Goal: Transaction & Acquisition: Obtain resource

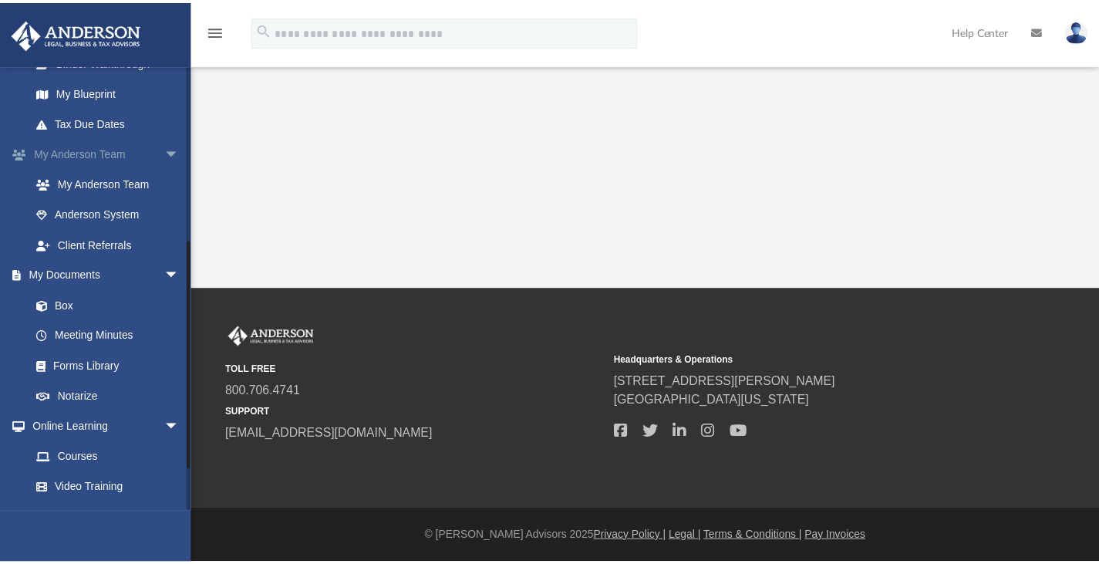
scroll to position [334, 0]
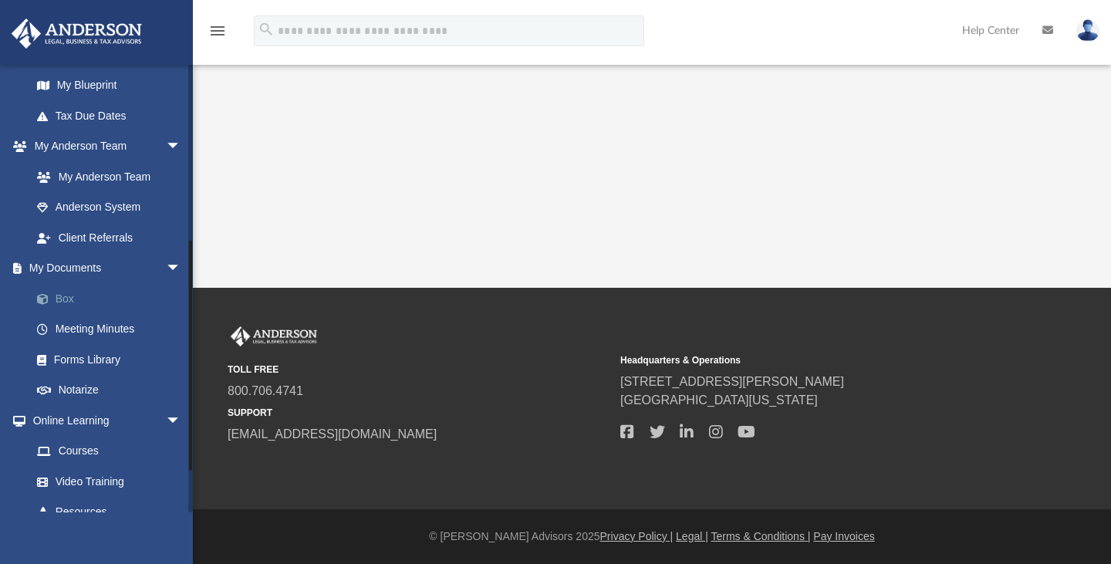
click at [72, 306] on link "Box" at bounding box center [113, 298] width 183 height 31
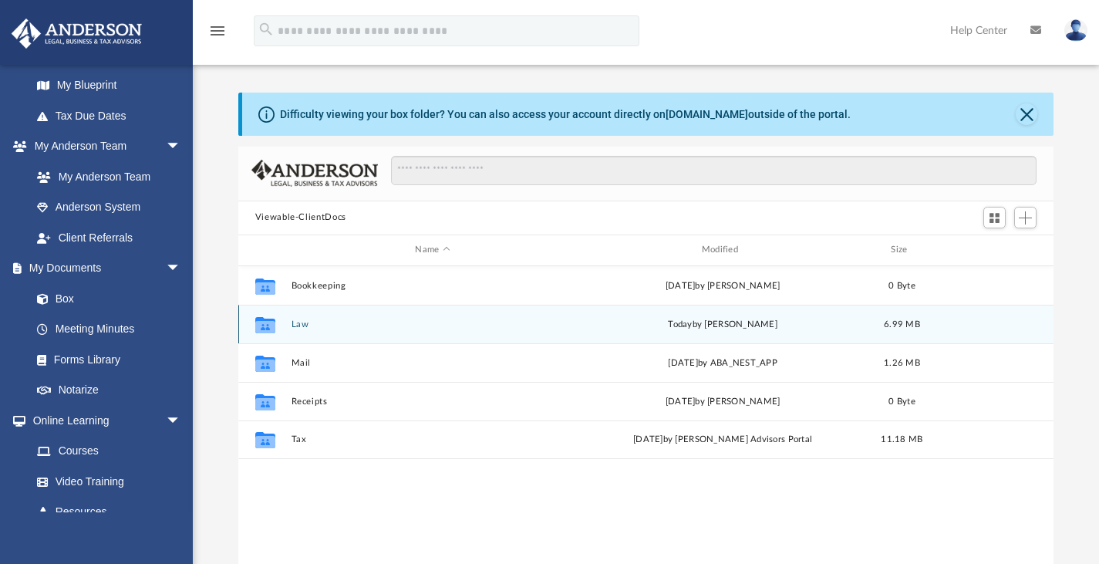
scroll to position [339, 804]
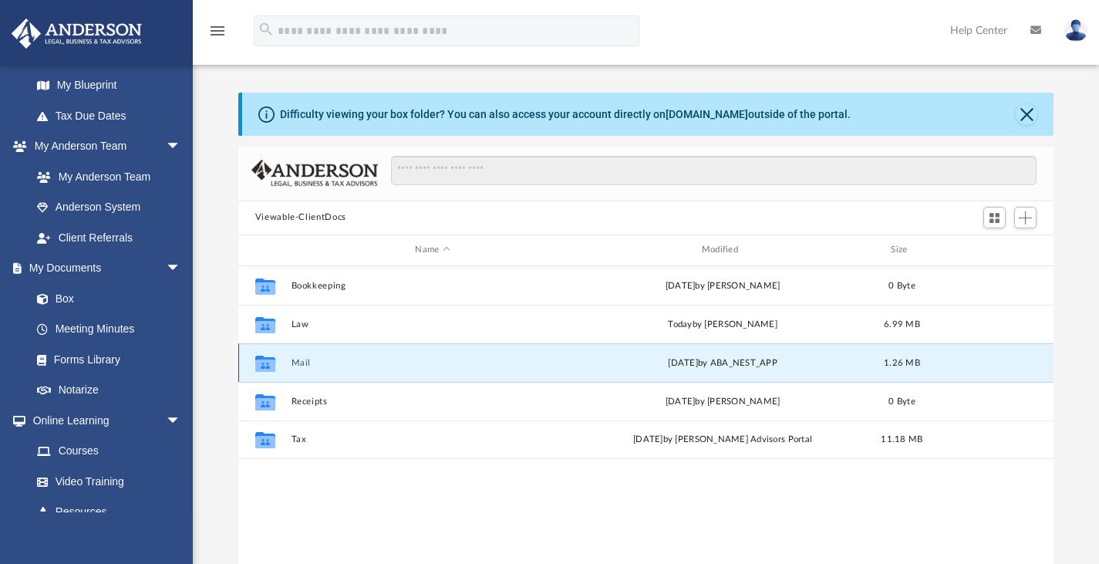
click at [301, 363] on button "Mail" at bounding box center [432, 362] width 283 height 10
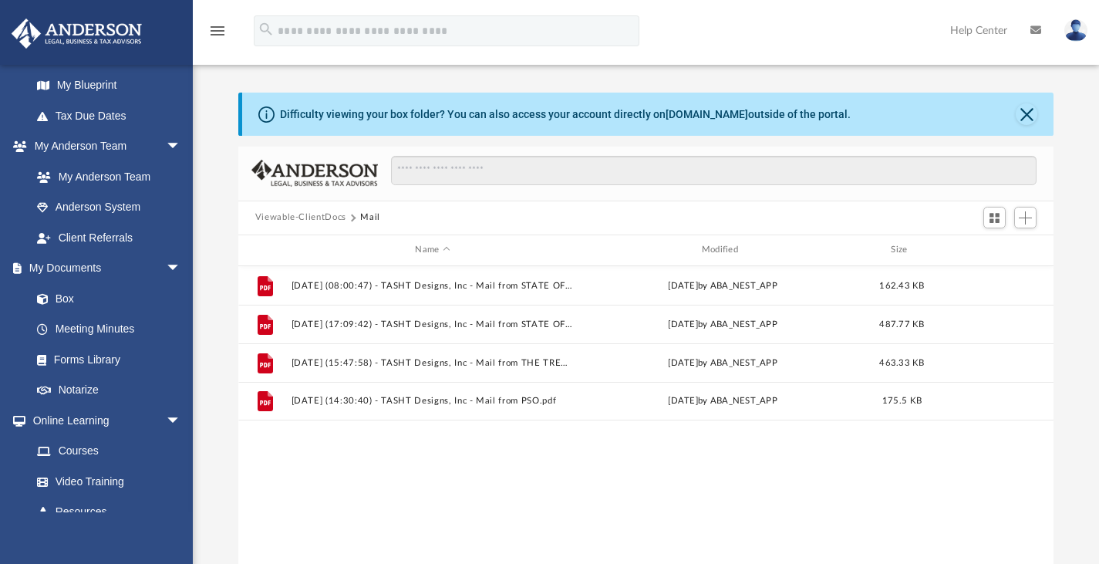
click at [313, 223] on button "Viewable-ClientDocs" at bounding box center [300, 218] width 91 height 14
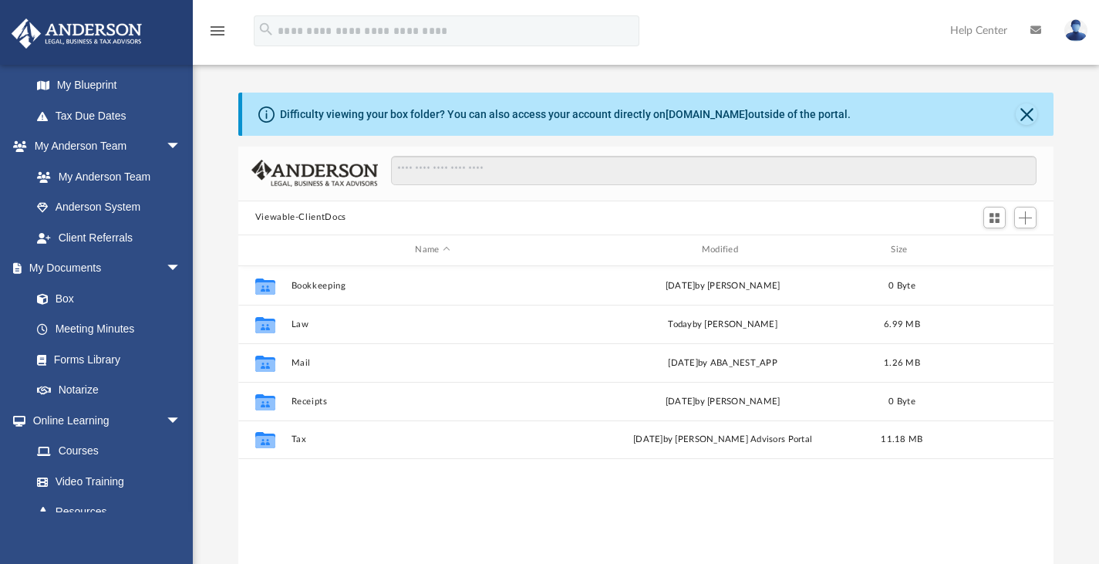
click at [519, 485] on div "Collaborated Folder Bookkeeping [DATE] by [PERSON_NAME] 0 Byte Collaborated Fol…" at bounding box center [646, 426] width 816 height 320
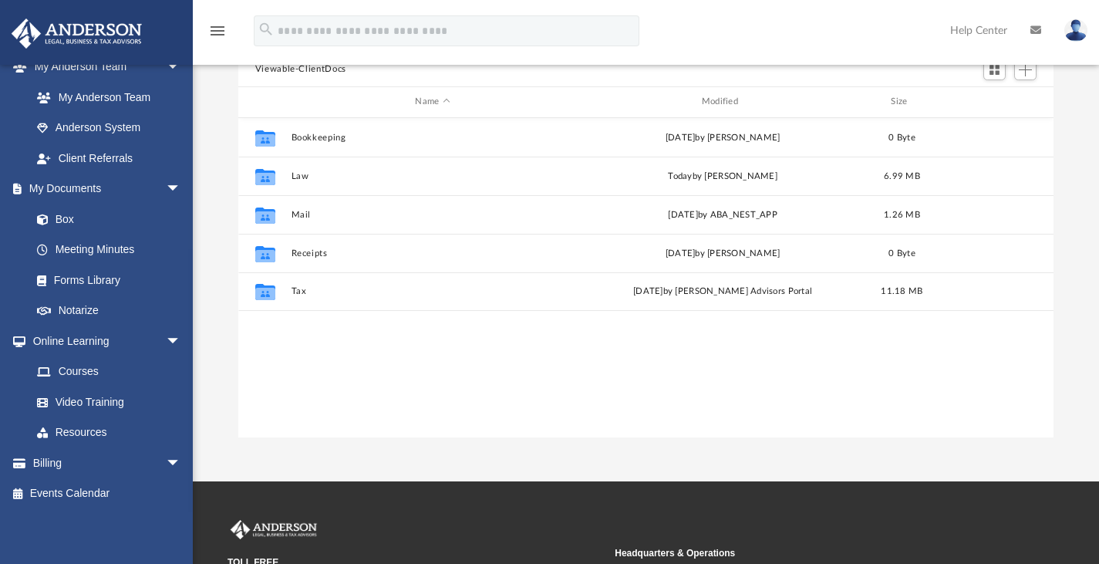
scroll to position [149, 0]
click at [196, 348] on div "Difficulty viewing your box folder? You can also access your account directly o…" at bounding box center [646, 190] width 906 height 493
click at [73, 208] on link "Box" at bounding box center [113, 219] width 183 height 31
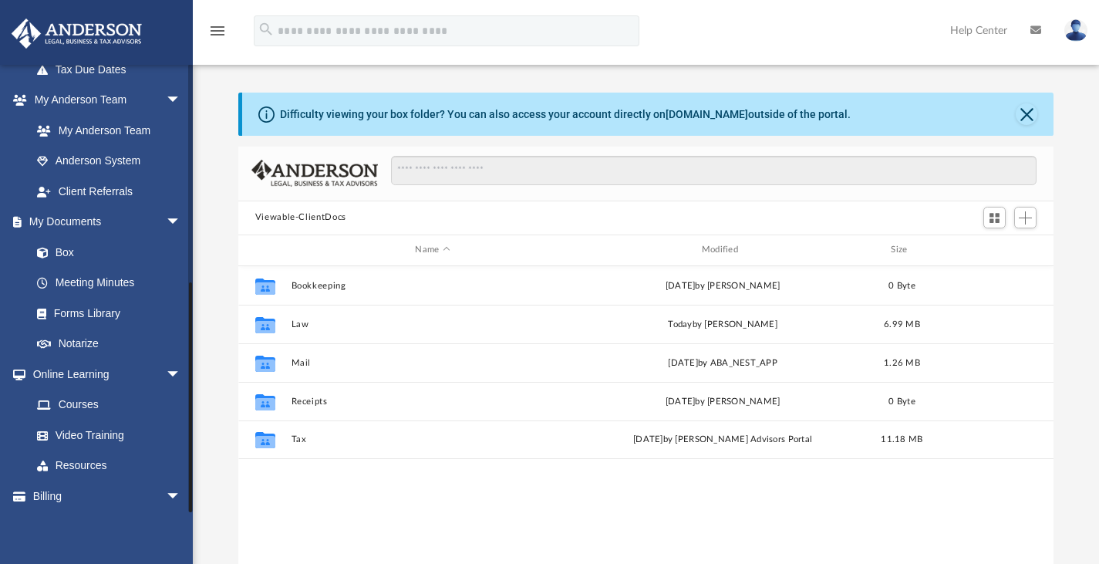
scroll to position [414, 0]
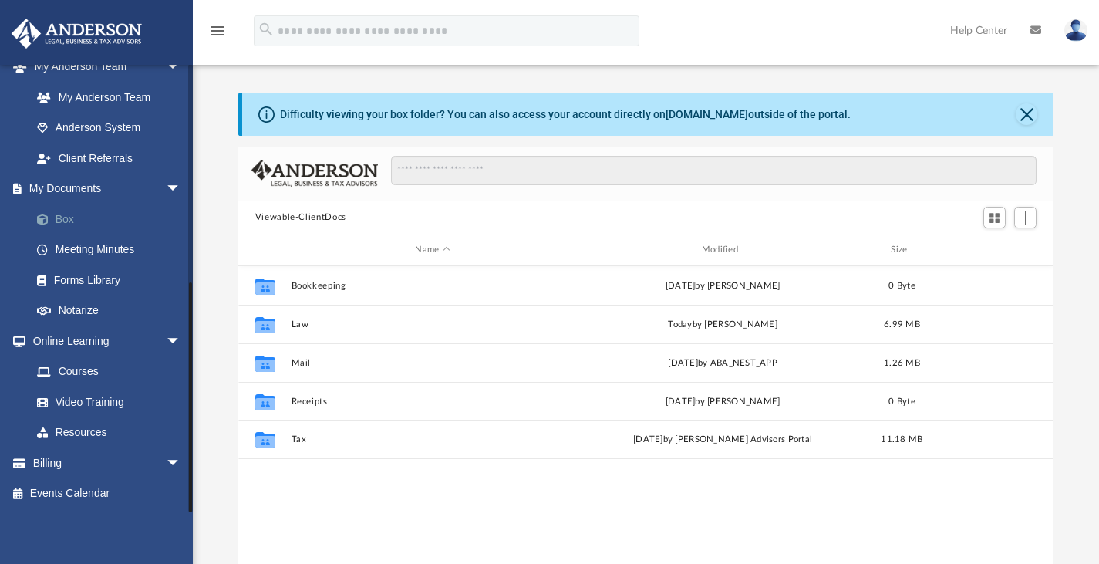
click at [77, 221] on link "Box" at bounding box center [113, 219] width 183 height 31
click at [59, 207] on link "Box" at bounding box center [113, 219] width 183 height 31
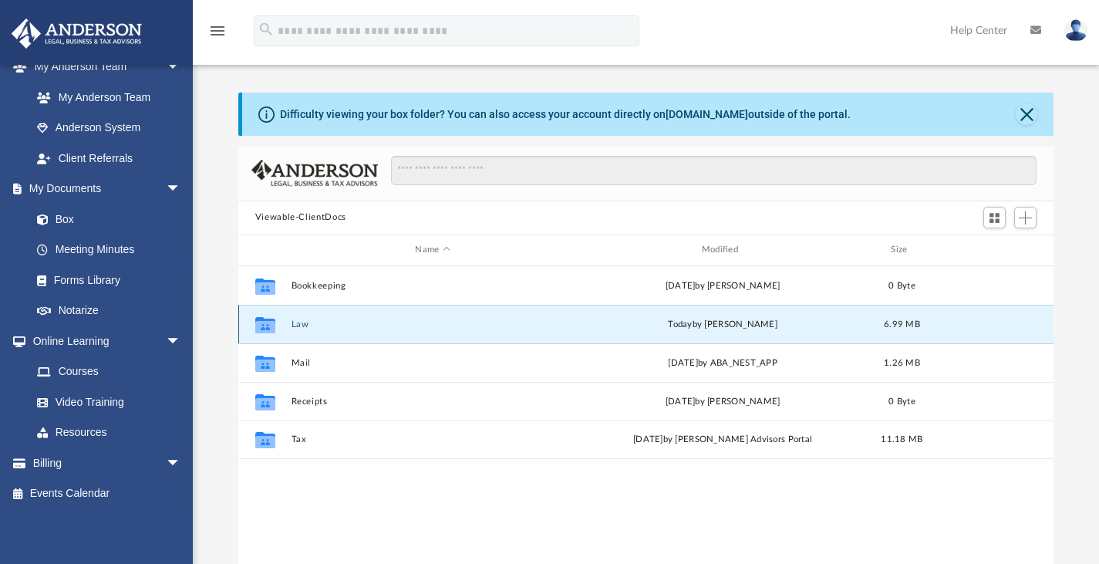
click at [305, 319] on button "Law" at bounding box center [432, 324] width 283 height 10
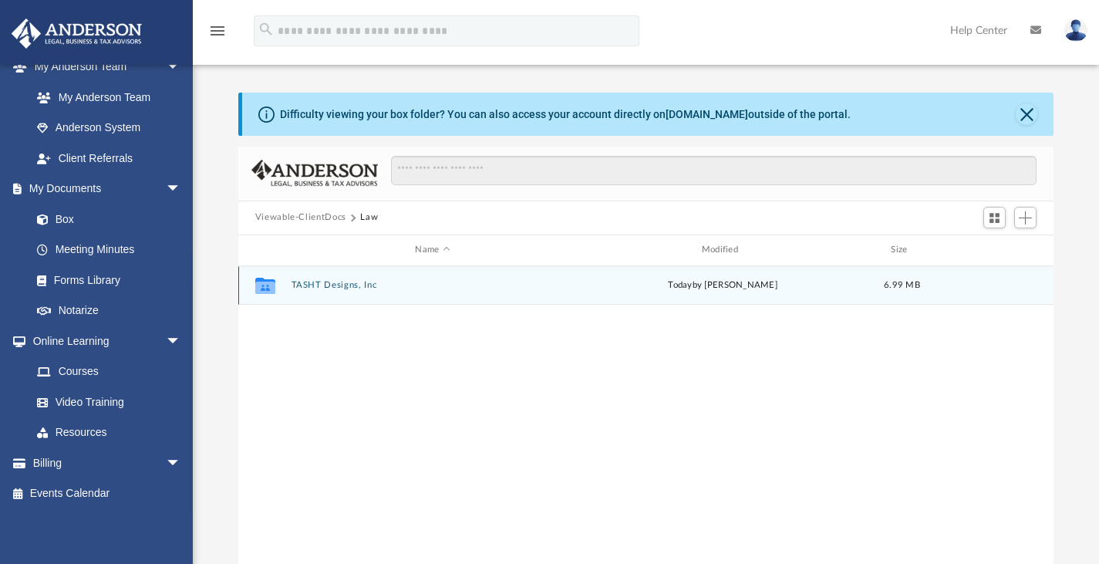
click at [302, 282] on button "TASHT Designs, Inc" at bounding box center [432, 285] width 283 height 10
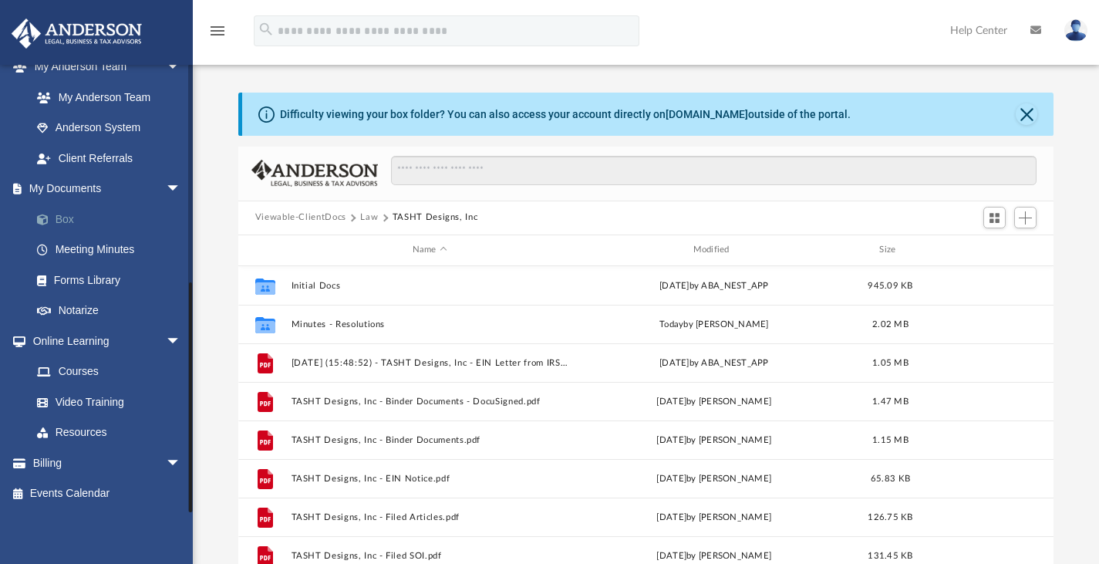
click at [62, 224] on link "Box" at bounding box center [113, 219] width 183 height 31
click at [118, 248] on link "Meeting Minutes" at bounding box center [113, 250] width 183 height 31
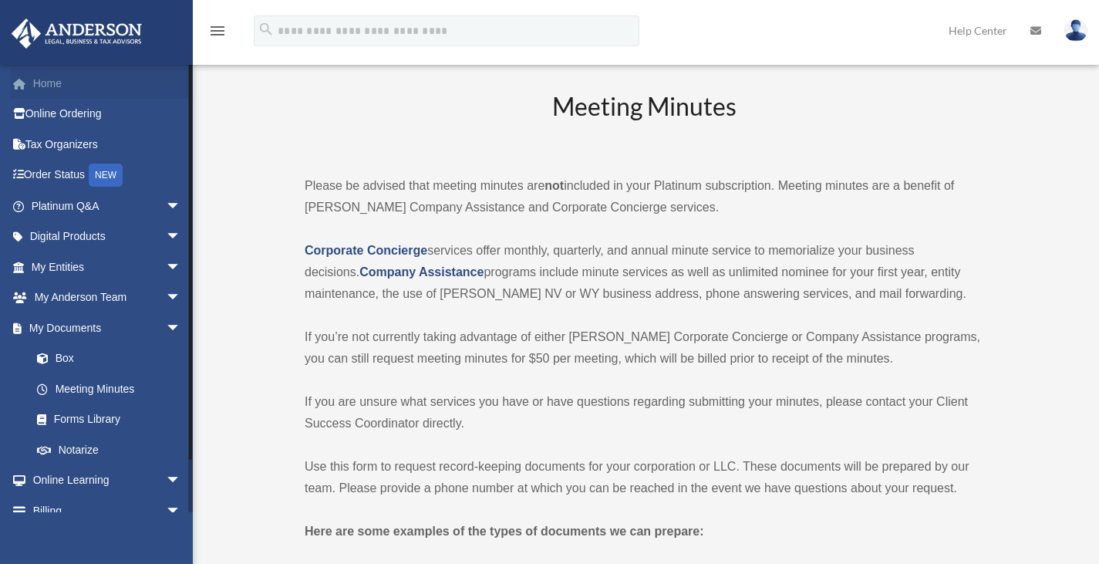
click at [73, 96] on link "Home" at bounding box center [108, 83] width 194 height 31
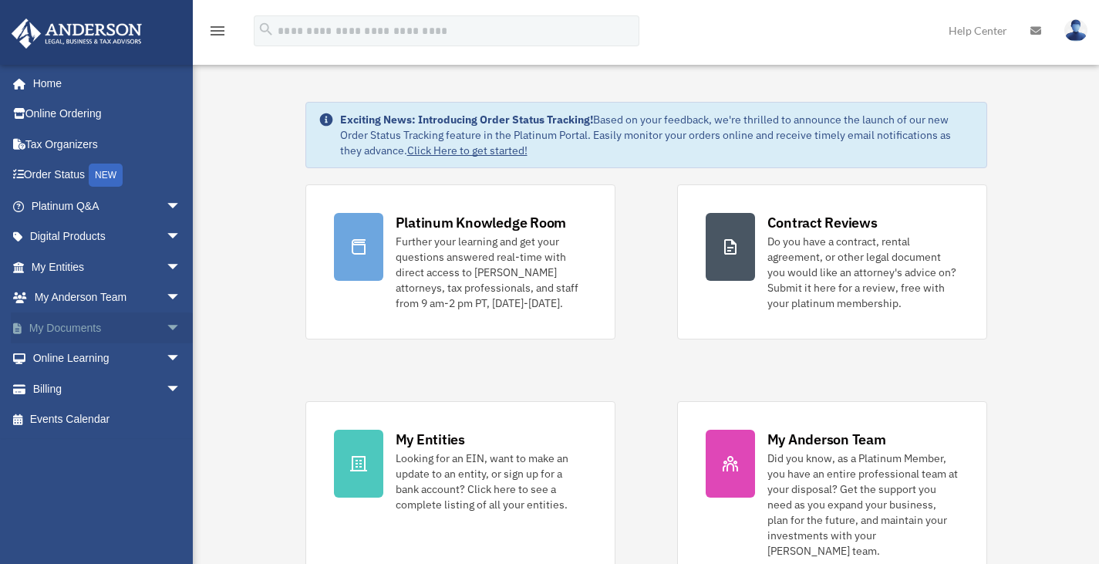
click at [167, 334] on span "arrow_drop_down" at bounding box center [181, 328] width 31 height 32
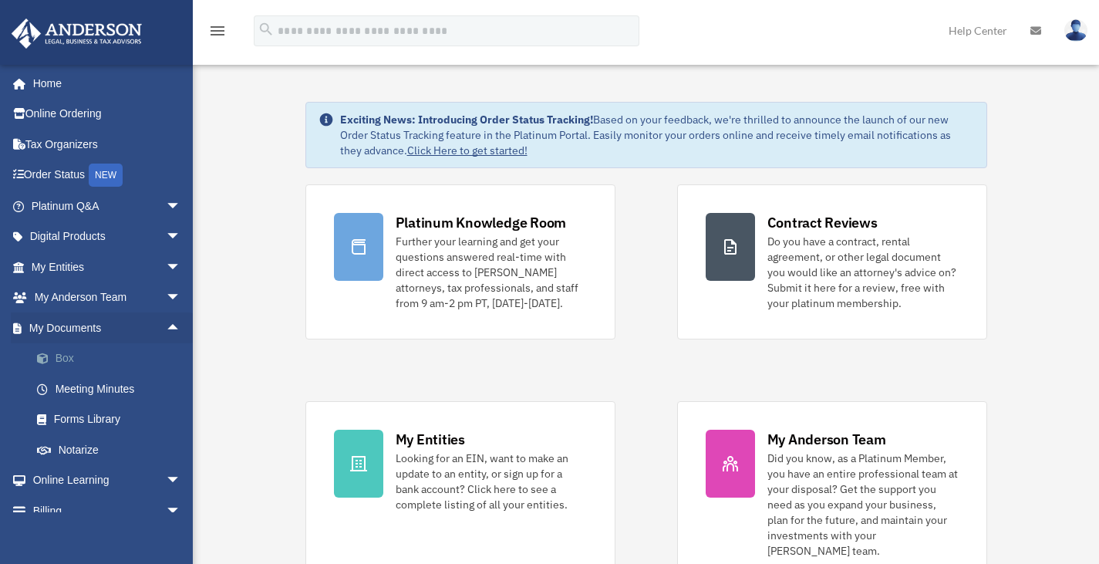
click at [151, 343] on link "Box" at bounding box center [113, 358] width 183 height 31
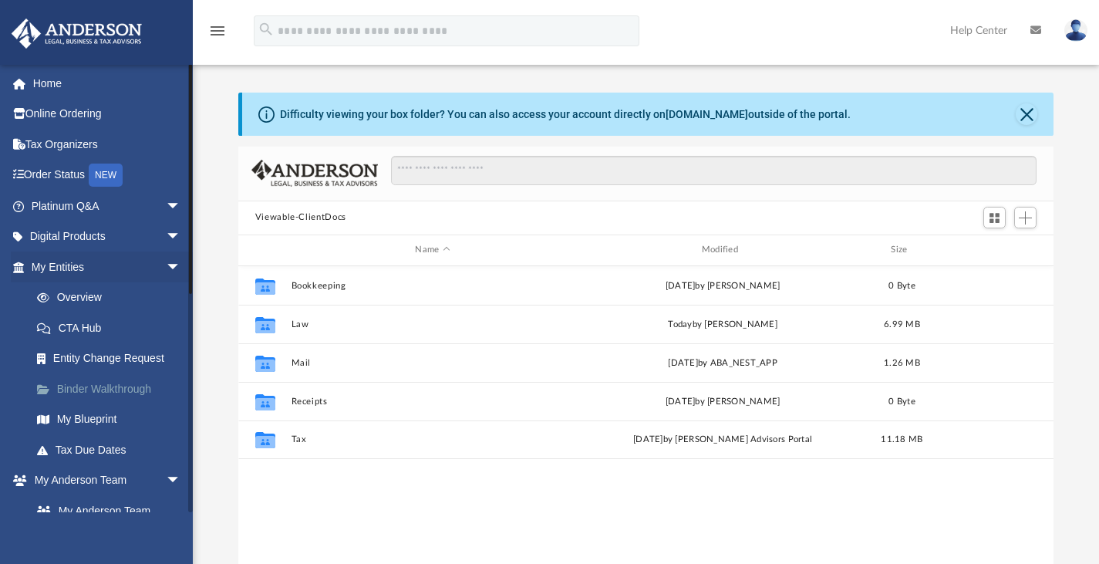
click at [103, 379] on link "Binder Walkthrough" at bounding box center [113, 388] width 183 height 31
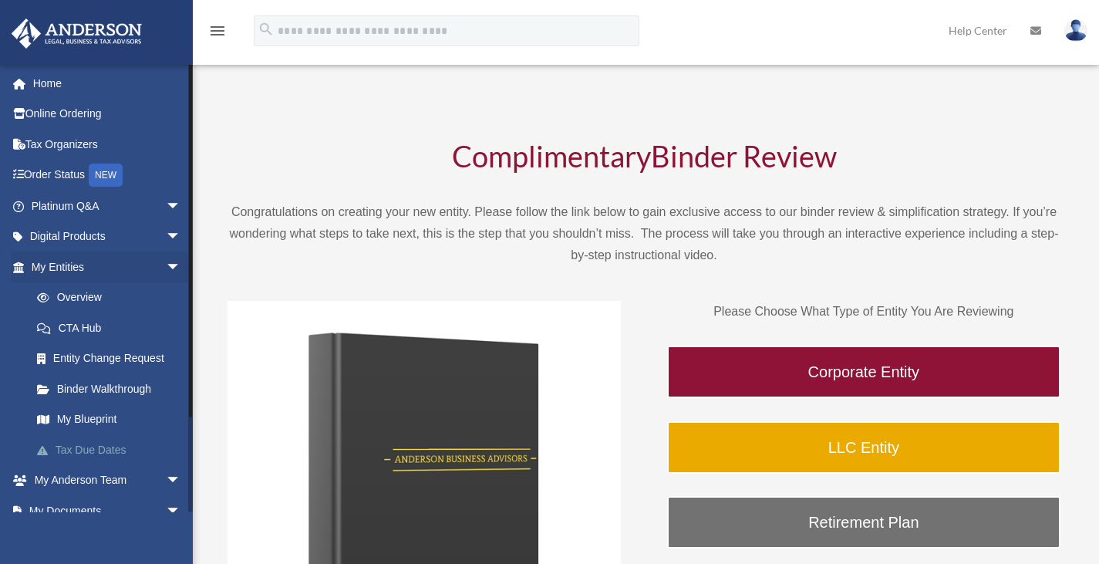
scroll to position [109, 0]
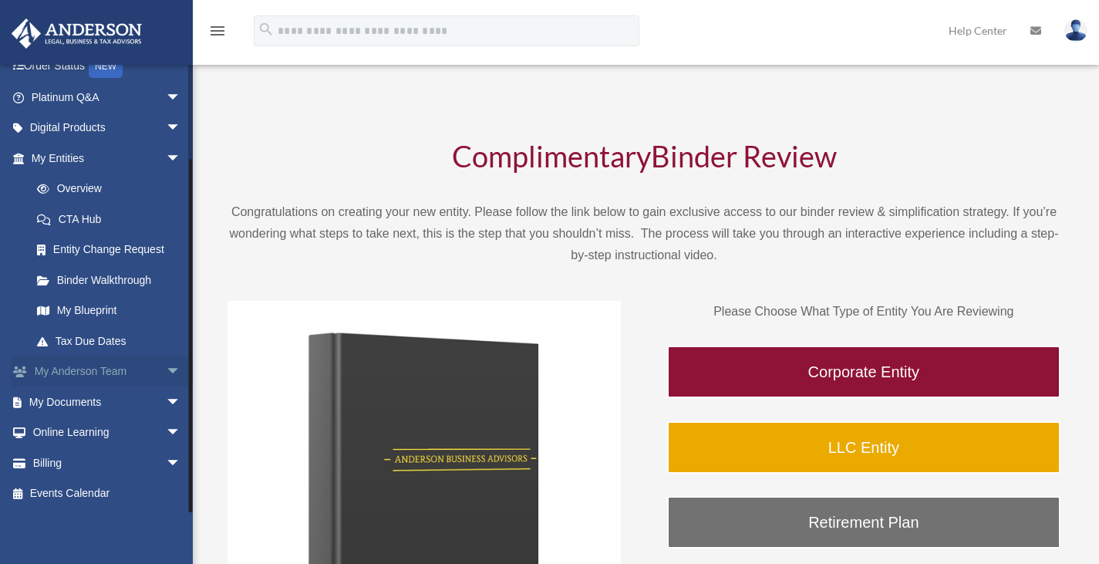
click at [96, 381] on link "My [PERSON_NAME] Team arrow_drop_down" at bounding box center [108, 371] width 194 height 31
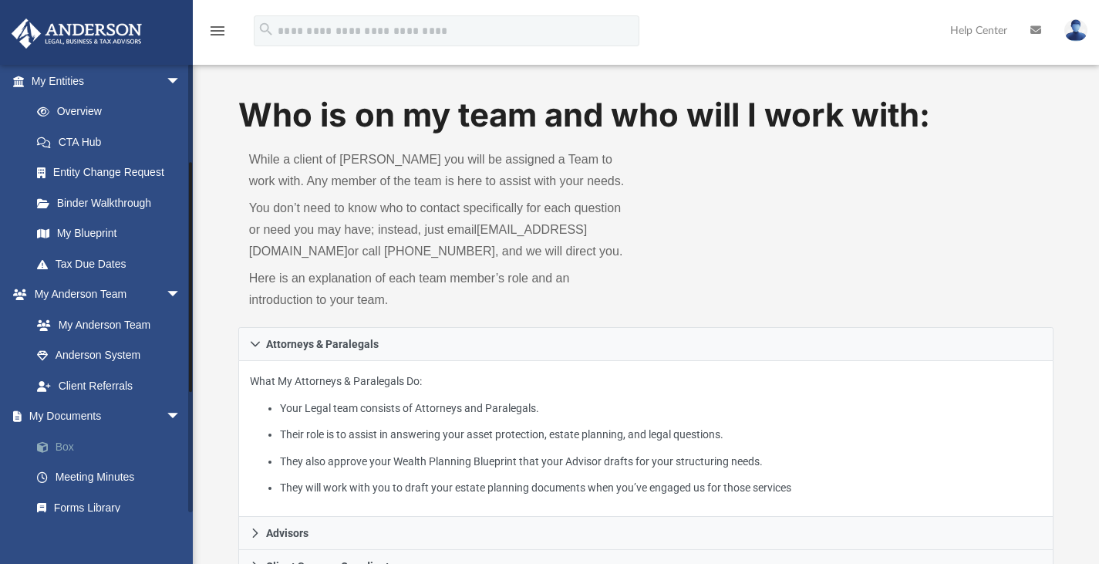
scroll to position [187, 0]
click at [166, 297] on span "arrow_drop_down" at bounding box center [181, 294] width 31 height 32
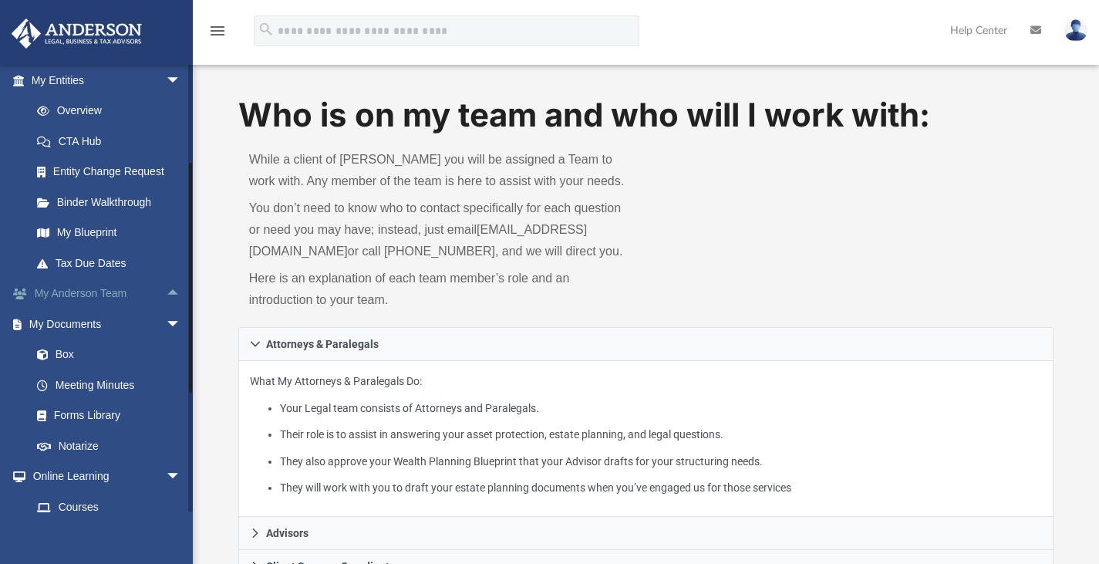
click at [166, 297] on span "arrow_drop_up" at bounding box center [181, 294] width 31 height 32
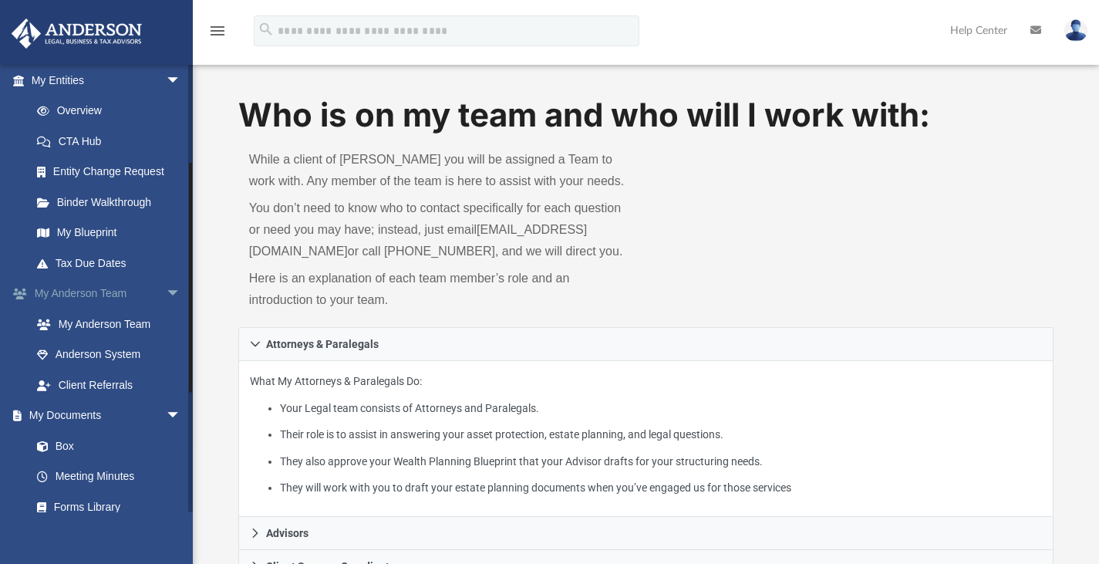
click at [166, 297] on span "arrow_drop_down" at bounding box center [181, 294] width 31 height 32
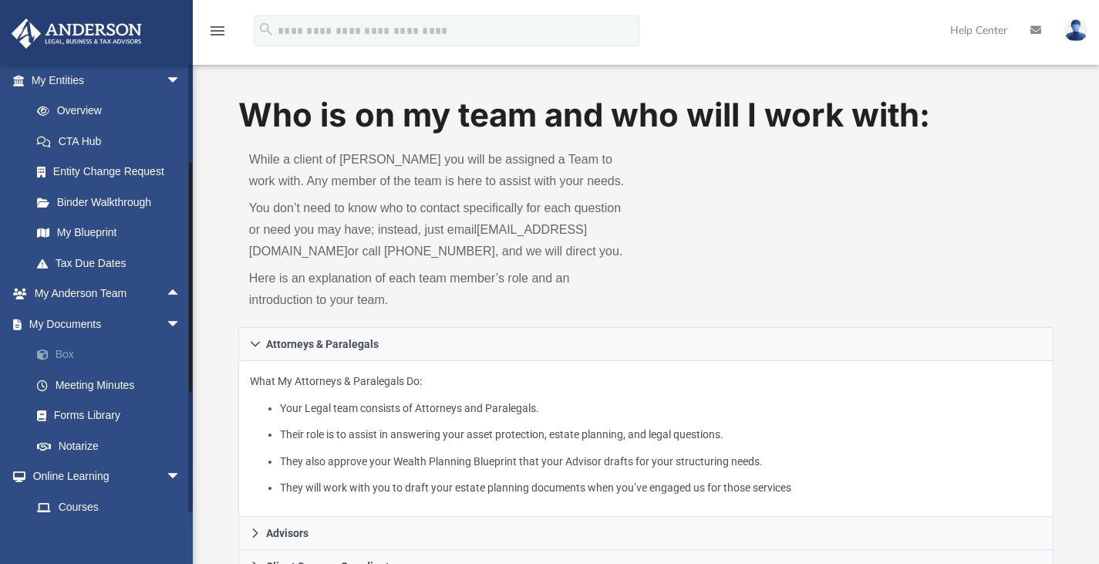
click at [111, 359] on link "Box" at bounding box center [113, 354] width 183 height 31
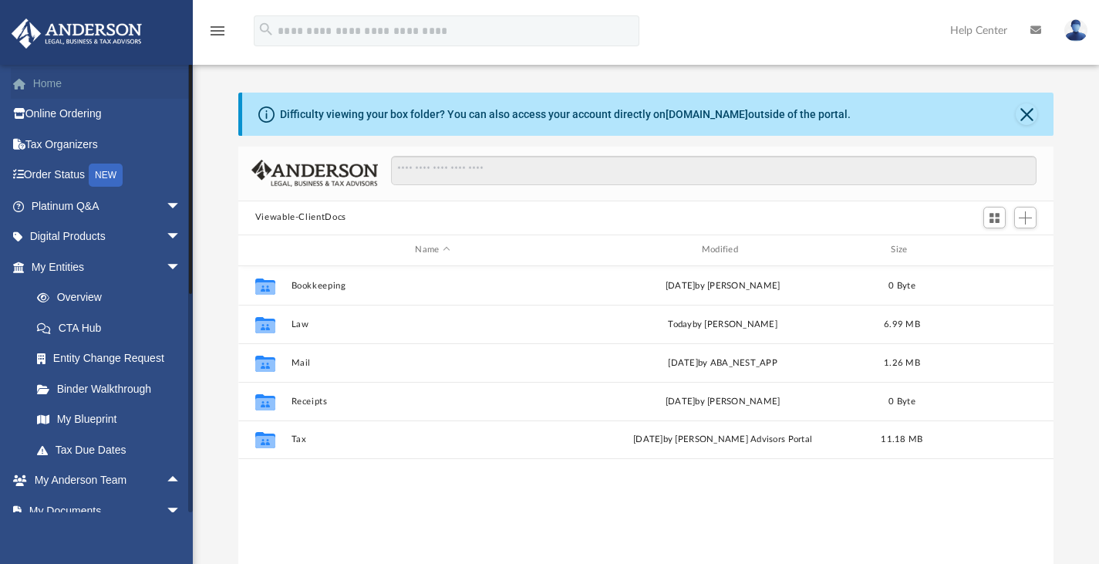
click at [79, 93] on link "Home" at bounding box center [108, 83] width 194 height 31
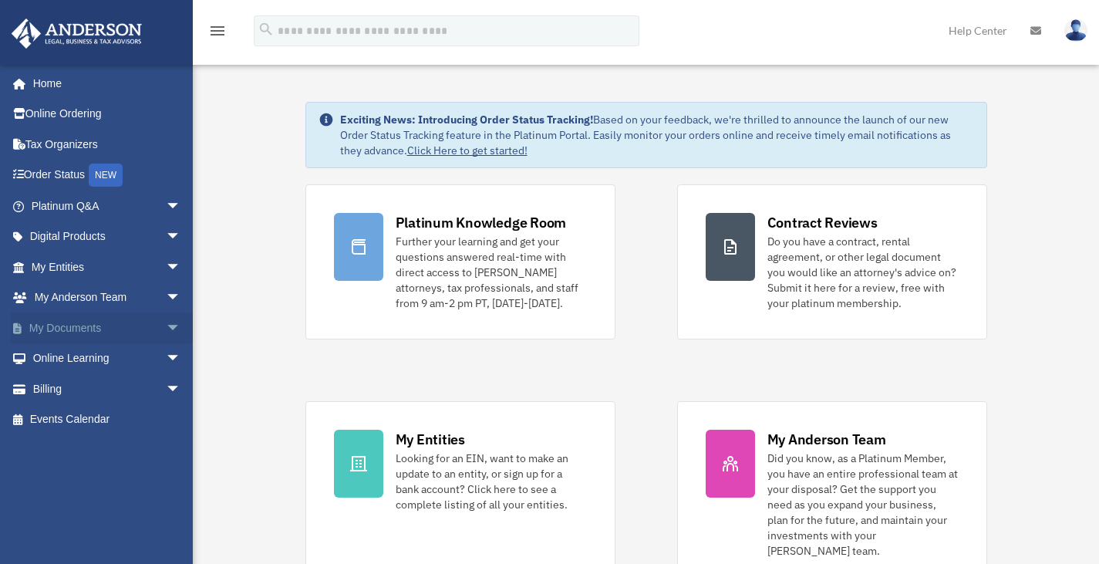
click at [166, 326] on span "arrow_drop_down" at bounding box center [181, 328] width 31 height 32
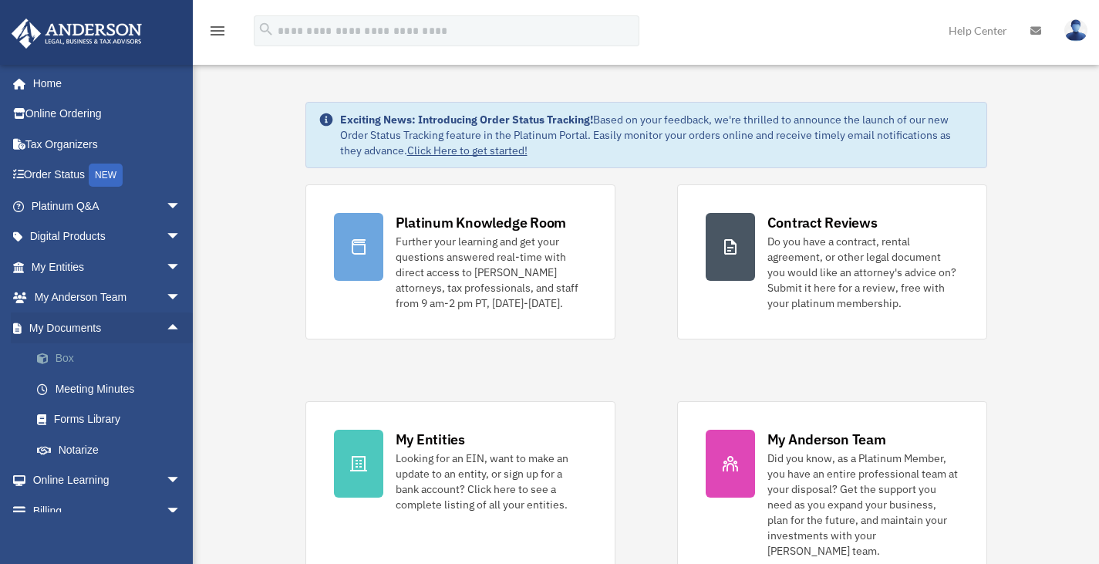
click at [106, 363] on link "Box" at bounding box center [113, 358] width 183 height 31
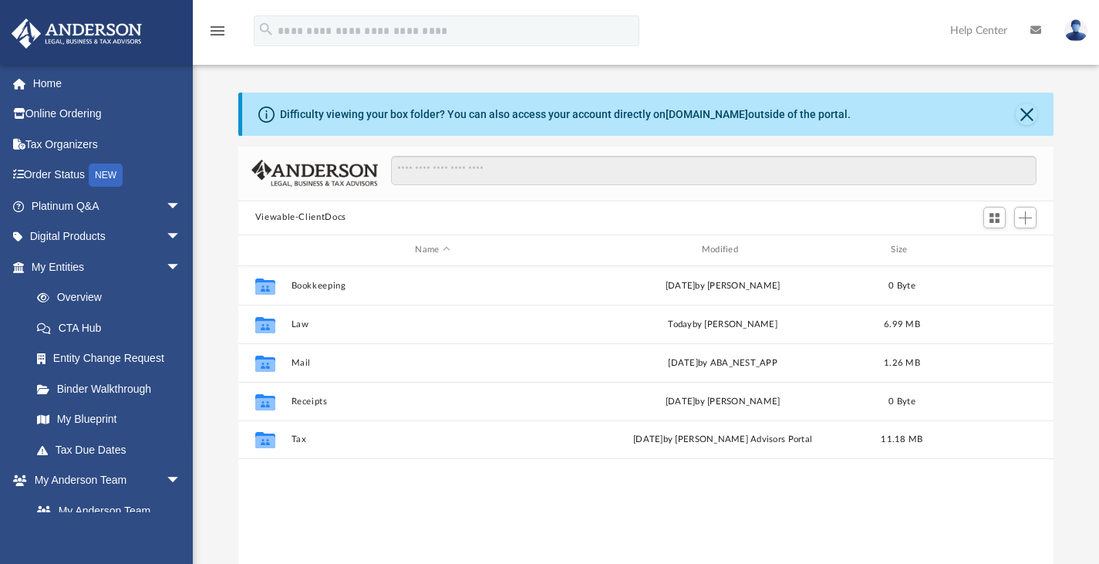
scroll to position [339, 804]
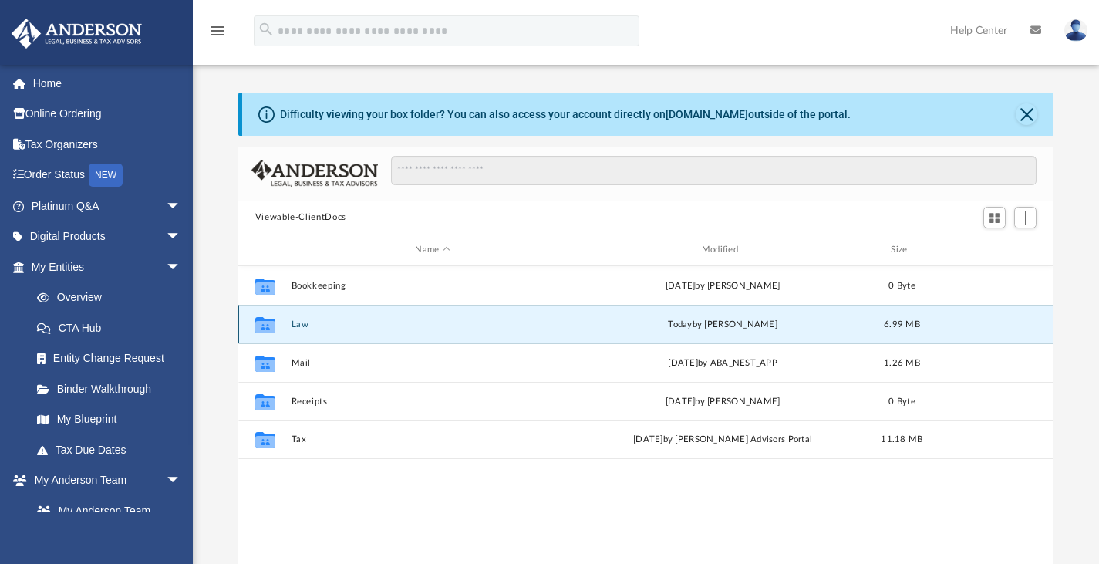
click at [300, 319] on button "Law" at bounding box center [432, 324] width 283 height 10
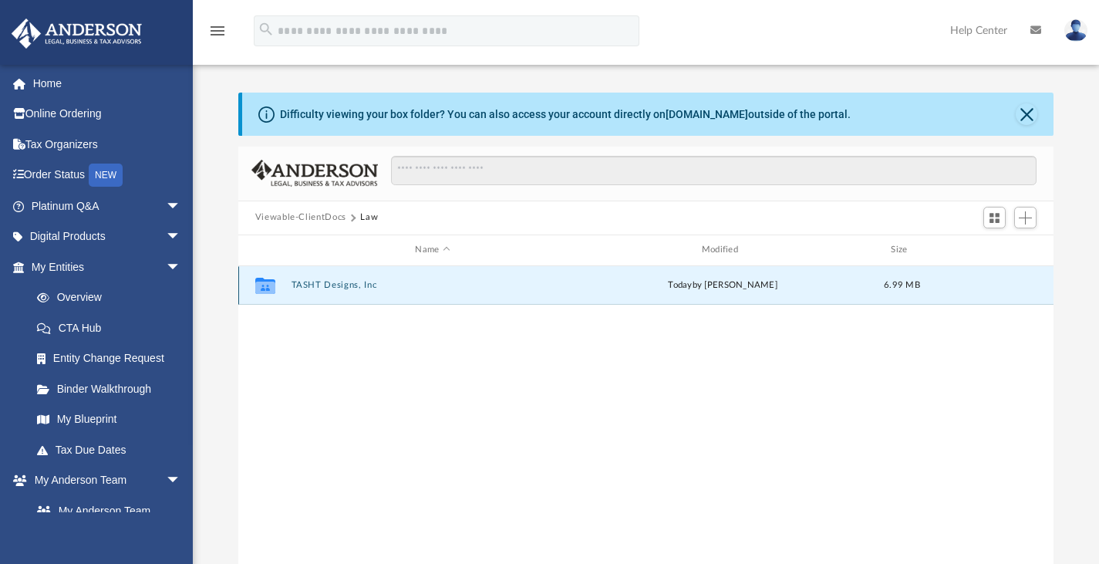
click at [324, 282] on button "TASHT Designs, Inc" at bounding box center [432, 285] width 283 height 10
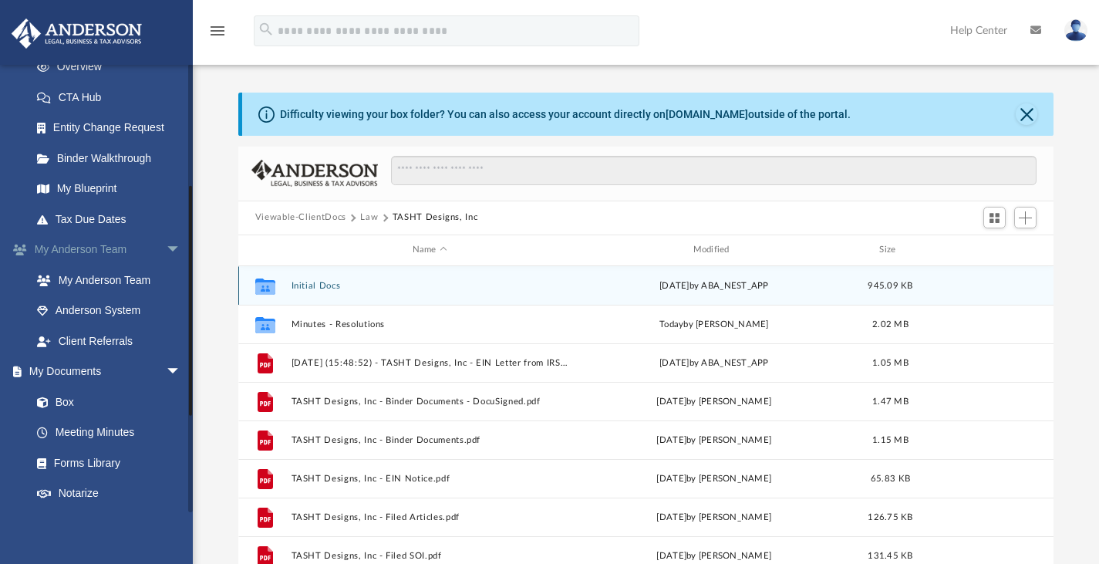
scroll to position [233, 0]
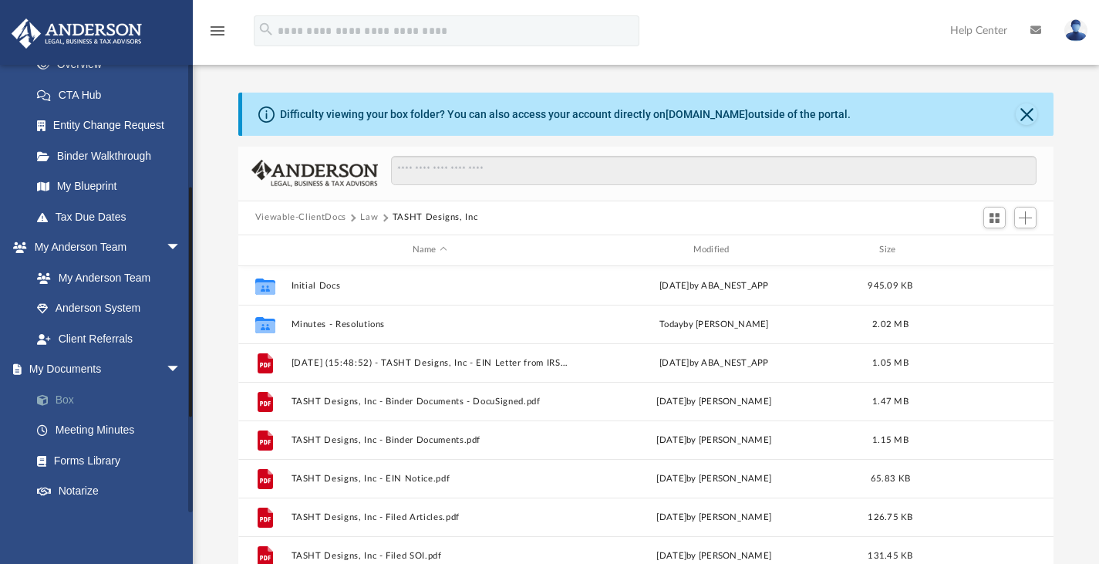
click at [127, 386] on link "Box" at bounding box center [113, 399] width 183 height 31
click at [113, 406] on link "Box" at bounding box center [113, 399] width 183 height 31
click at [62, 395] on link "Box" at bounding box center [113, 399] width 183 height 31
click at [295, 221] on button "Viewable-ClientDocs" at bounding box center [300, 218] width 91 height 14
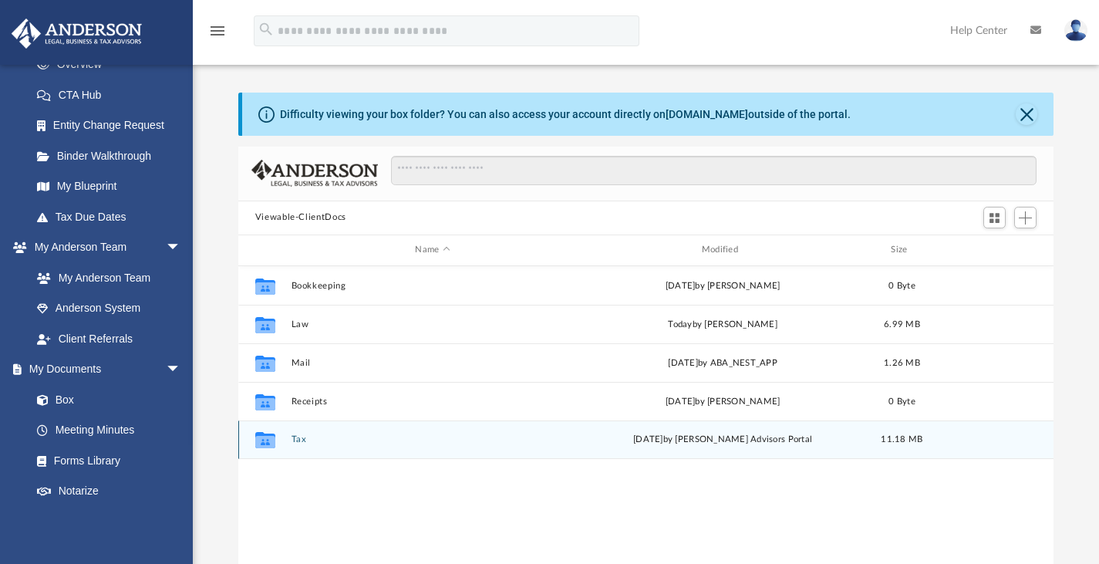
click at [289, 430] on div "Collaborated Folder Tax Fri Aug 29 2025 by Anderson Advisors Portal 11.18 MB" at bounding box center [646, 439] width 816 height 39
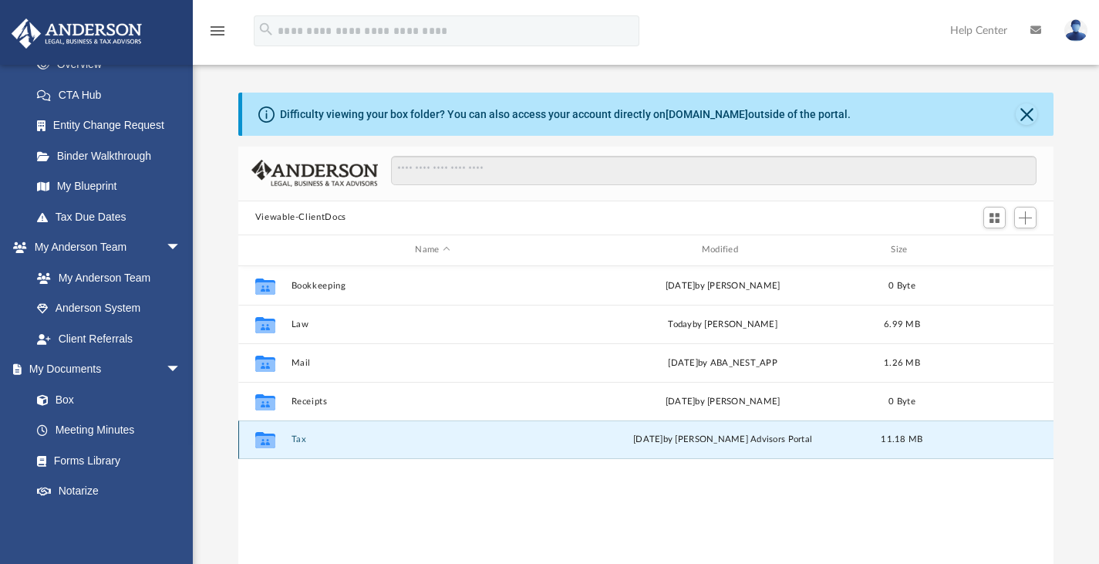
click at [299, 437] on button "Tax" at bounding box center [432, 439] width 283 height 10
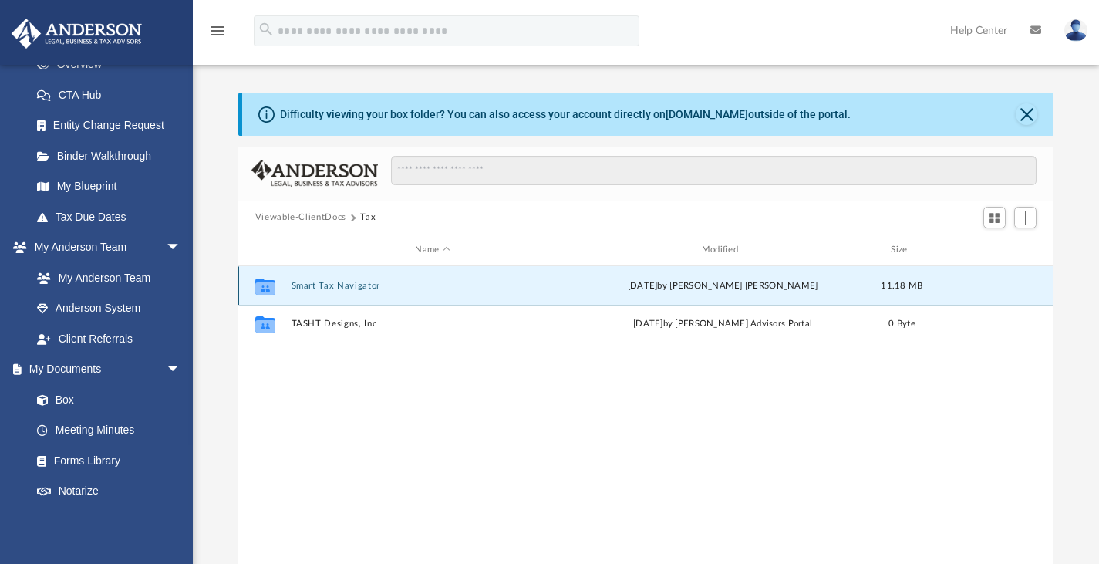
click at [320, 284] on button "Smart Tax Navigator" at bounding box center [432, 285] width 283 height 10
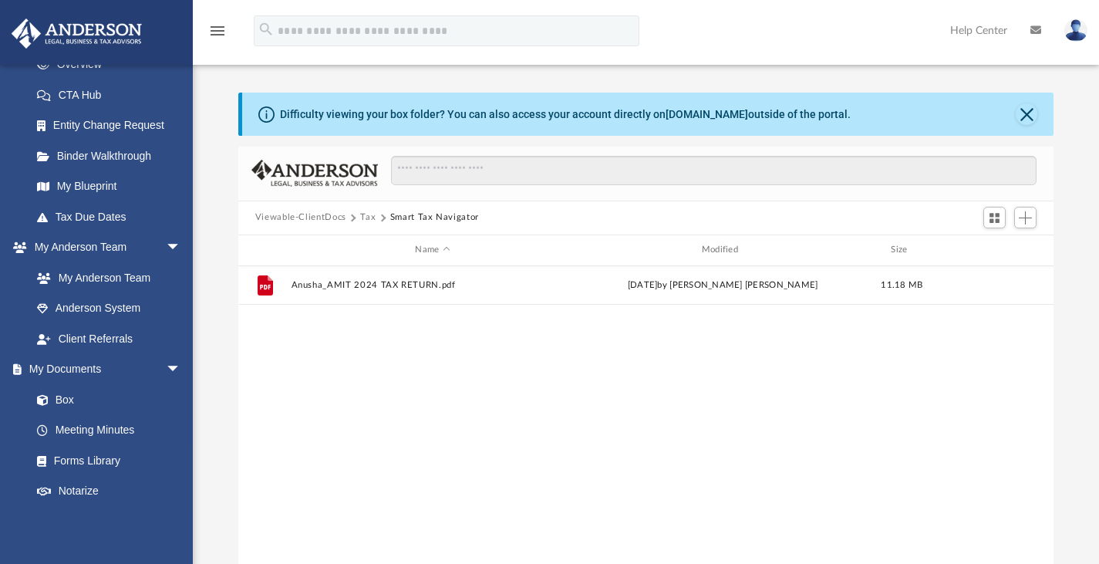
click at [367, 217] on button "Tax" at bounding box center [367, 218] width 15 height 14
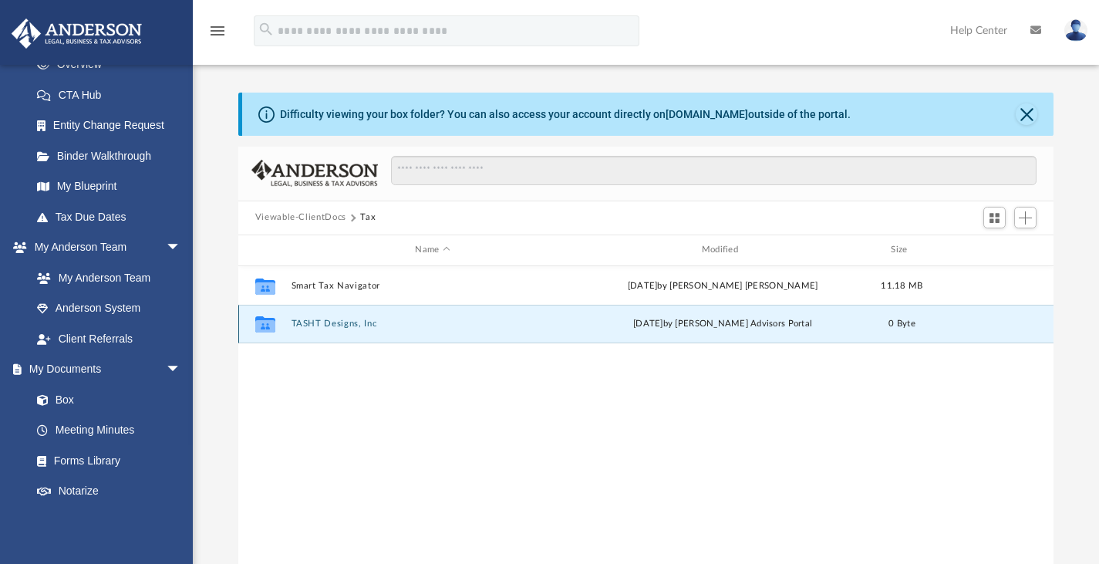
click at [315, 322] on button "TASHT Designs, Inc" at bounding box center [432, 324] width 283 height 10
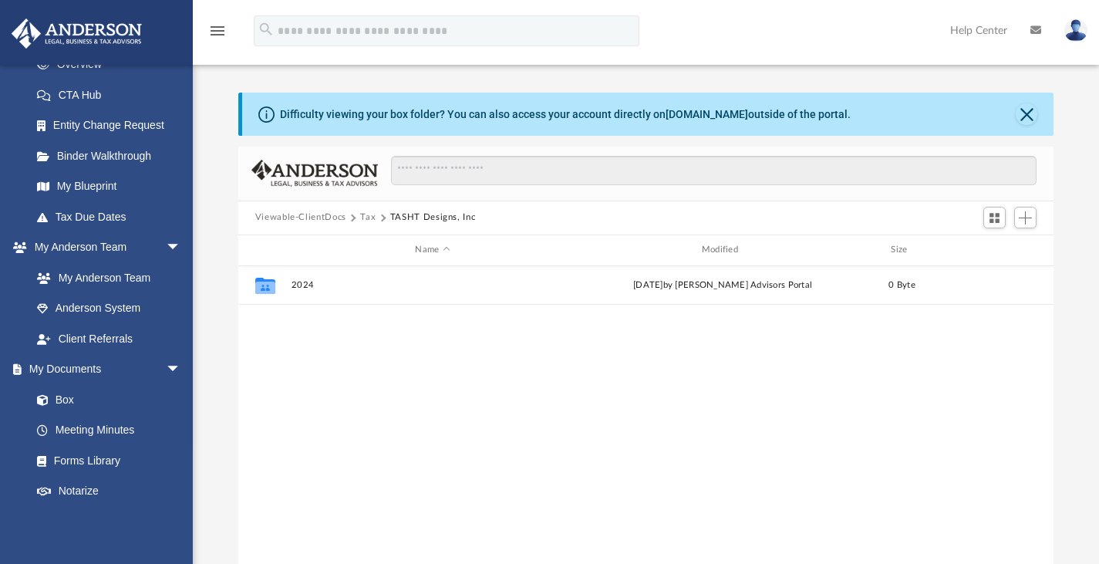
click at [315, 322] on div "Collaborated Folder 2024 Fri Aug 29 2025 by Anderson Advisors Portal 0 Byte" at bounding box center [646, 426] width 816 height 320
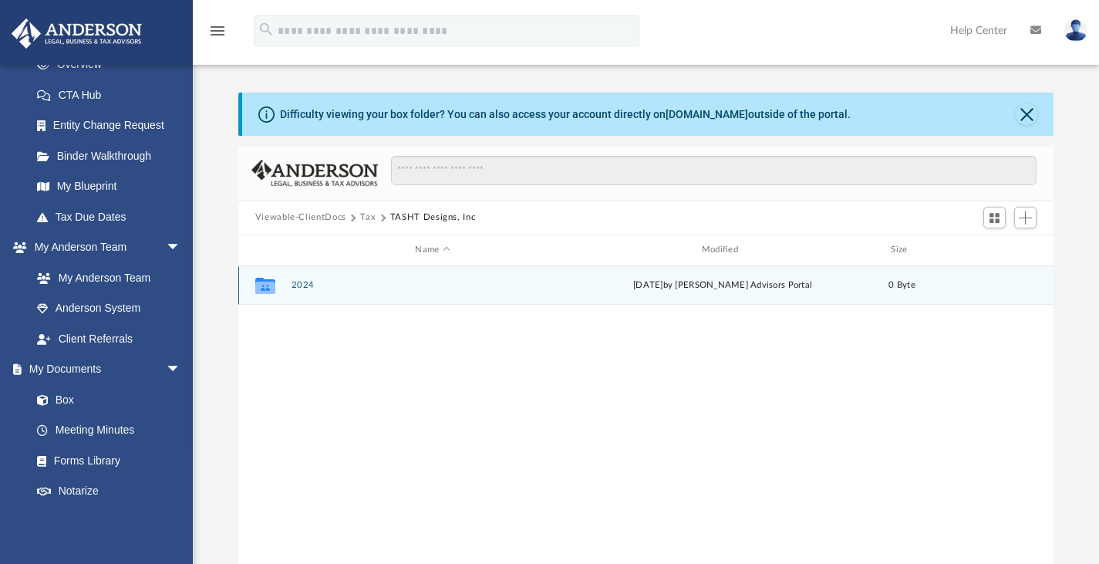
click at [298, 289] on button "2024" at bounding box center [432, 285] width 283 height 10
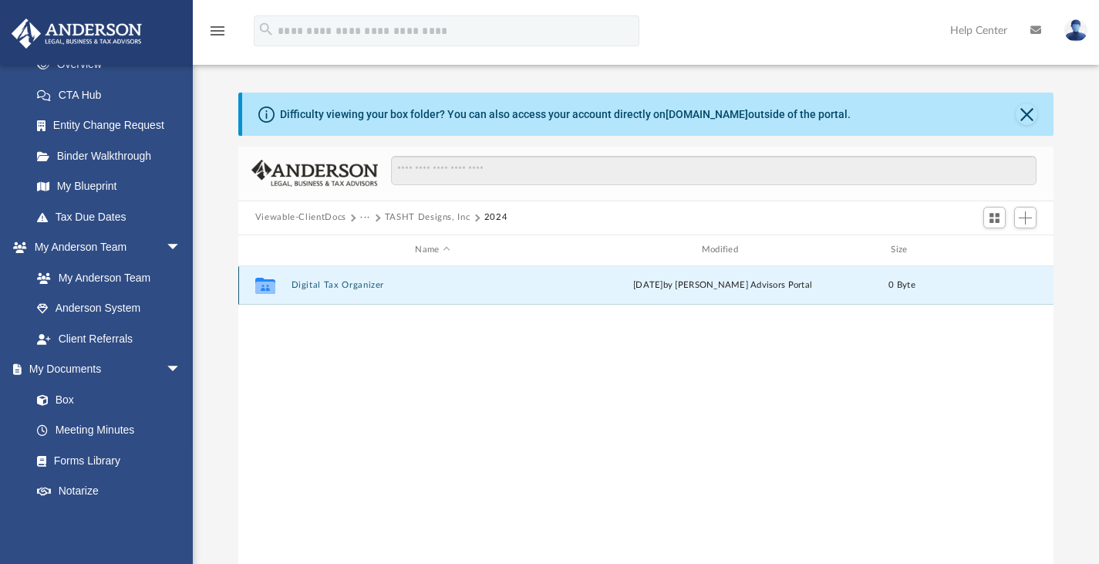
click at [352, 282] on button "Digital Tax Organizer" at bounding box center [432, 285] width 283 height 10
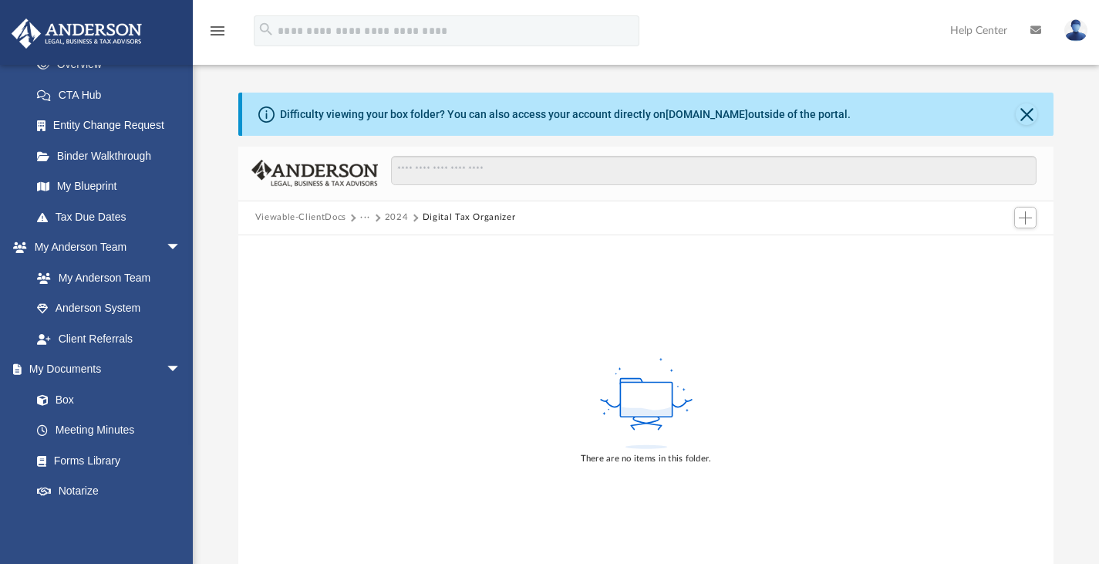
click at [309, 214] on button "Viewable-ClientDocs" at bounding box center [300, 218] width 91 height 14
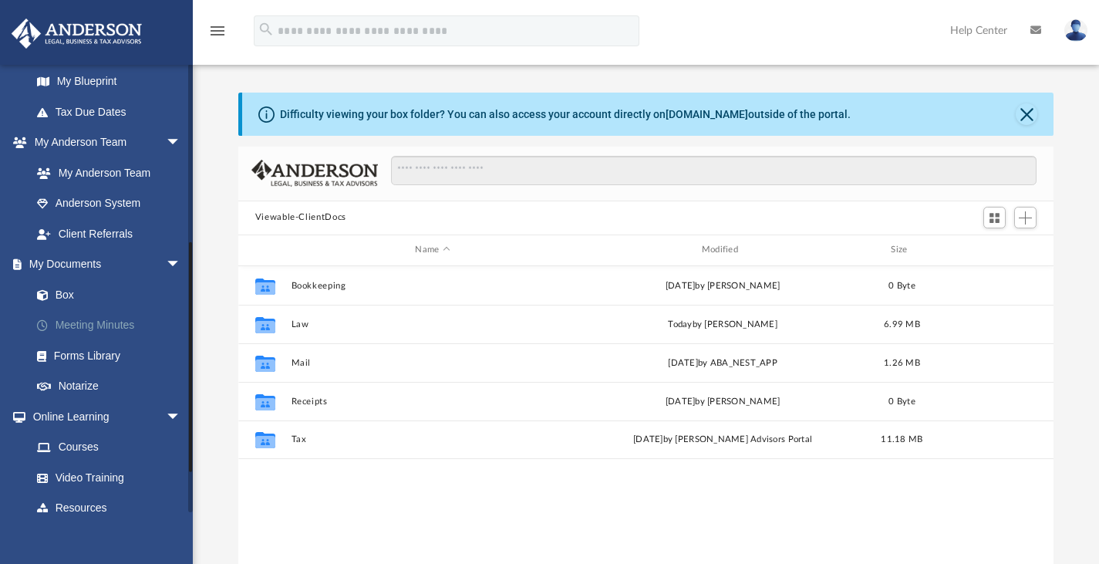
scroll to position [337, 0]
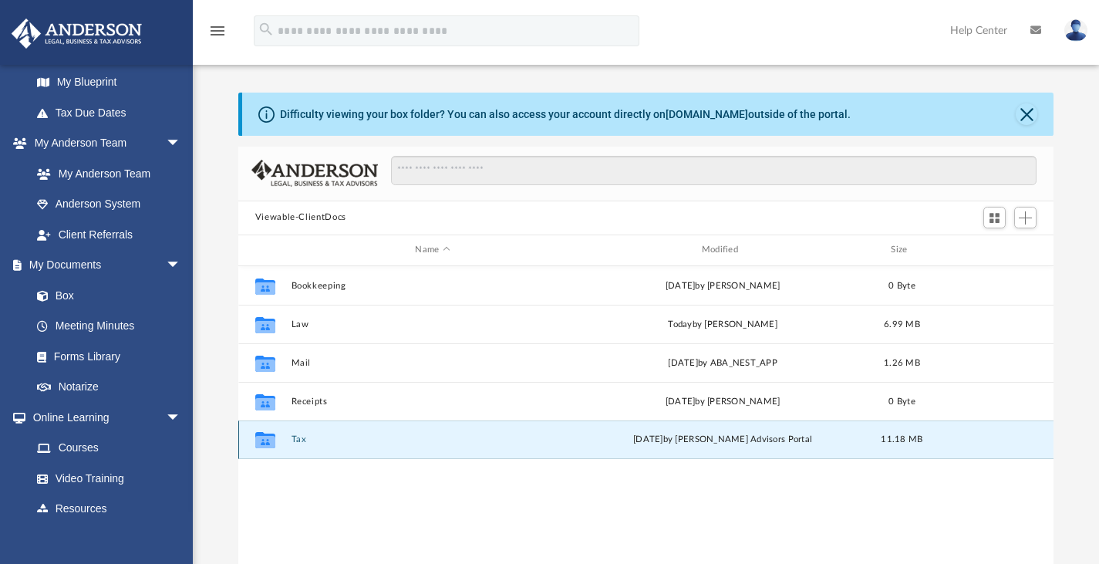
click at [306, 434] on button "Tax" at bounding box center [432, 439] width 283 height 10
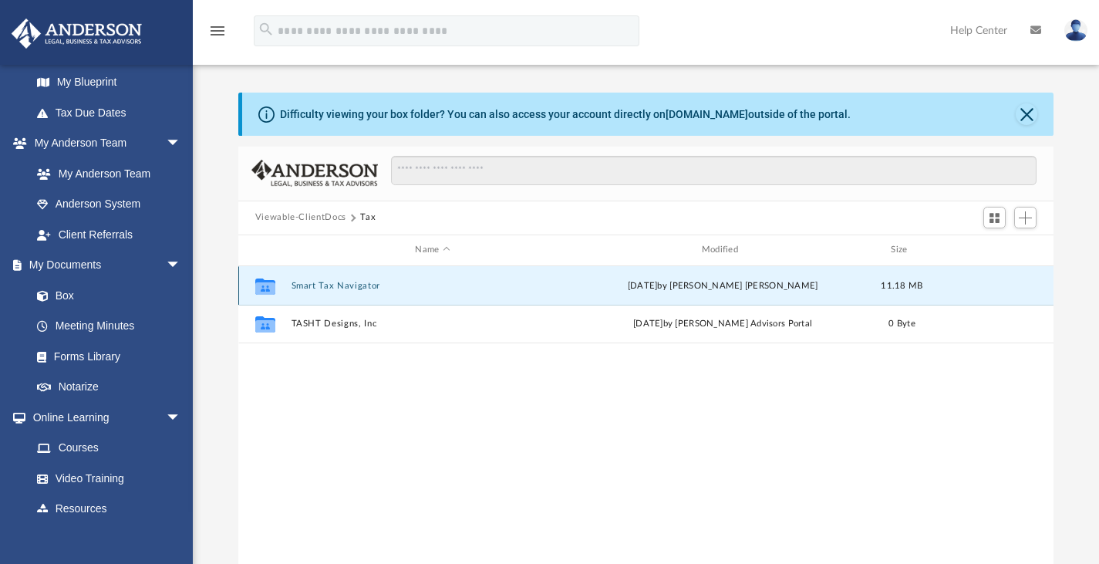
click at [336, 287] on button "Smart Tax Navigator" at bounding box center [432, 285] width 283 height 10
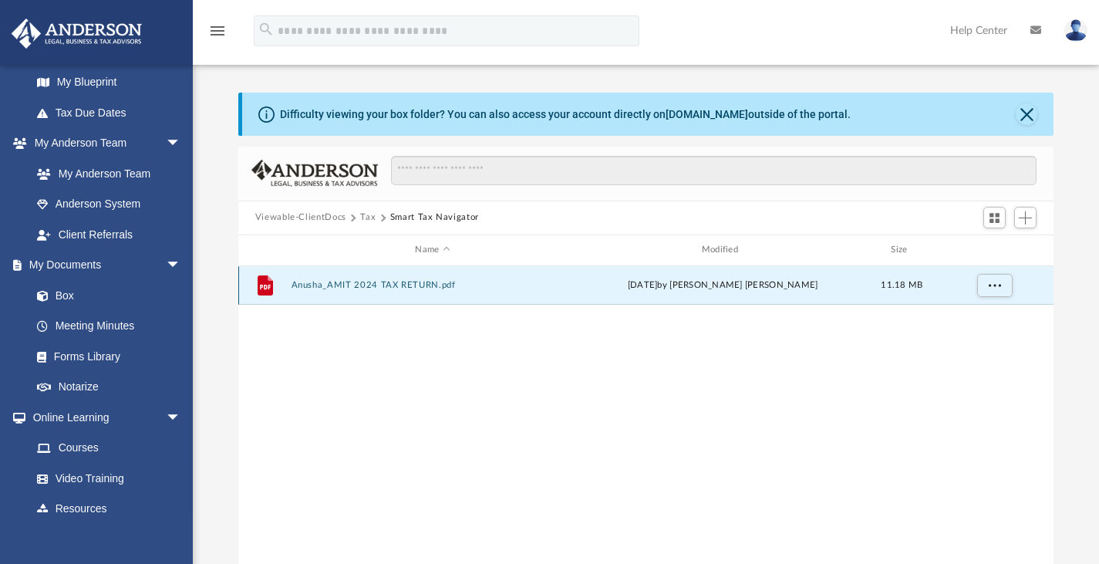
click at [336, 287] on button "Anusha_AMIT 2024 TAX RETURN.pdf" at bounding box center [432, 285] width 283 height 10
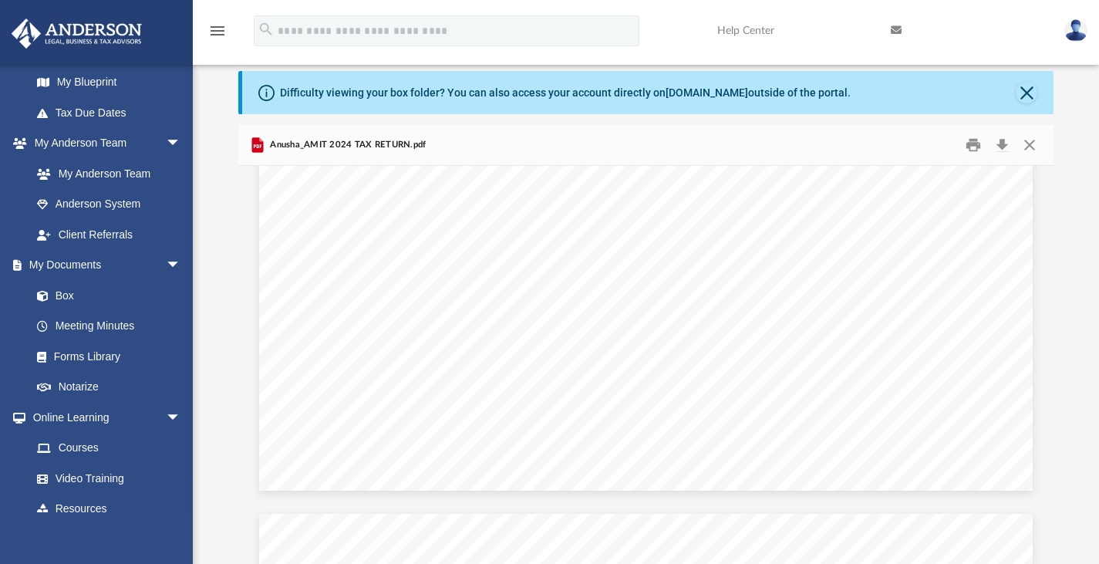
scroll to position [3828, 0]
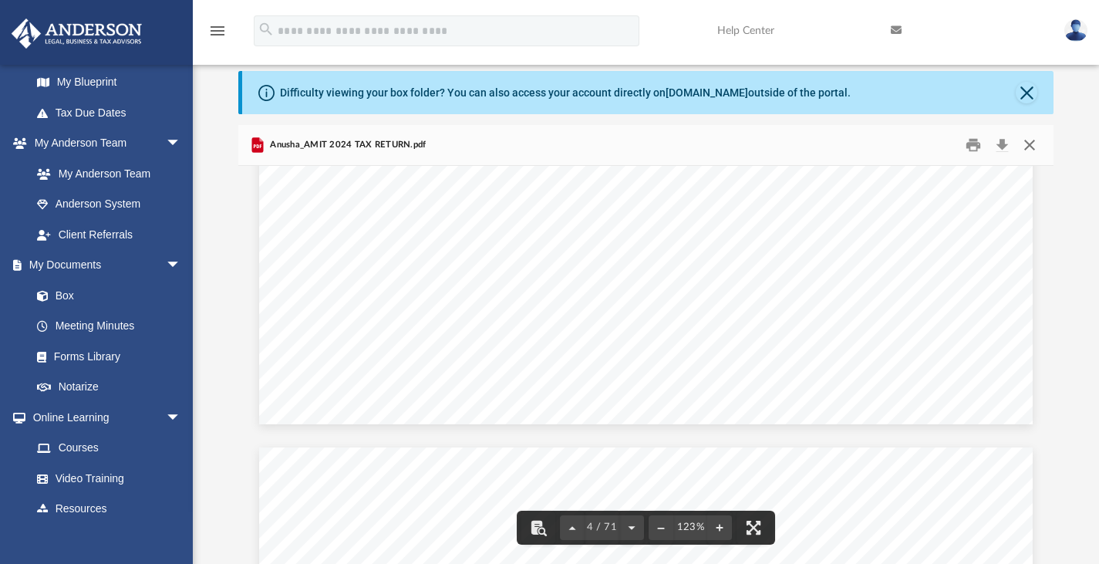
click at [1025, 150] on button "Close" at bounding box center [1030, 145] width 28 height 24
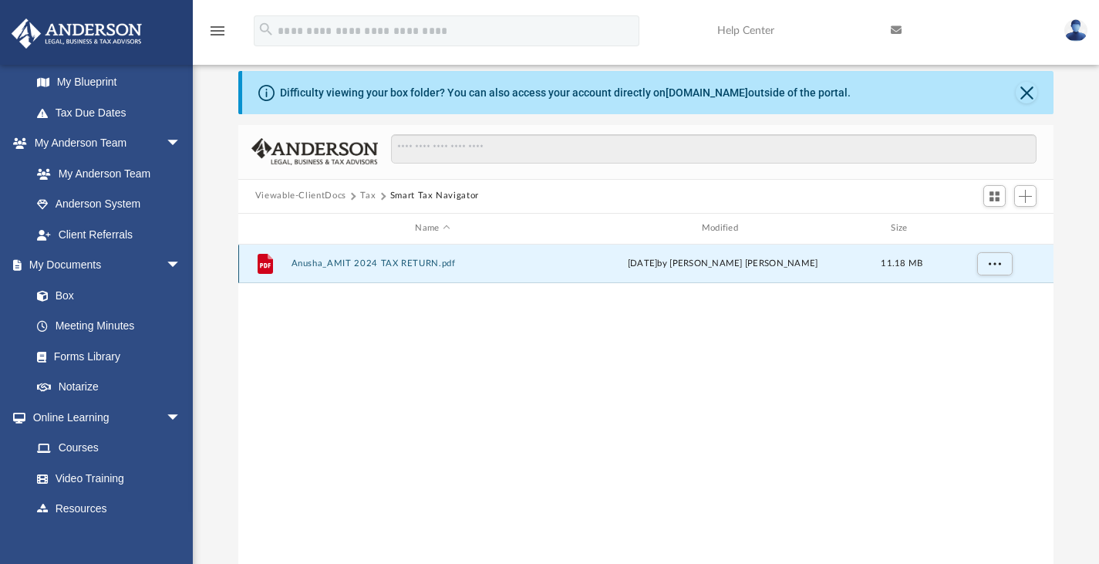
click at [370, 257] on div "File Anusha_AMIT 2024 TAX RETURN.pdf Fri Aug 29 2025 by Anusha Haronahalli Venk…" at bounding box center [646, 264] width 816 height 39
click at [356, 260] on button "Anusha_AMIT 2024 TAX RETURN.pdf" at bounding box center [432, 263] width 283 height 10
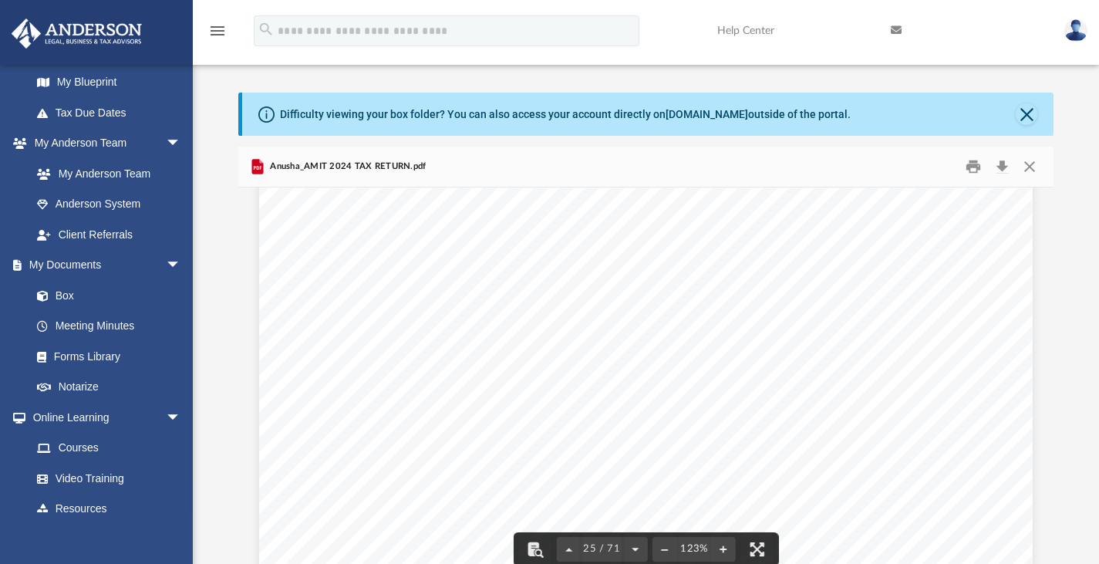
scroll to position [25380, 0]
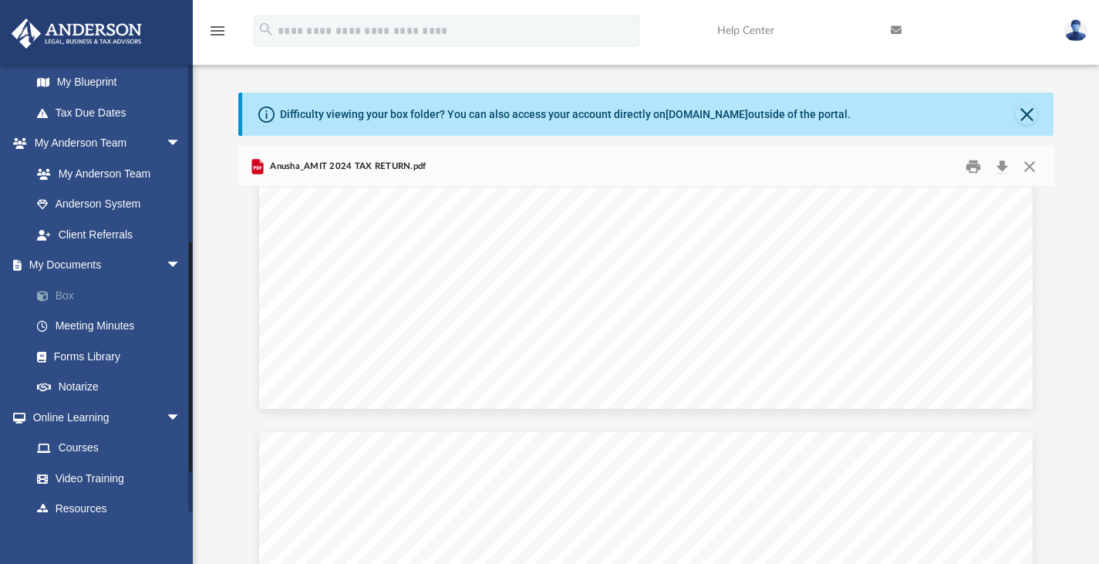
click at [73, 302] on link "Box" at bounding box center [113, 295] width 183 height 31
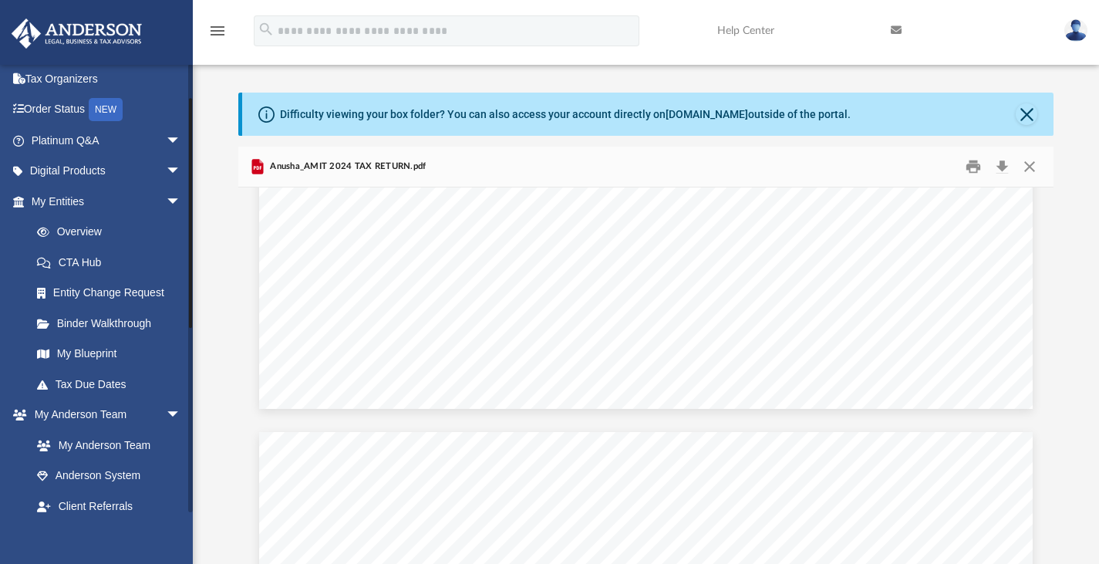
scroll to position [65, 0]
click at [90, 143] on link "Platinum Q&A arrow_drop_down" at bounding box center [108, 141] width 194 height 31
click at [166, 136] on span "arrow_drop_down" at bounding box center [181, 142] width 31 height 32
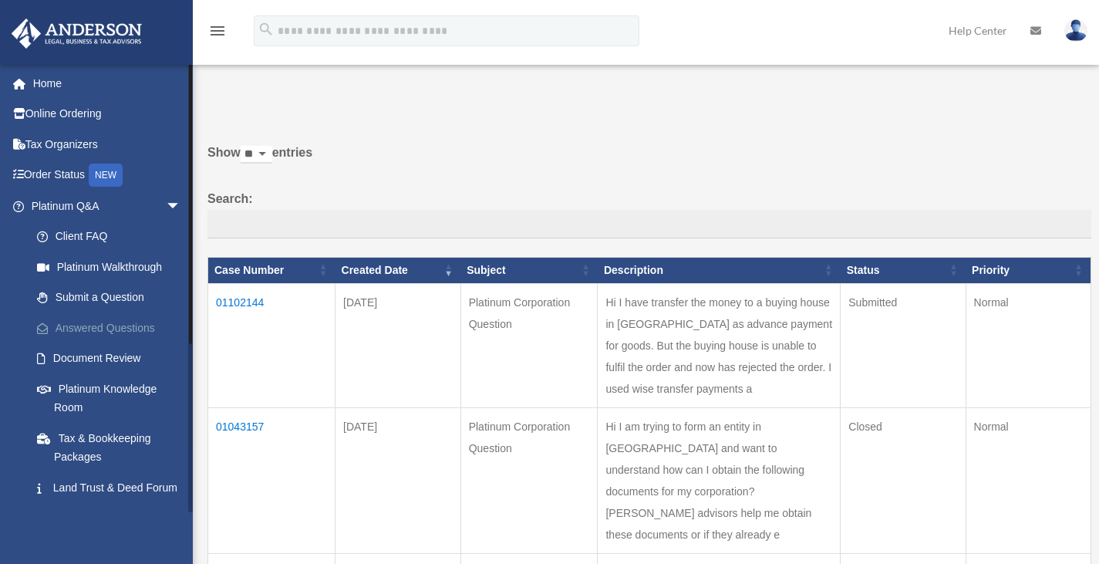
click at [122, 326] on link "Answered Questions" at bounding box center [113, 327] width 183 height 31
click at [243, 299] on td "01102144" at bounding box center [271, 345] width 127 height 124
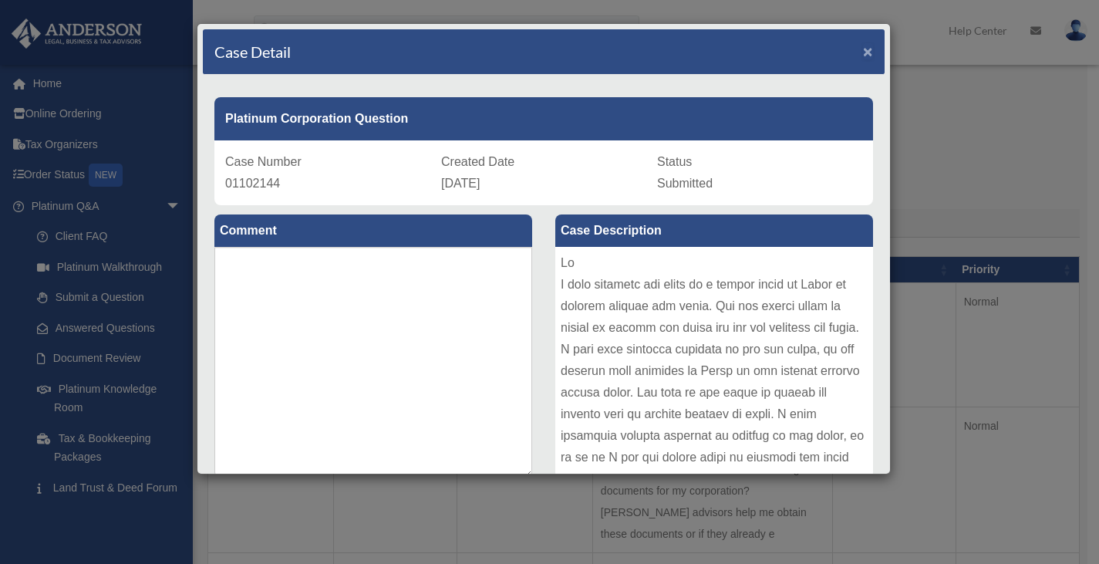
click at [863, 56] on span "×" at bounding box center [868, 51] width 10 height 18
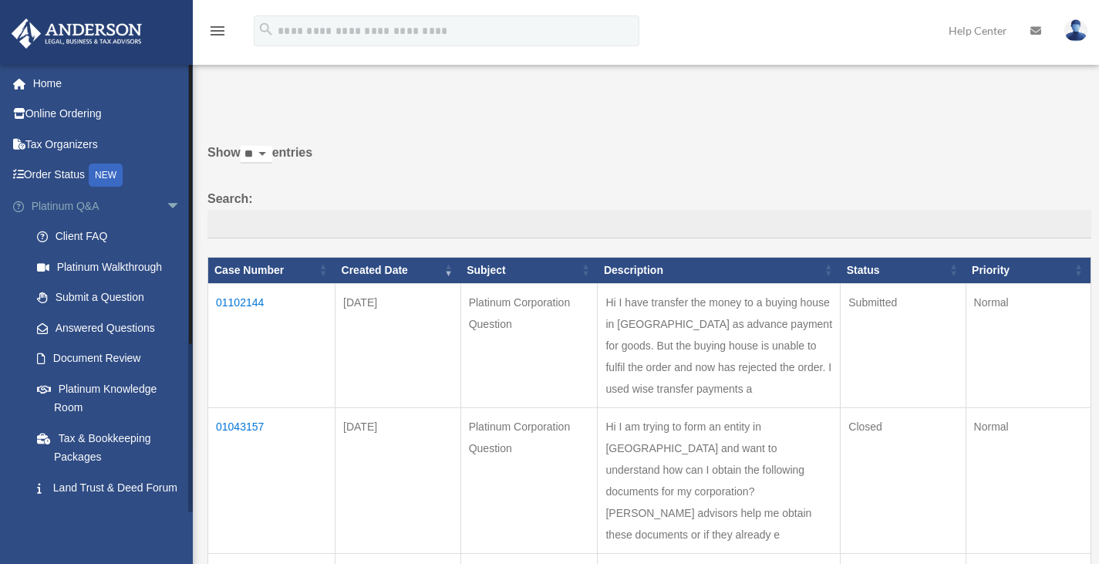
click at [74, 205] on link "Platinum Q&A arrow_drop_down" at bounding box center [108, 206] width 194 height 31
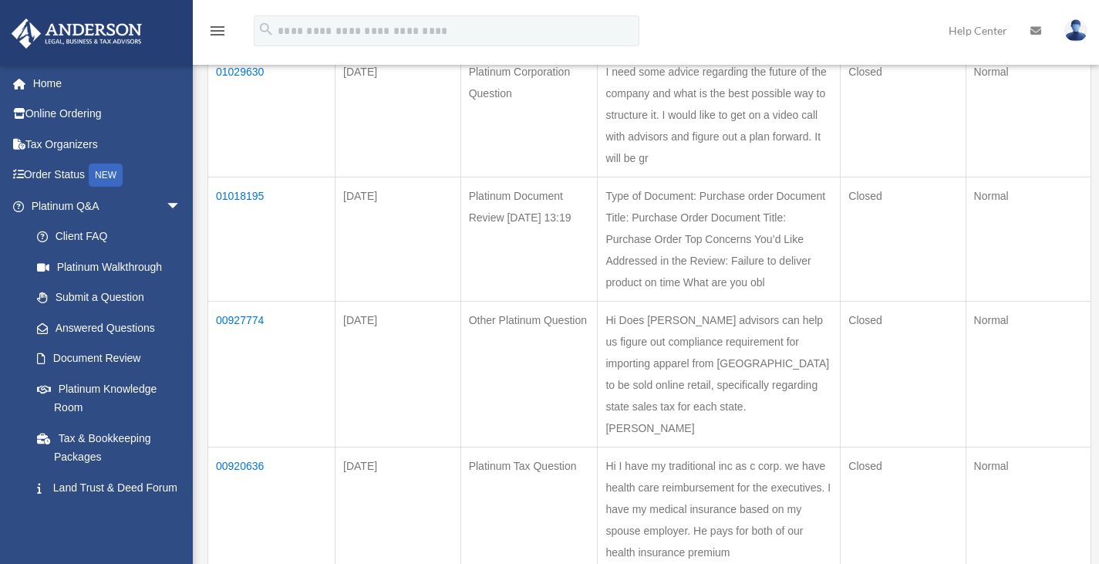
scroll to position [501, 0]
click at [69, 397] on link "Platinum Knowledge Room" at bounding box center [113, 397] width 183 height 49
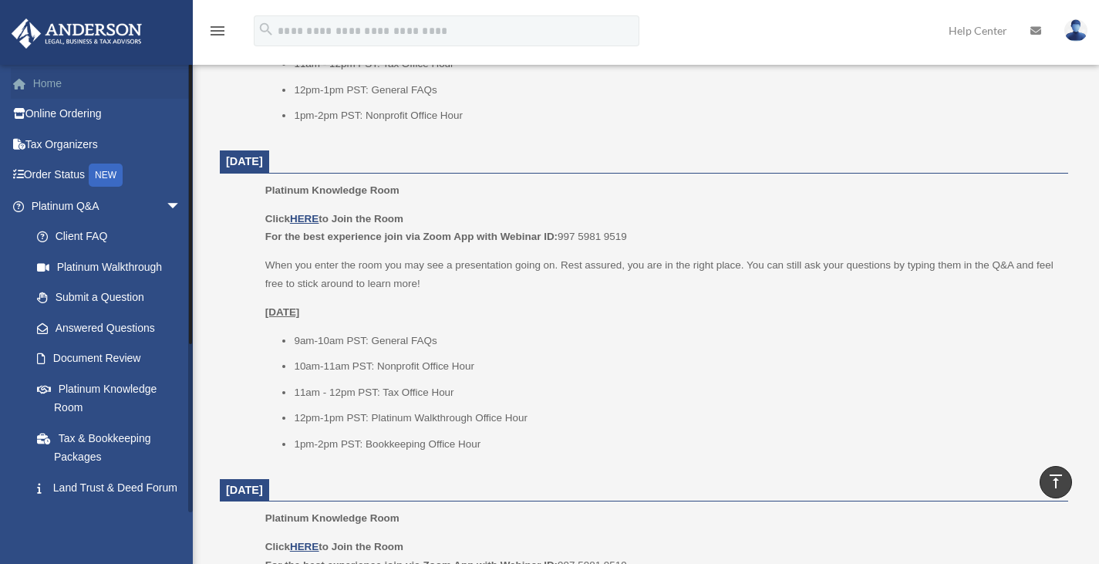
click at [61, 90] on link "Home" at bounding box center [108, 83] width 194 height 31
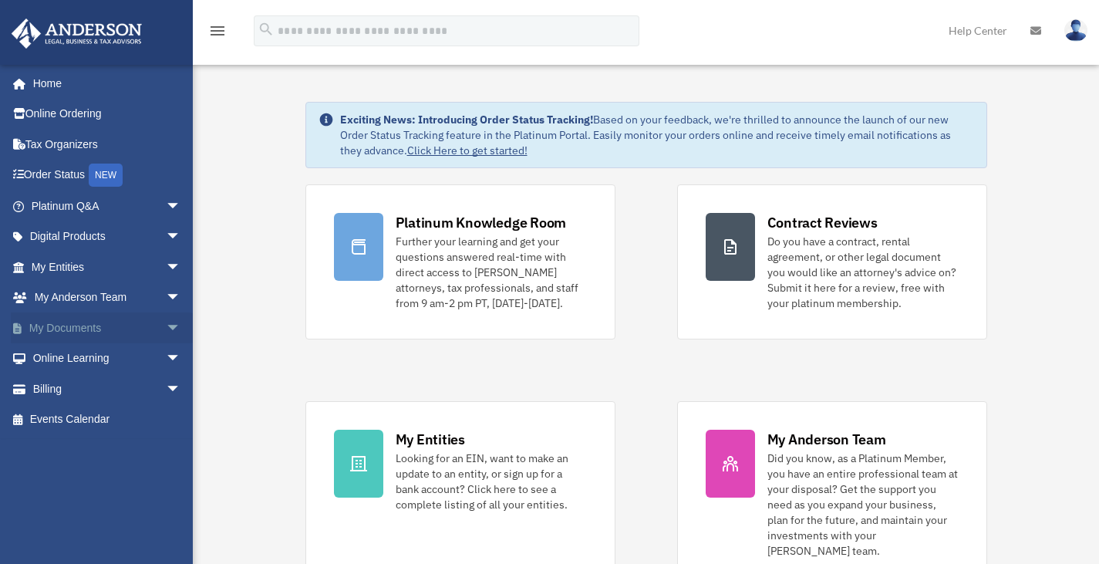
click at [166, 329] on span "arrow_drop_down" at bounding box center [181, 328] width 31 height 32
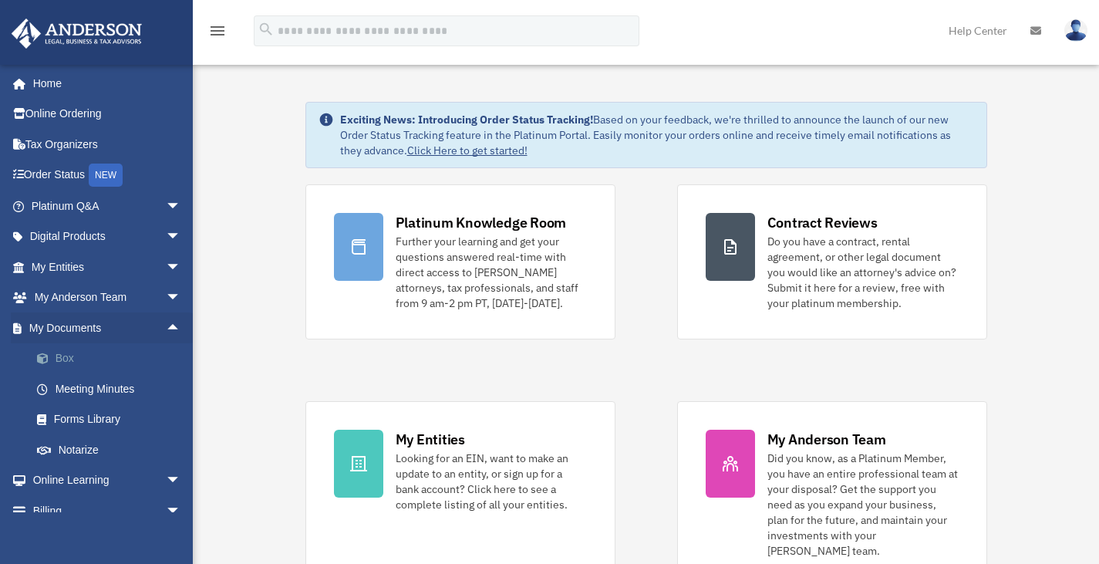
click at [100, 360] on link "Box" at bounding box center [113, 358] width 183 height 31
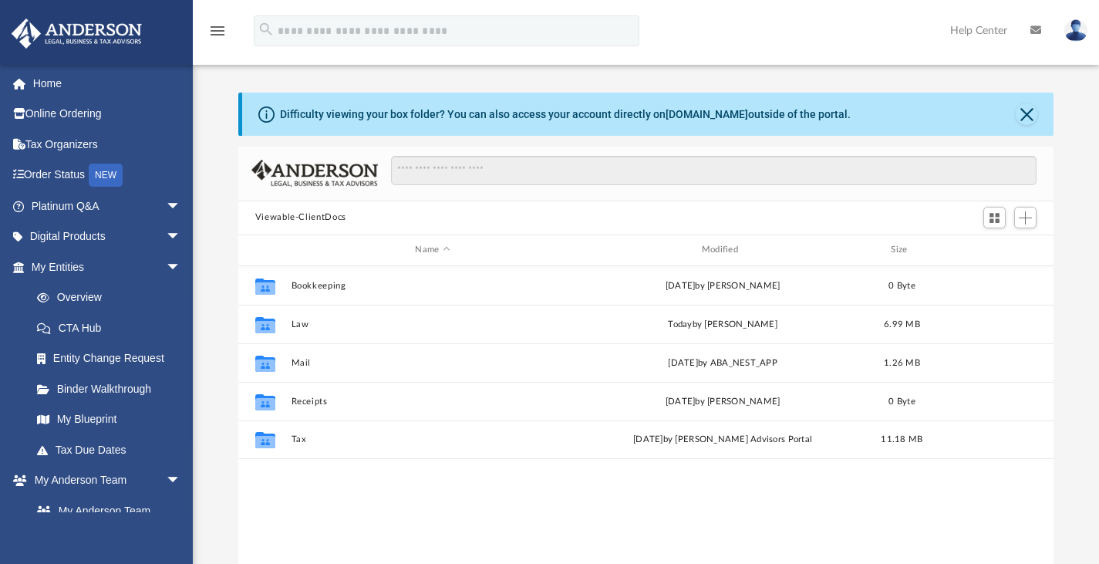
scroll to position [339, 804]
drag, startPoint x: 346, startPoint y: 253, endPoint x: 269, endPoint y: 498, distance: 256.4
click at [269, 498] on div "Collaborated Folder Bookkeeping [DATE] by [PERSON_NAME] 0 Byte Collaborated Fol…" at bounding box center [646, 426] width 816 height 320
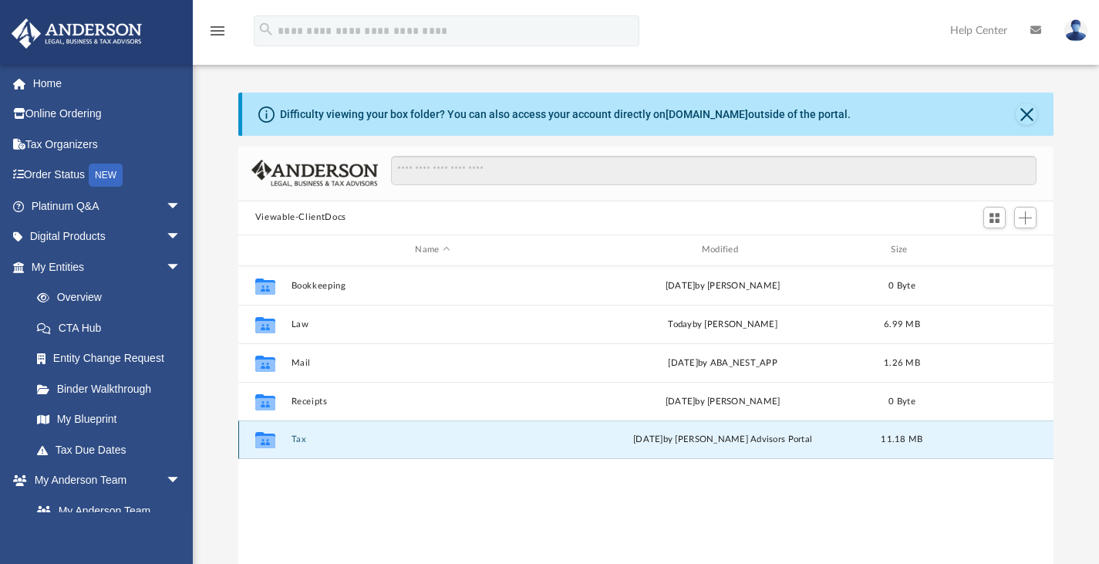
click at [293, 438] on button "Tax" at bounding box center [432, 439] width 283 height 10
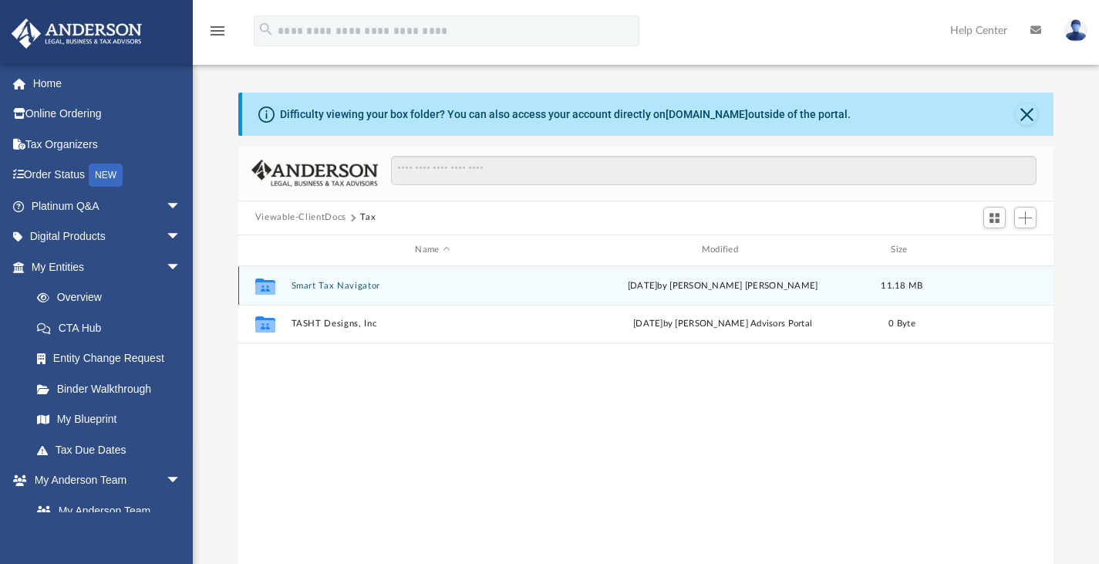
click at [355, 278] on div "Collaborated Folder Smart Tax Navigator [DATE] by [PERSON_NAME] [PERSON_NAME] 1…" at bounding box center [646, 285] width 816 height 39
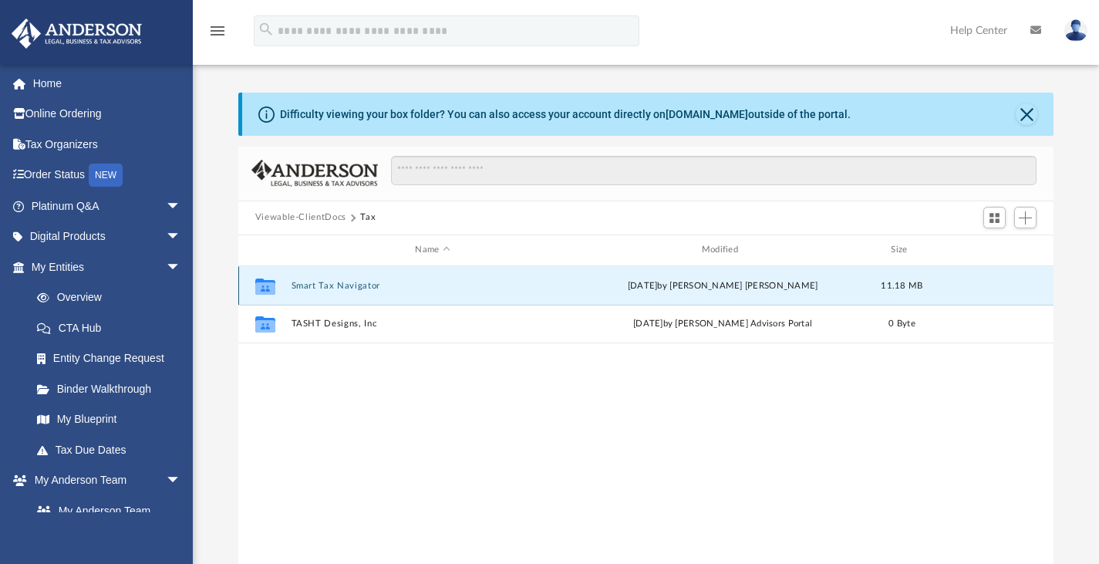
click at [342, 282] on button "Smart Tax Navigator" at bounding box center [432, 285] width 283 height 10
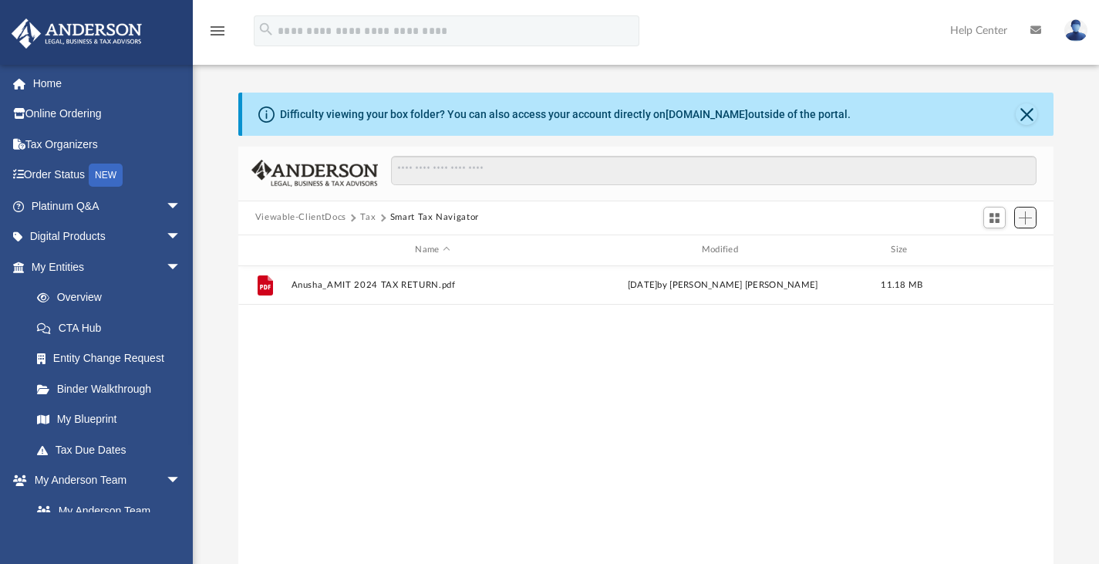
click at [1027, 211] on span "Add" at bounding box center [1025, 217] width 13 height 13
click at [994, 243] on li "Upload" at bounding box center [1003, 248] width 49 height 16
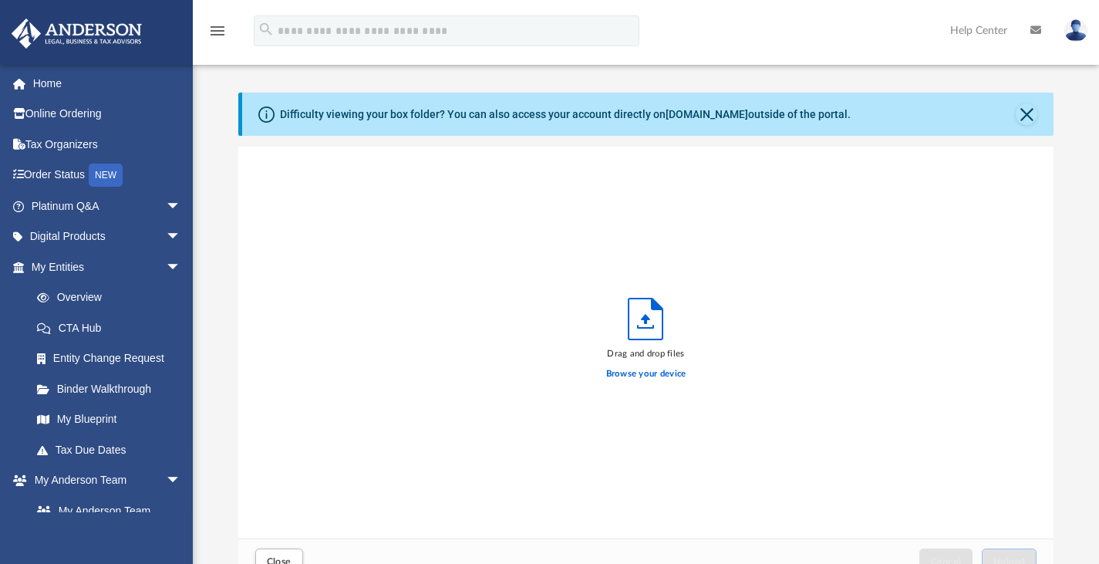
scroll to position [380, 804]
click at [614, 370] on label "Browse your device" at bounding box center [646, 374] width 80 height 14
click at [0, 0] on input "Browse your device" at bounding box center [0, 0] width 0 height 0
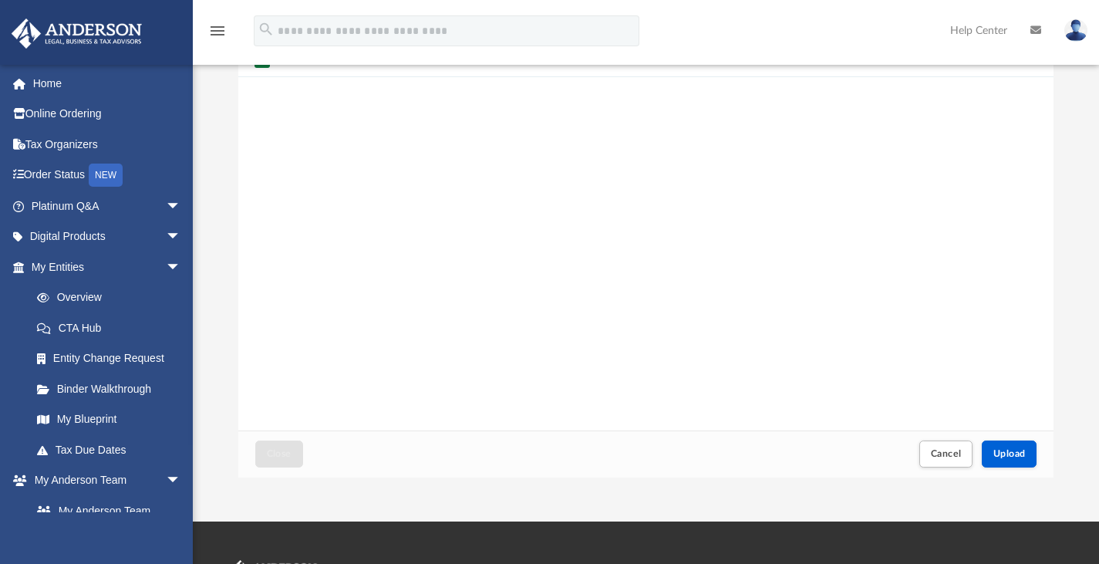
scroll to position [111, 0]
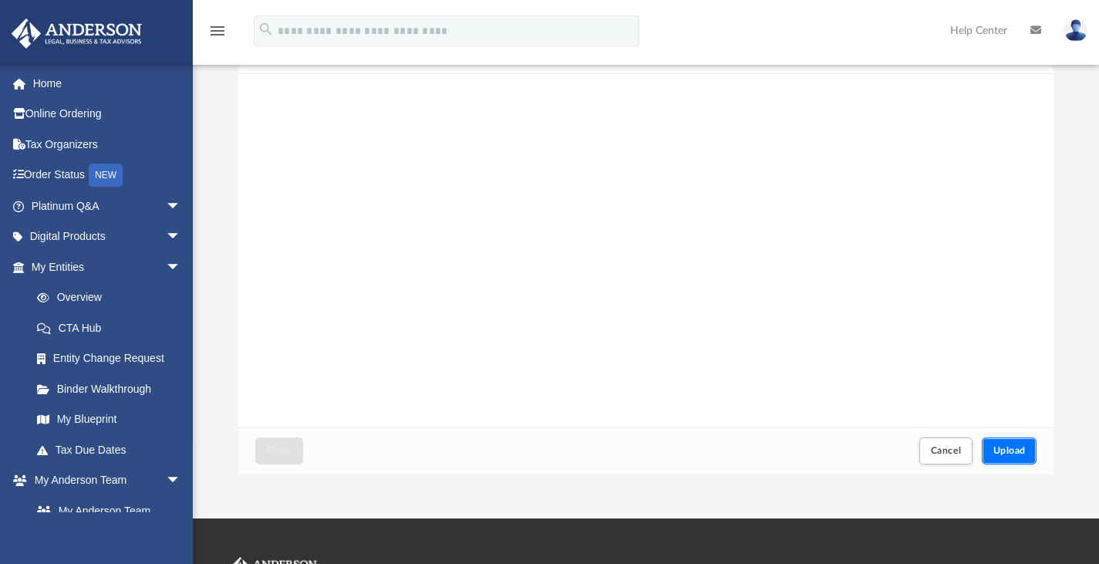
click at [1004, 460] on button "Upload" at bounding box center [1010, 450] width 56 height 27
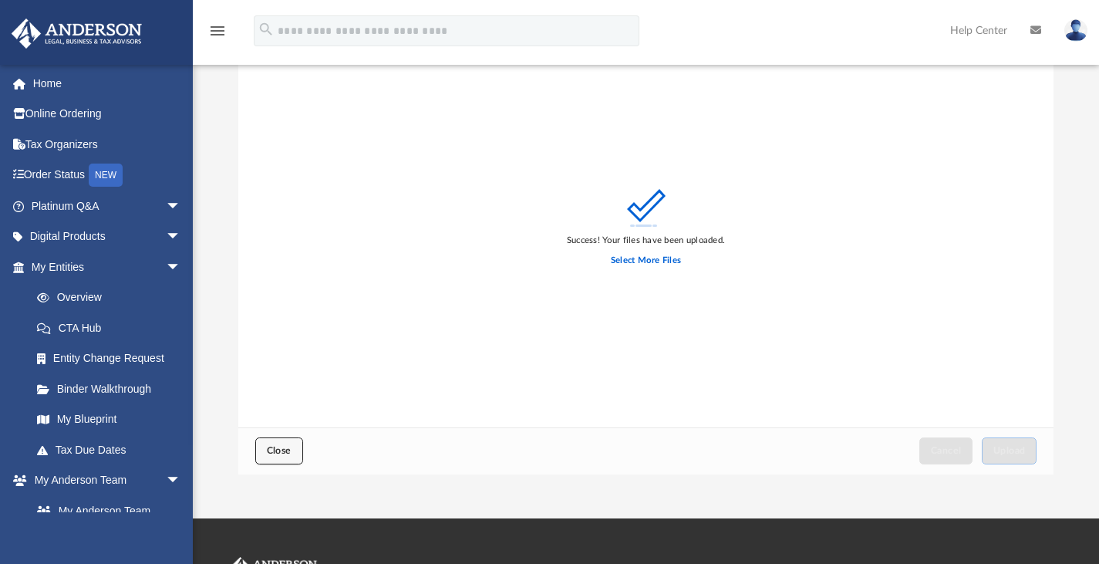
click at [291, 451] on span "Close" at bounding box center [279, 450] width 25 height 9
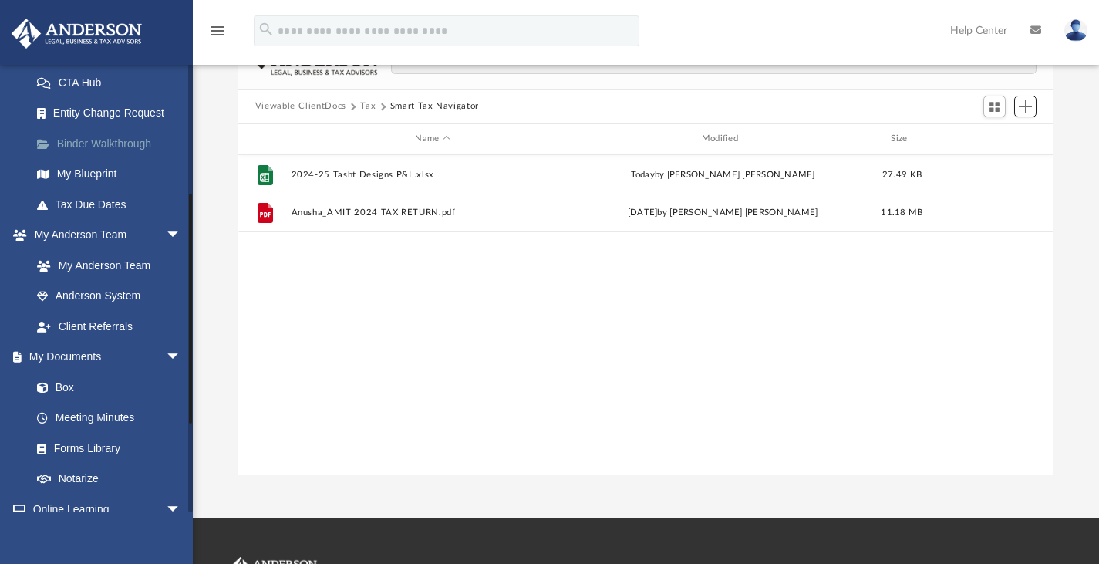
scroll to position [246, 0]
click at [113, 383] on link "Box" at bounding box center [113, 386] width 183 height 31
click at [57, 390] on link "Box" at bounding box center [113, 386] width 183 height 31
click at [282, 101] on button "Viewable-ClientDocs" at bounding box center [300, 107] width 91 height 14
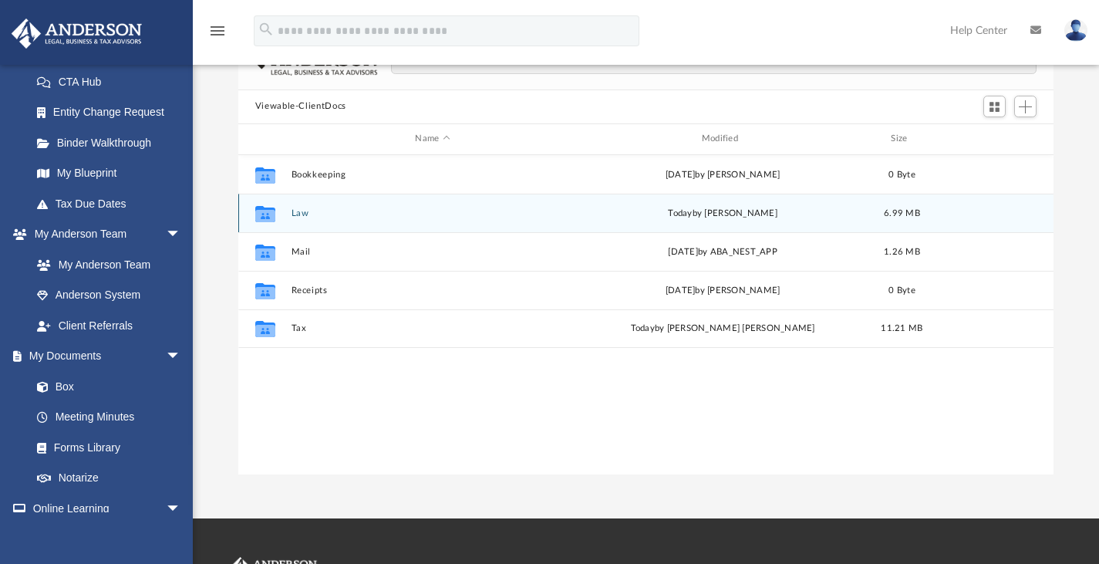
click at [302, 214] on button "Law" at bounding box center [432, 213] width 283 height 10
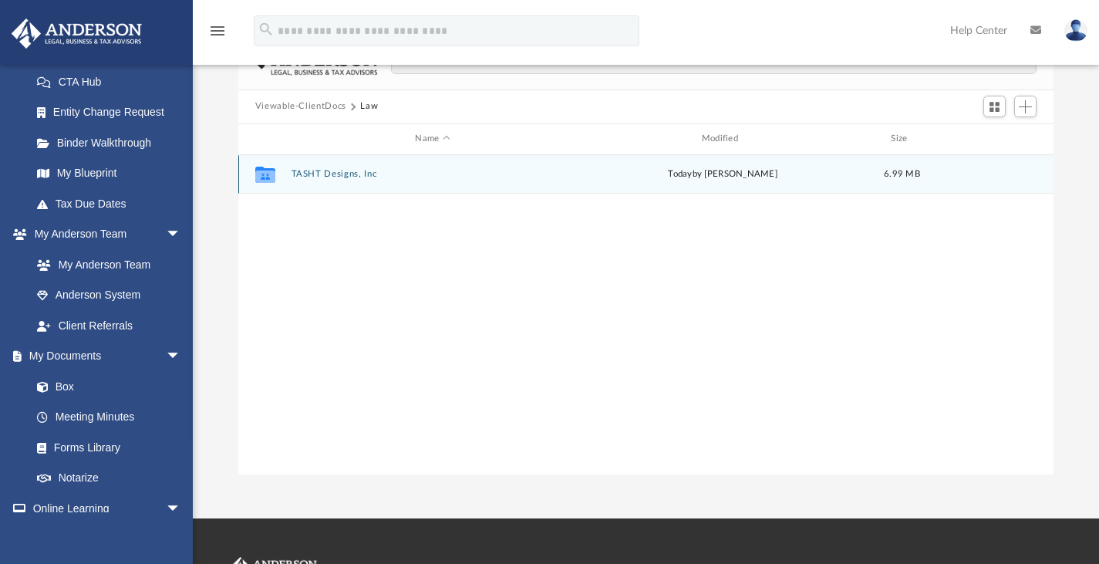
click at [314, 169] on button "TASHT Designs, Inc" at bounding box center [432, 174] width 283 height 10
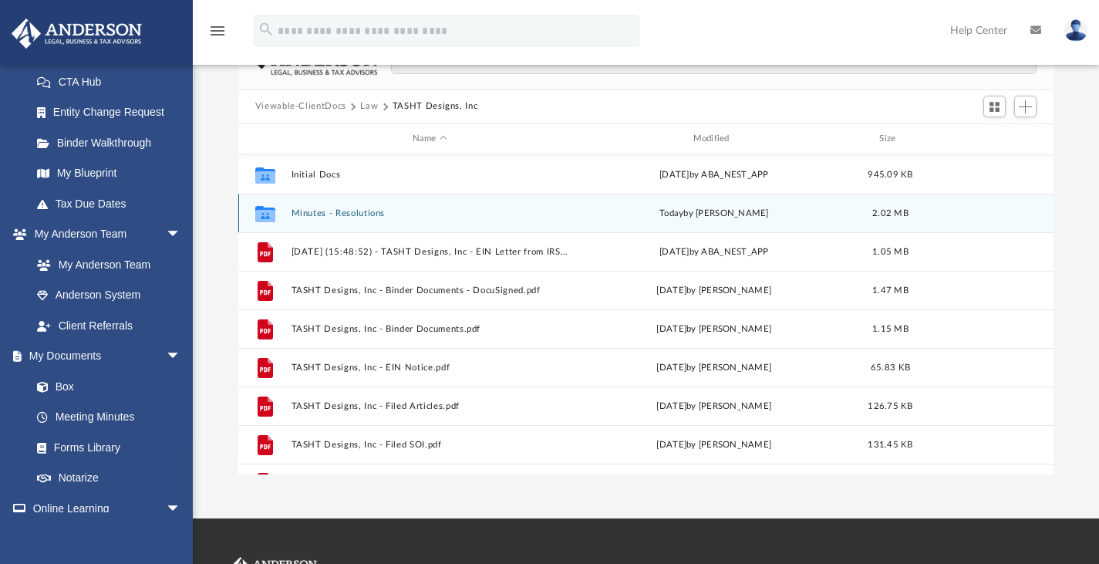
click at [328, 212] on button "Minutes - Resolutions" at bounding box center [430, 213] width 278 height 10
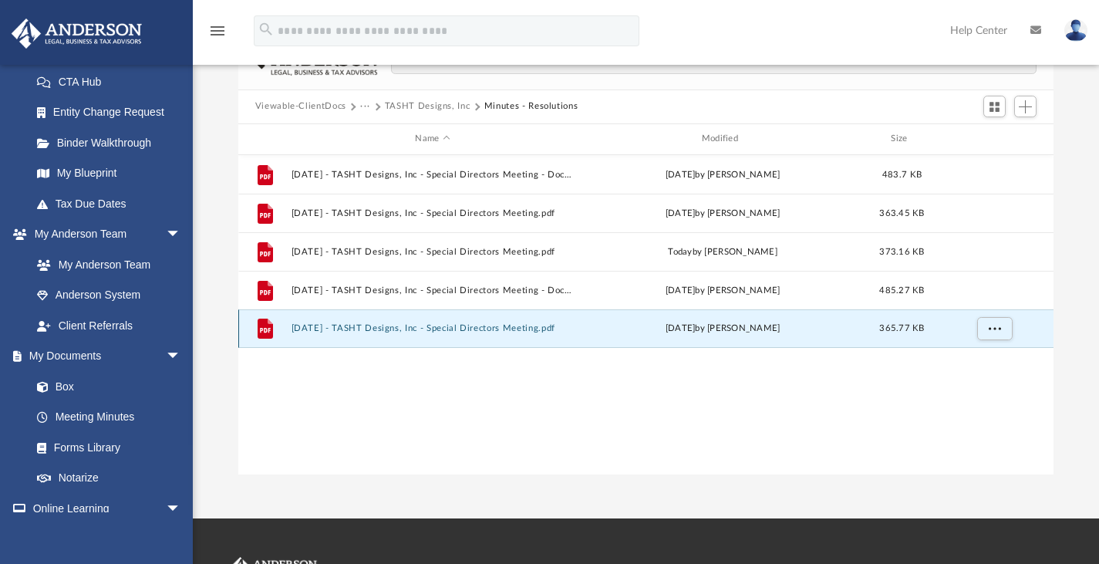
click at [455, 329] on button "[DATE] - TASHT Designs, Inc - Special Directors Meeting.pdf" at bounding box center [432, 328] width 283 height 10
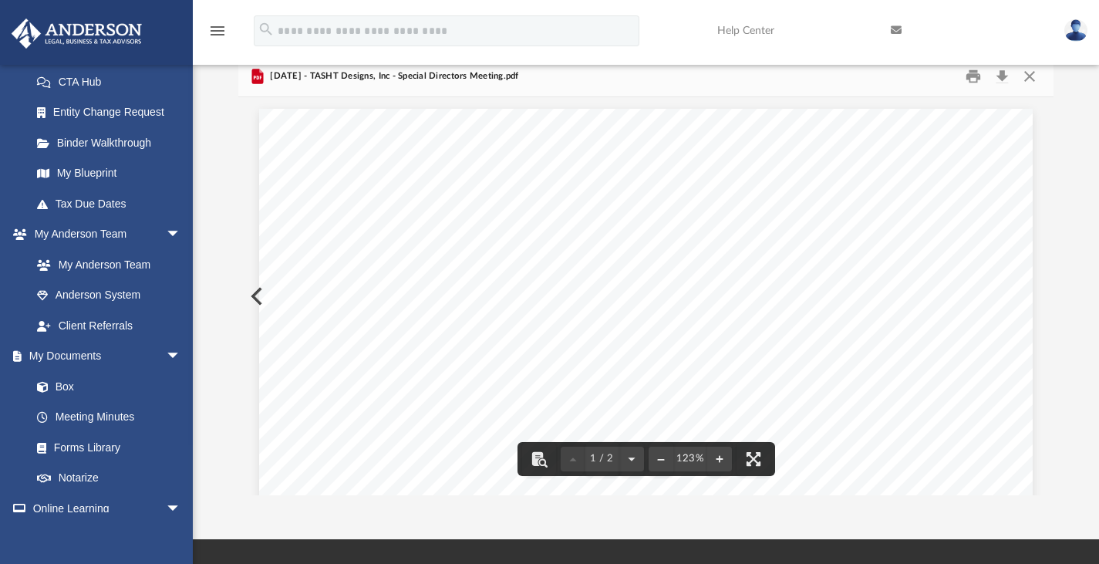
scroll to position [0, 0]
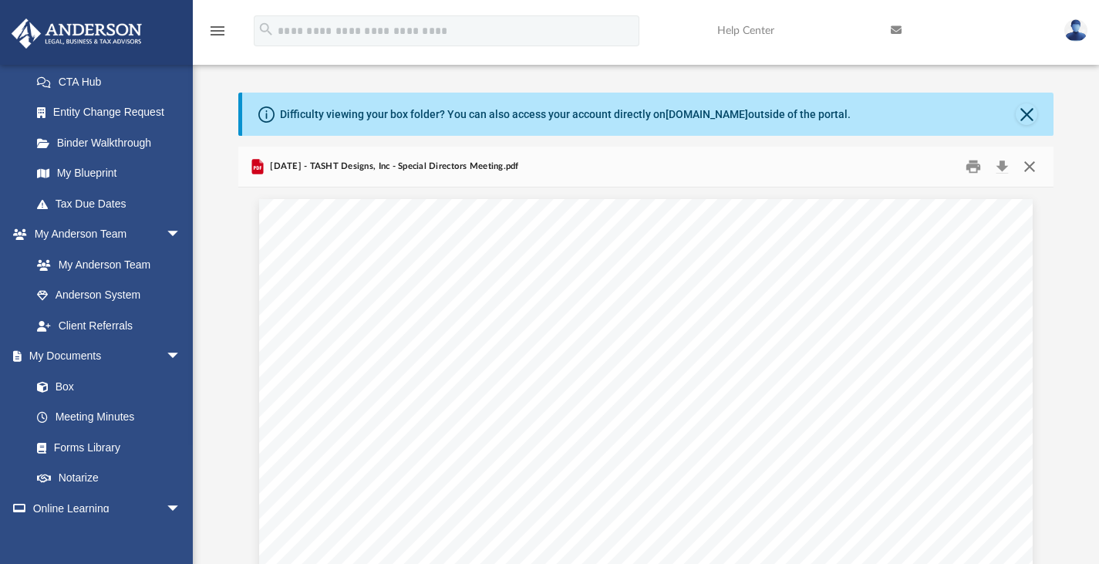
click at [1031, 170] on button "Close" at bounding box center [1030, 166] width 28 height 24
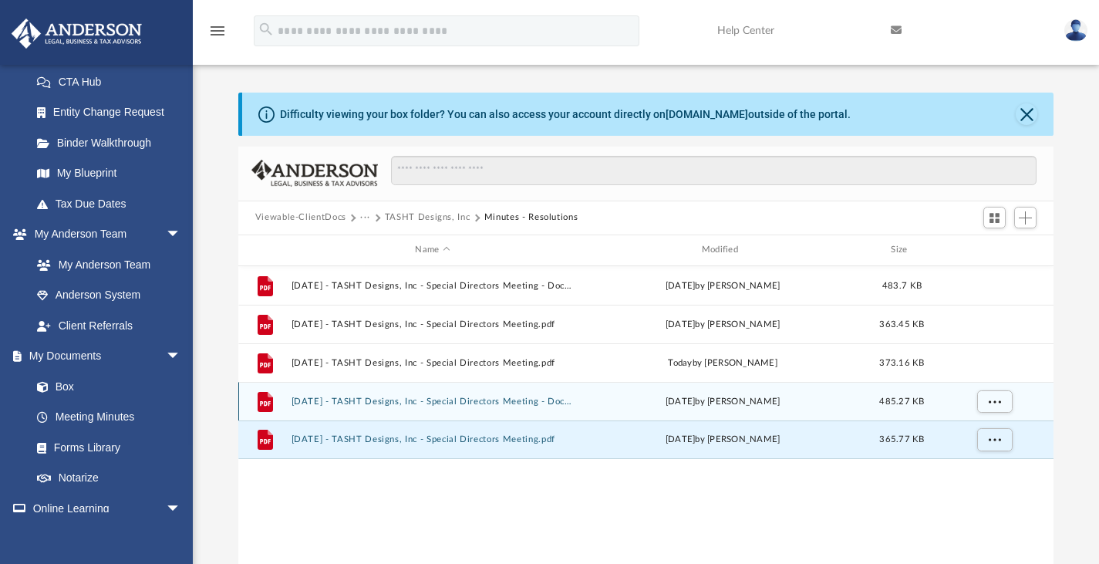
click at [463, 400] on button "[DATE] - TASHT Designs, Inc - Special Directors Meeting - DocuSigned.pdf" at bounding box center [432, 401] width 283 height 10
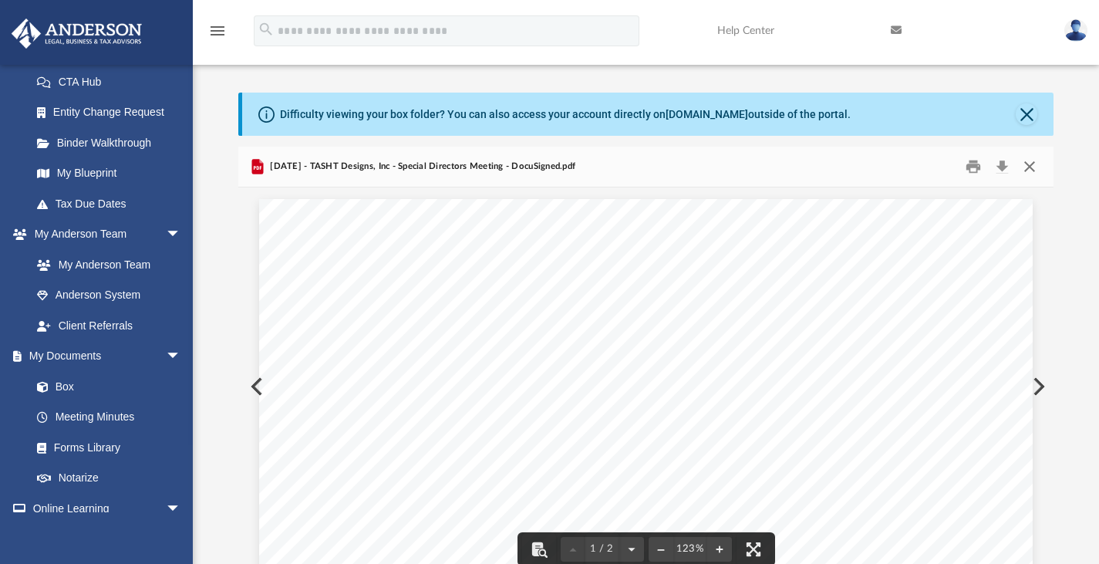
click at [1025, 165] on button "Close" at bounding box center [1030, 166] width 28 height 24
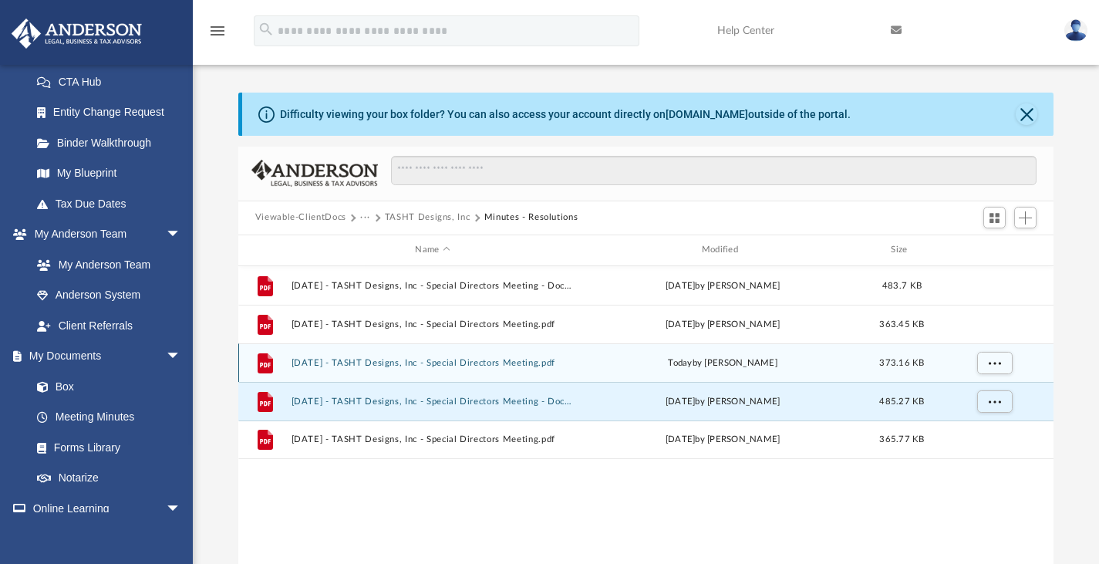
click at [479, 353] on div "File [DATE] - TASHT Designs, Inc - Special Directors Meeting.pdf [DATE] by [PER…" at bounding box center [646, 362] width 816 height 39
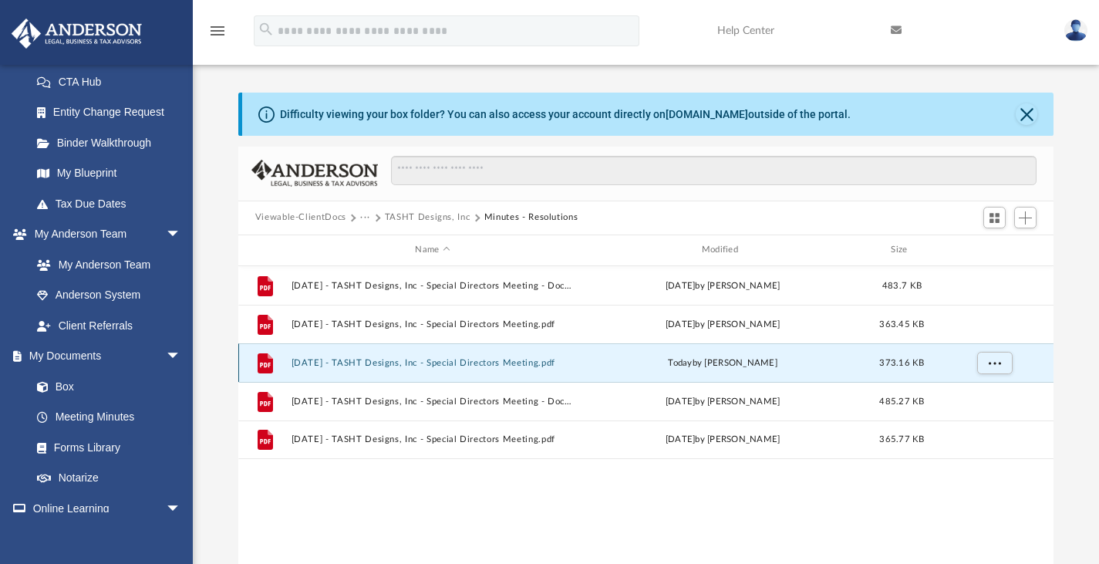
click at [483, 360] on button "[DATE] - TASHT Designs, Inc - Special Directors Meeting.pdf" at bounding box center [432, 362] width 283 height 10
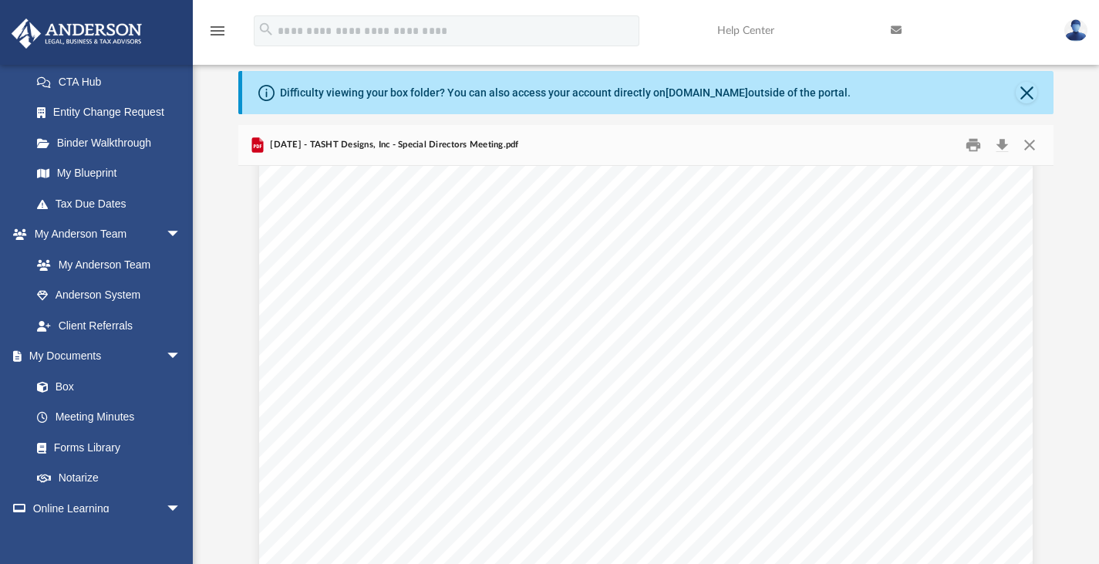
scroll to position [370, 0]
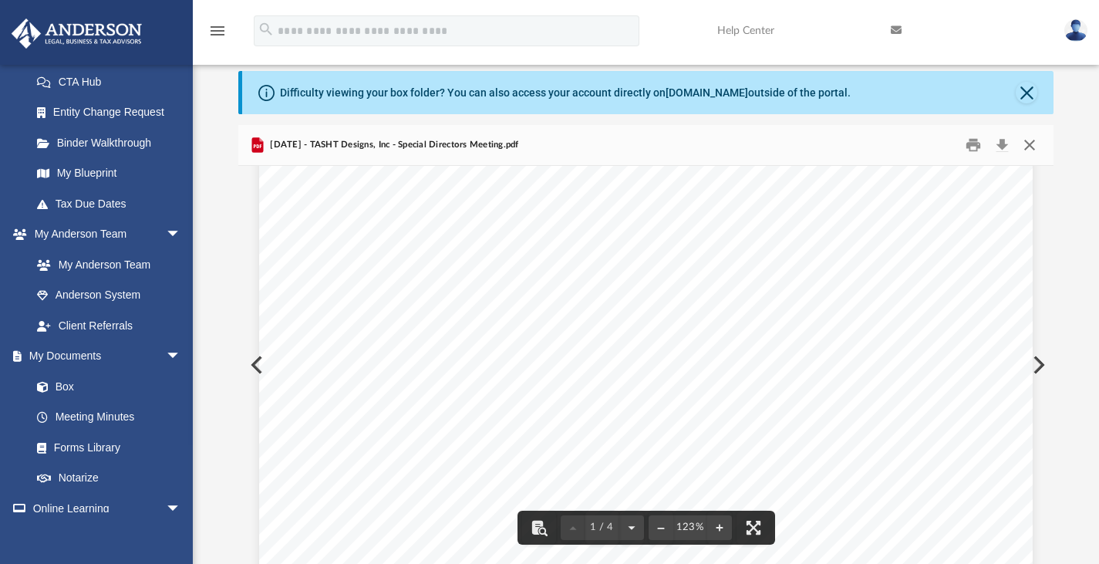
click at [1030, 133] on button "Close" at bounding box center [1030, 145] width 28 height 24
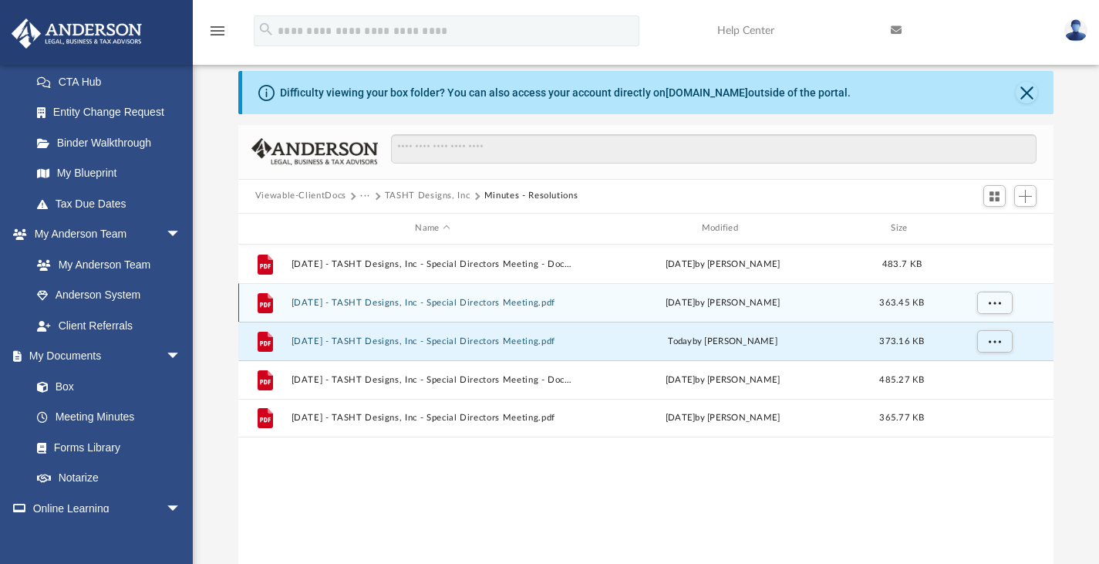
click at [511, 313] on div "File [DATE] - TASHT Designs, Inc - Special Directors Meeting.pdf [DATE] by [PER…" at bounding box center [646, 302] width 816 height 39
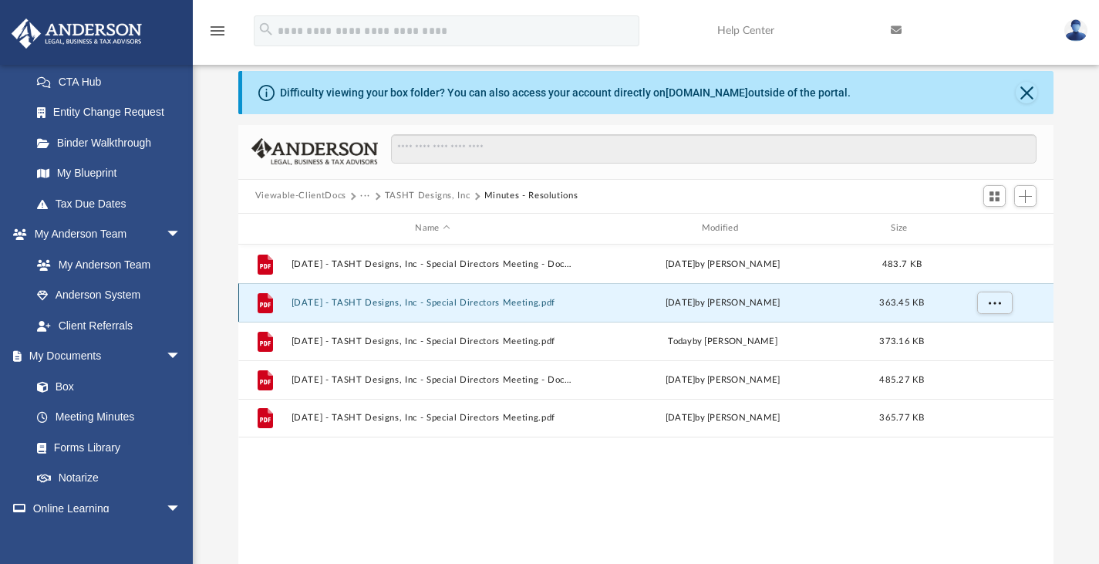
click at [508, 300] on button "[DATE] - TASHT Designs, Inc - Special Directors Meeting.pdf" at bounding box center [432, 302] width 283 height 10
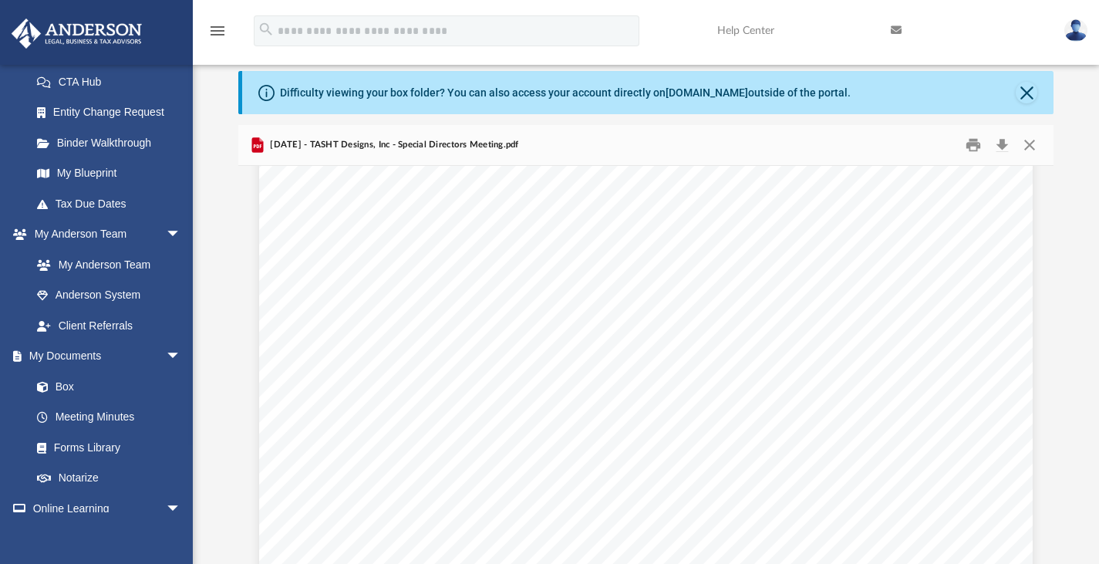
scroll to position [1075, 0]
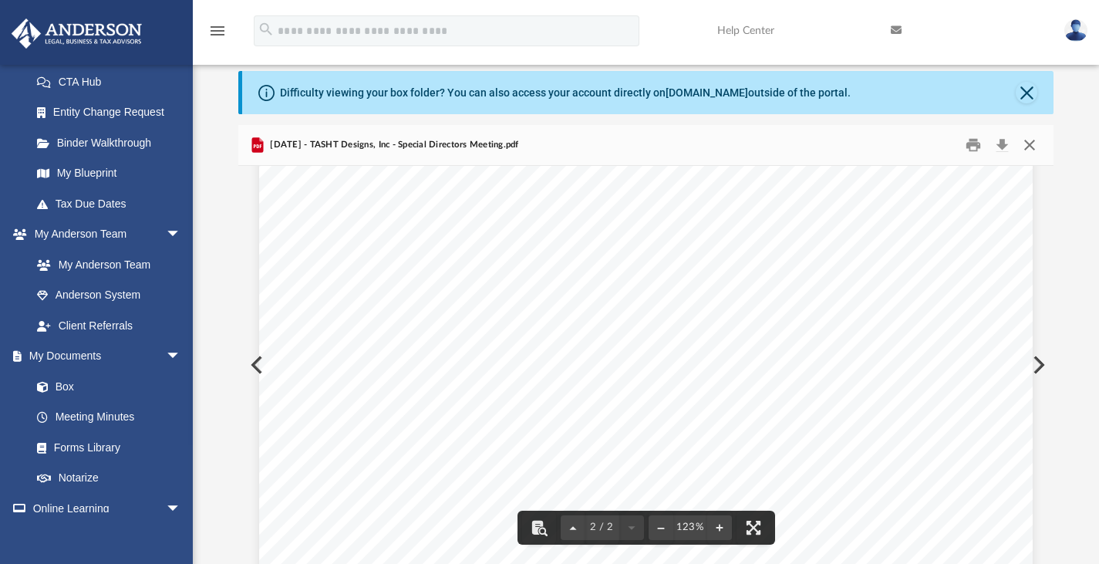
click at [1033, 143] on button "Close" at bounding box center [1030, 145] width 28 height 24
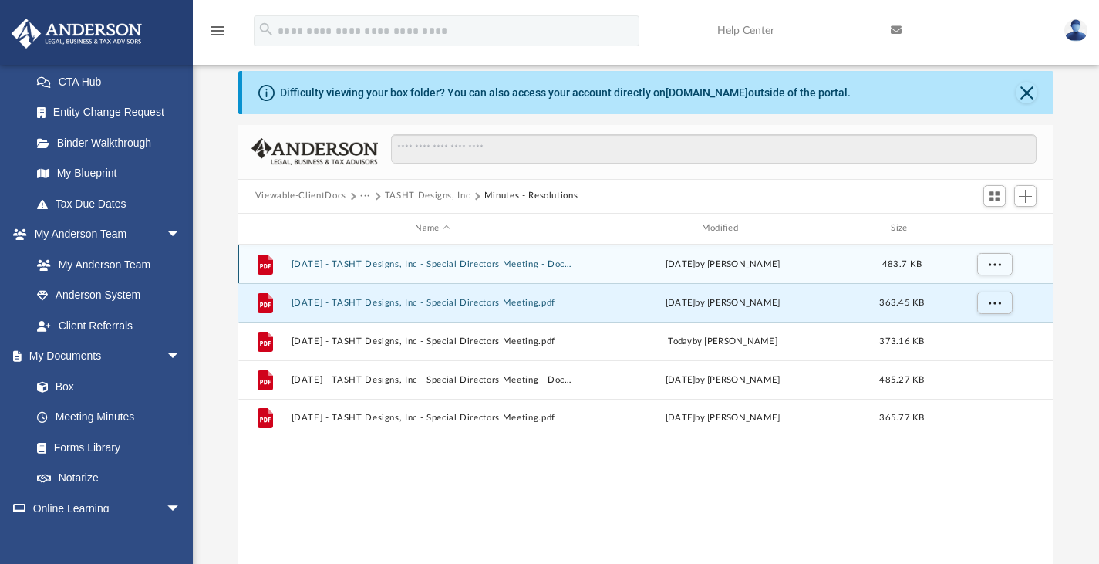
click at [552, 267] on button "[DATE] - TASHT Designs, Inc - Special Directors Meeting - DocuSigned.pdf" at bounding box center [432, 263] width 283 height 10
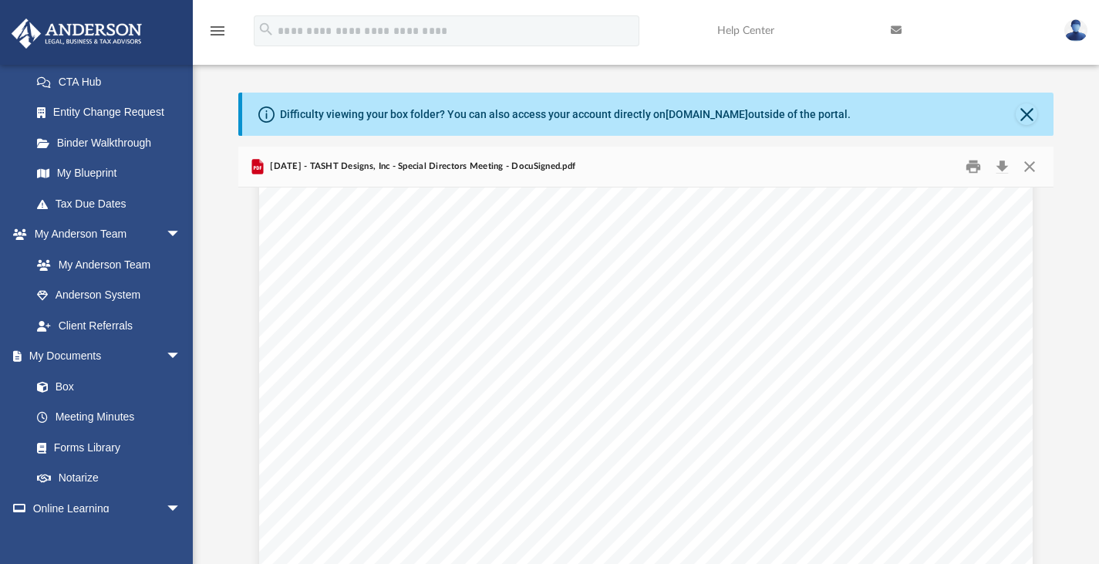
scroll to position [0, 0]
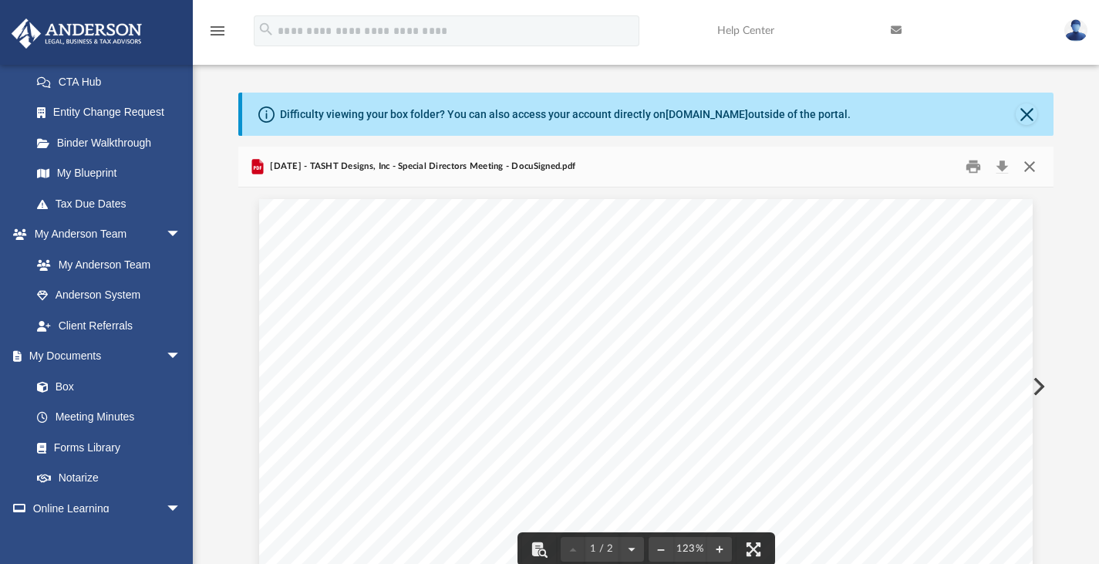
click at [1030, 164] on button "Close" at bounding box center [1030, 166] width 28 height 24
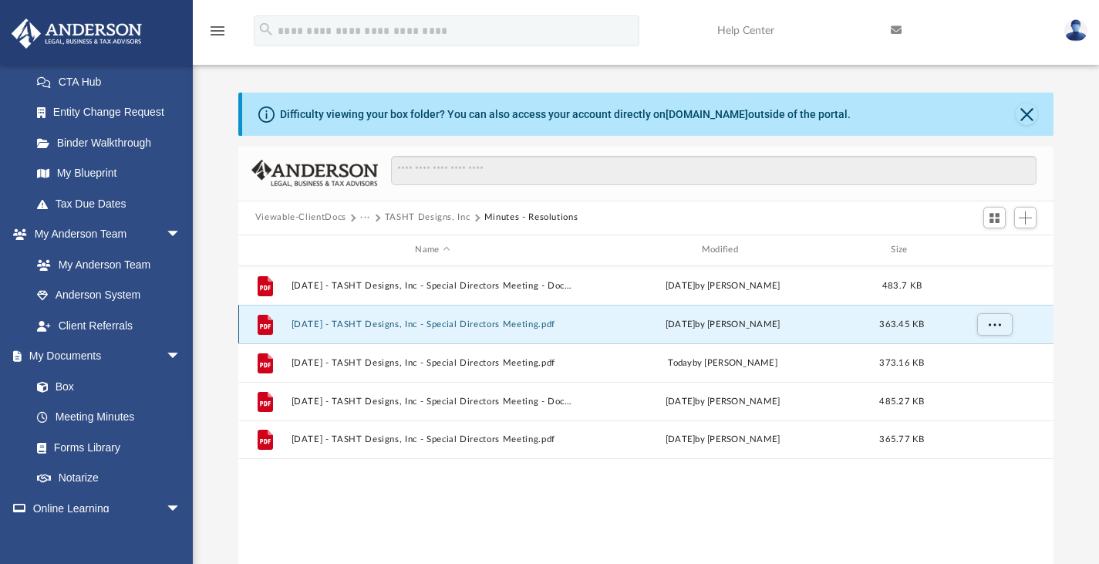
click at [447, 328] on button "[DATE] - TASHT Designs, Inc - Special Directors Meeting.pdf" at bounding box center [432, 324] width 283 height 10
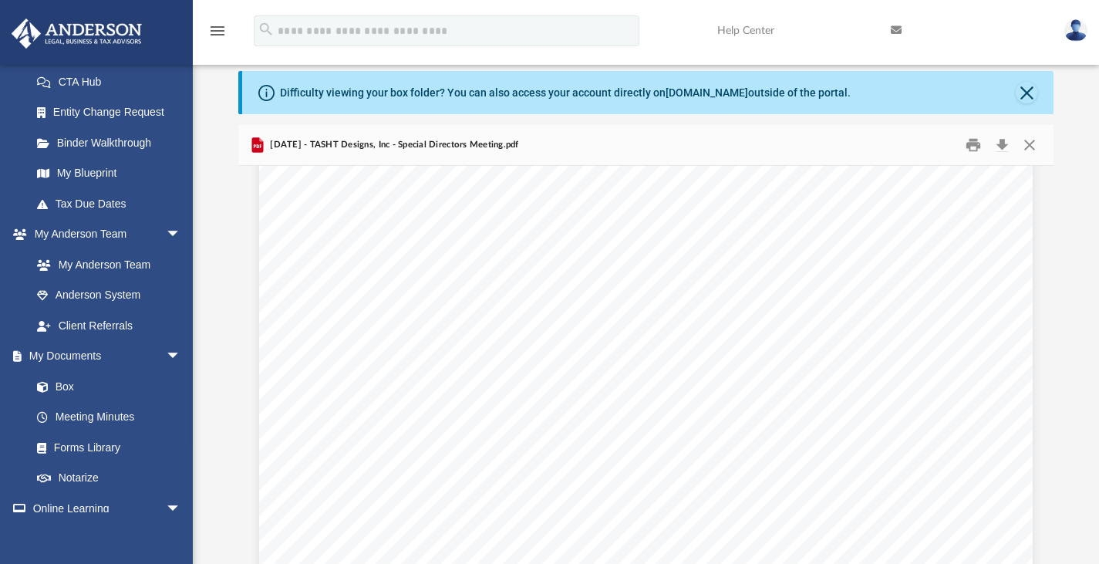
scroll to position [1440, 0]
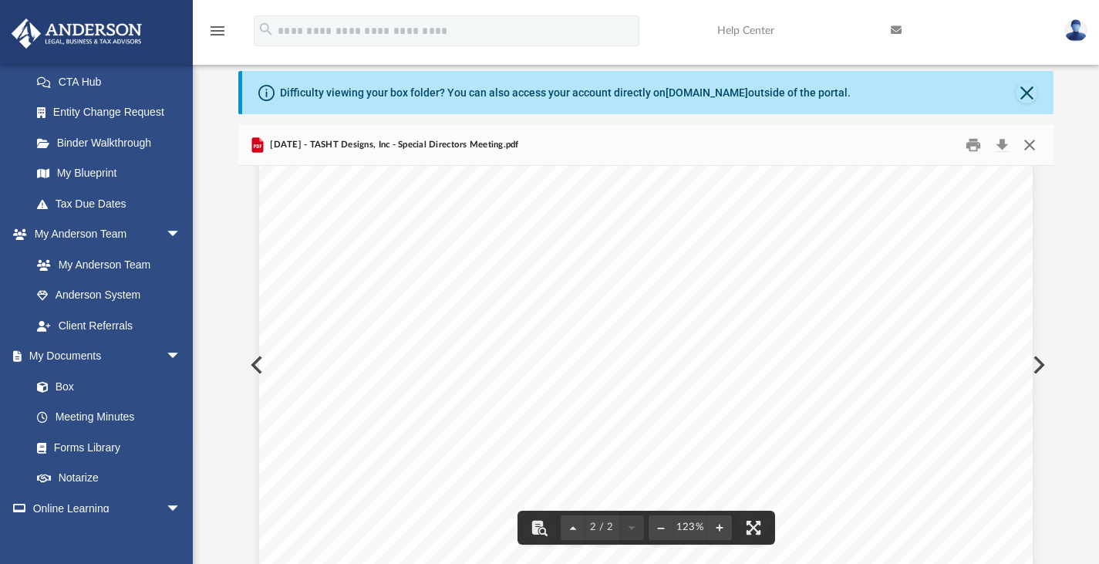
click at [1026, 146] on button "Close" at bounding box center [1030, 145] width 28 height 24
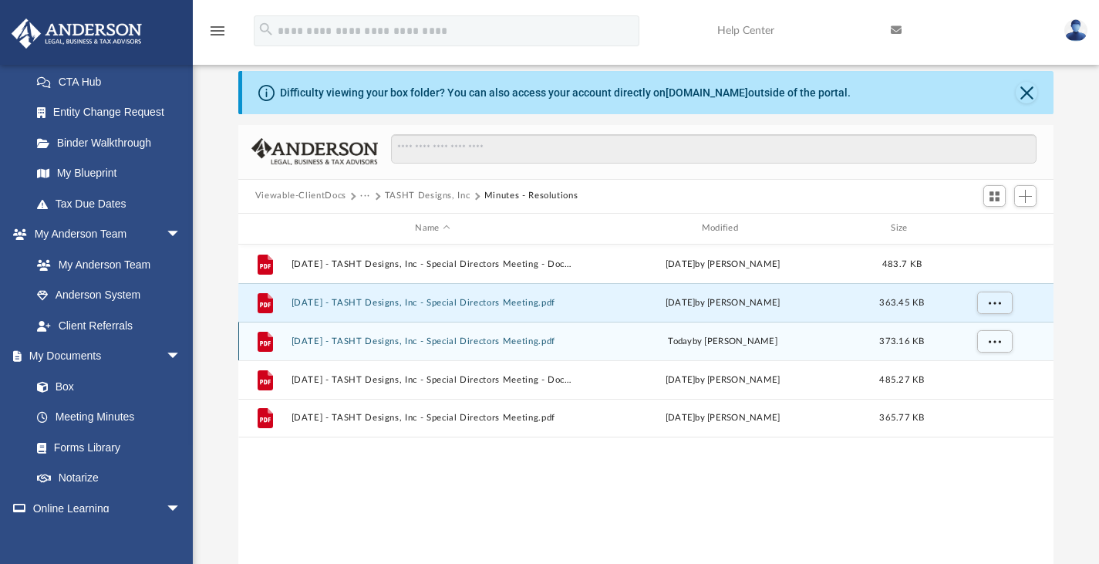
click at [477, 343] on button "[DATE] - TASHT Designs, Inc - Special Directors Meeting.pdf" at bounding box center [432, 341] width 283 height 10
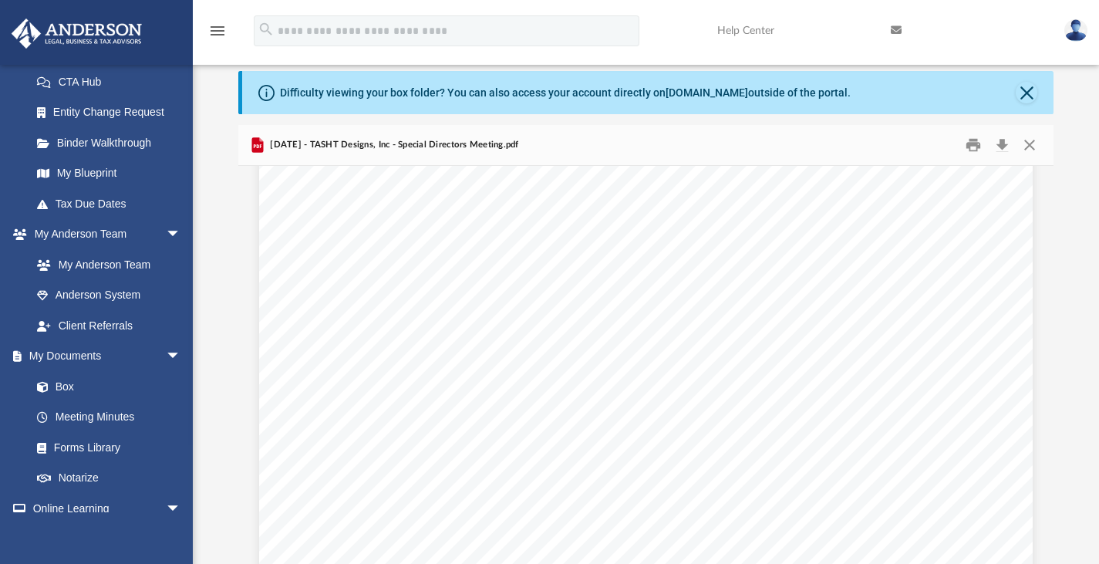
scroll to position [0, 0]
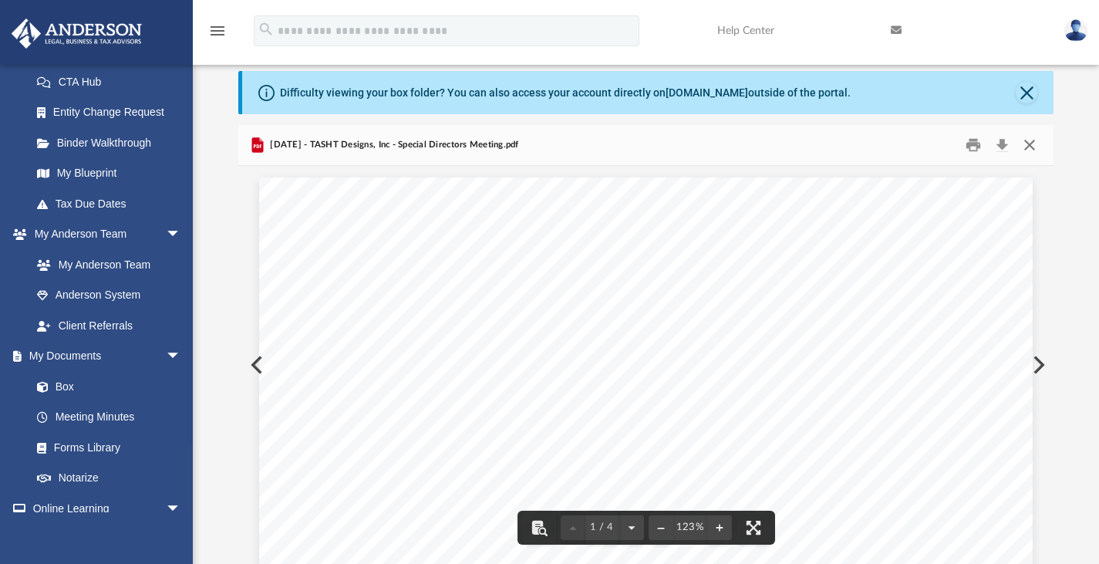
click at [1029, 143] on button "Close" at bounding box center [1030, 145] width 28 height 24
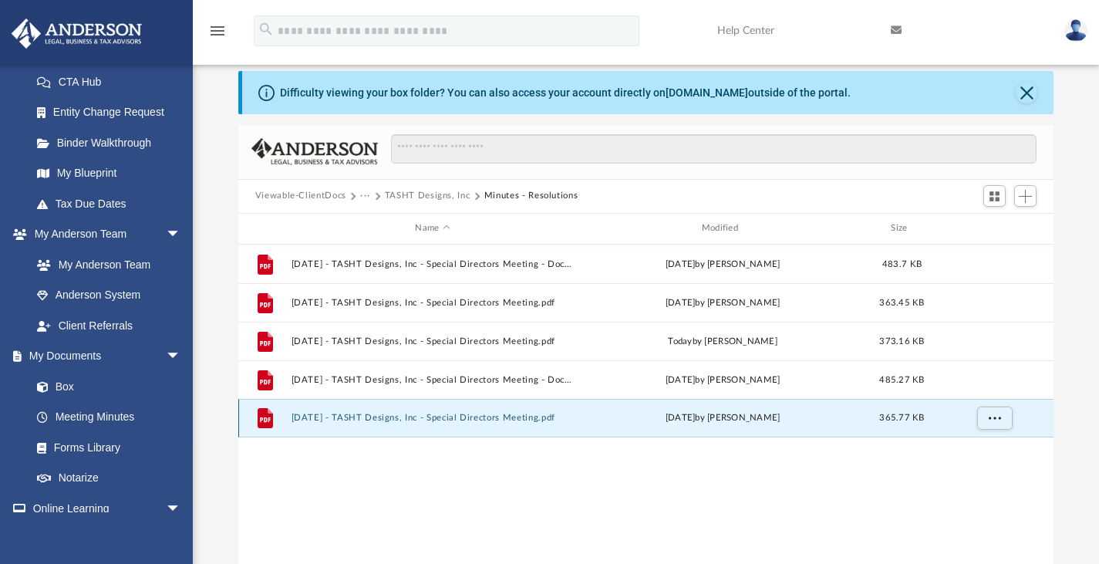
click at [445, 417] on button "[DATE] - TASHT Designs, Inc - Special Directors Meeting.pdf" at bounding box center [432, 418] width 283 height 10
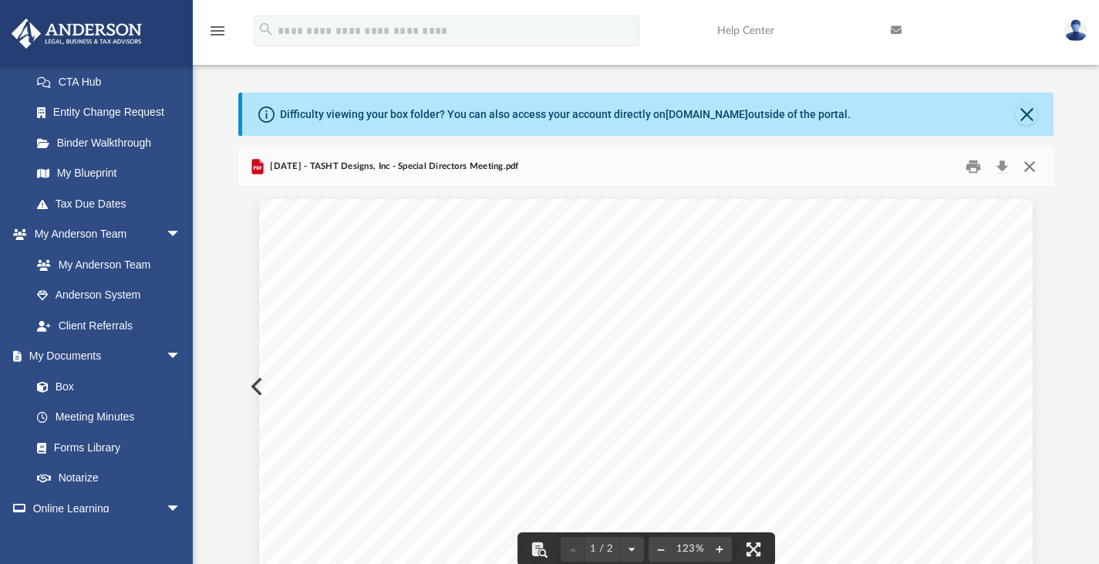
click at [1029, 173] on button "Close" at bounding box center [1030, 166] width 28 height 24
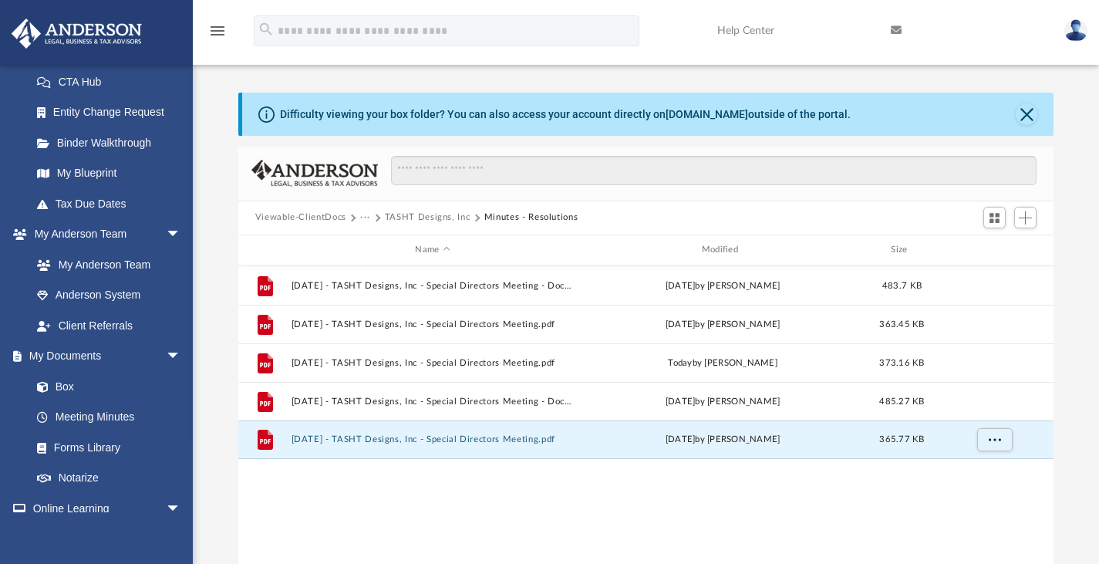
click at [322, 216] on button "Viewable-ClientDocs" at bounding box center [300, 218] width 91 height 14
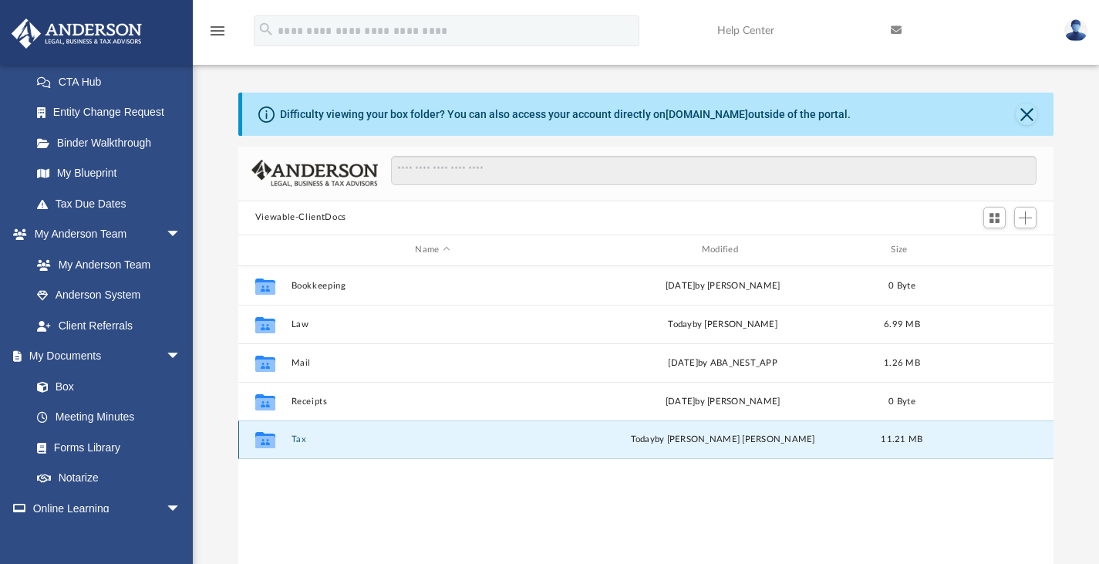
click at [295, 435] on button "Tax" at bounding box center [432, 439] width 283 height 10
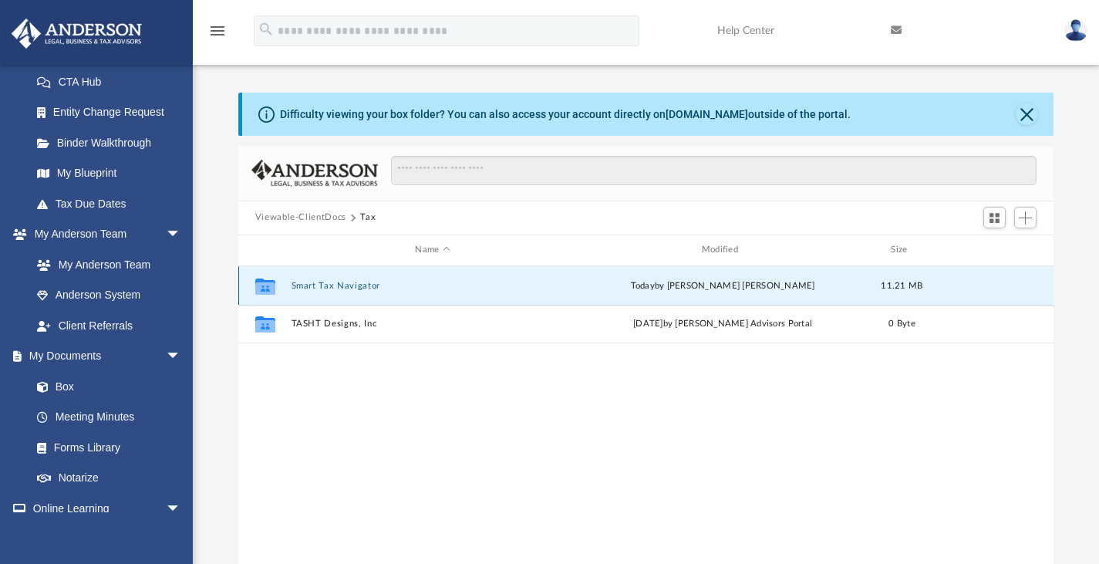
click at [316, 289] on button "Smart Tax Navigator" at bounding box center [432, 285] width 283 height 10
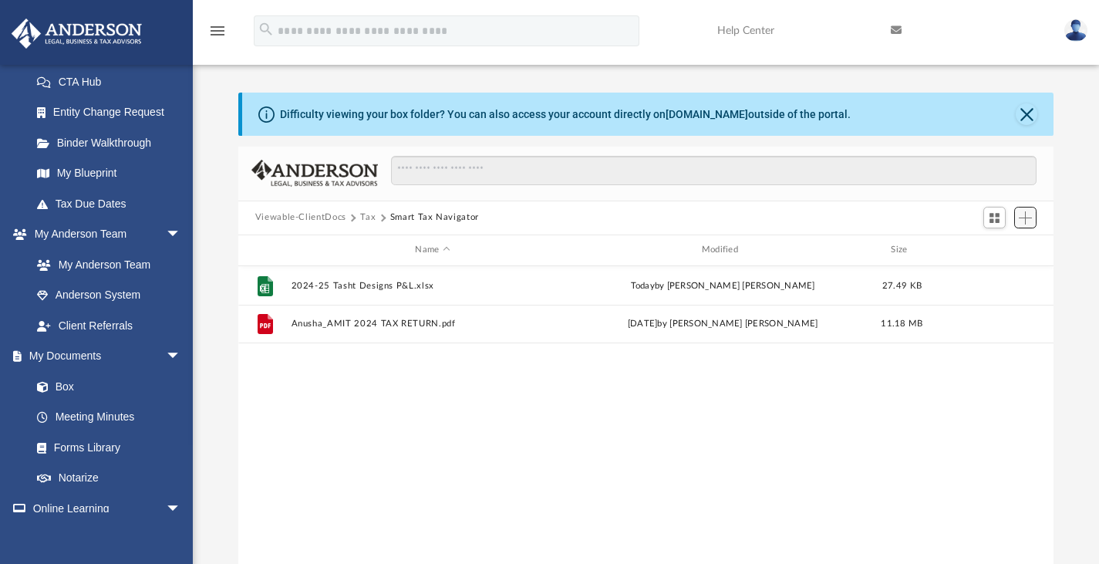
click at [1019, 223] on button "Add" at bounding box center [1025, 218] width 23 height 22
click at [998, 242] on li "Upload" at bounding box center [1003, 248] width 49 height 16
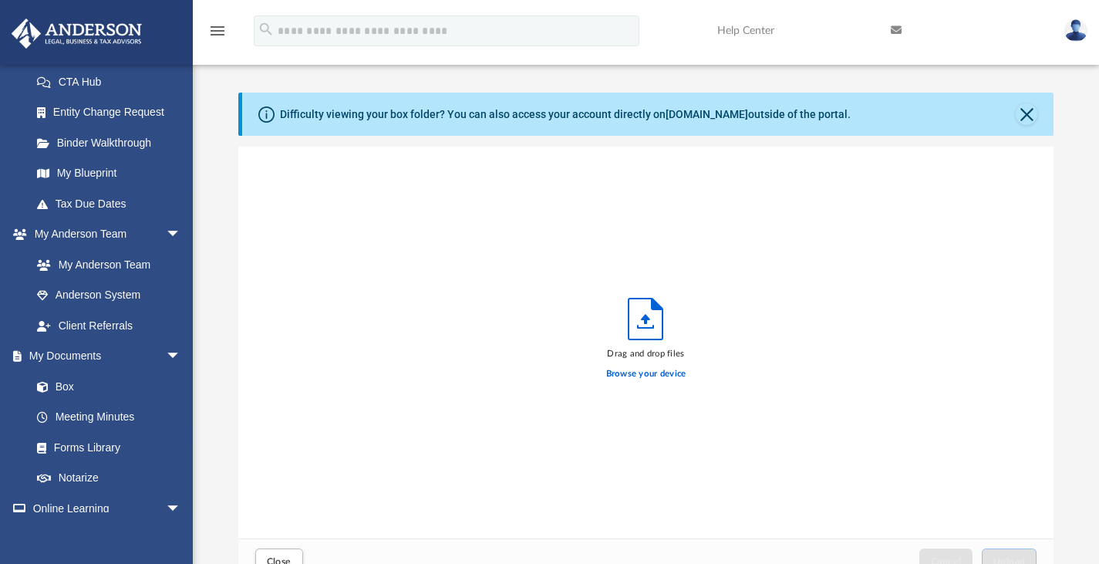
scroll to position [380, 804]
click at [647, 376] on label "Browse your device" at bounding box center [646, 374] width 80 height 14
click at [0, 0] on input "Browse your device" at bounding box center [0, 0] width 0 height 0
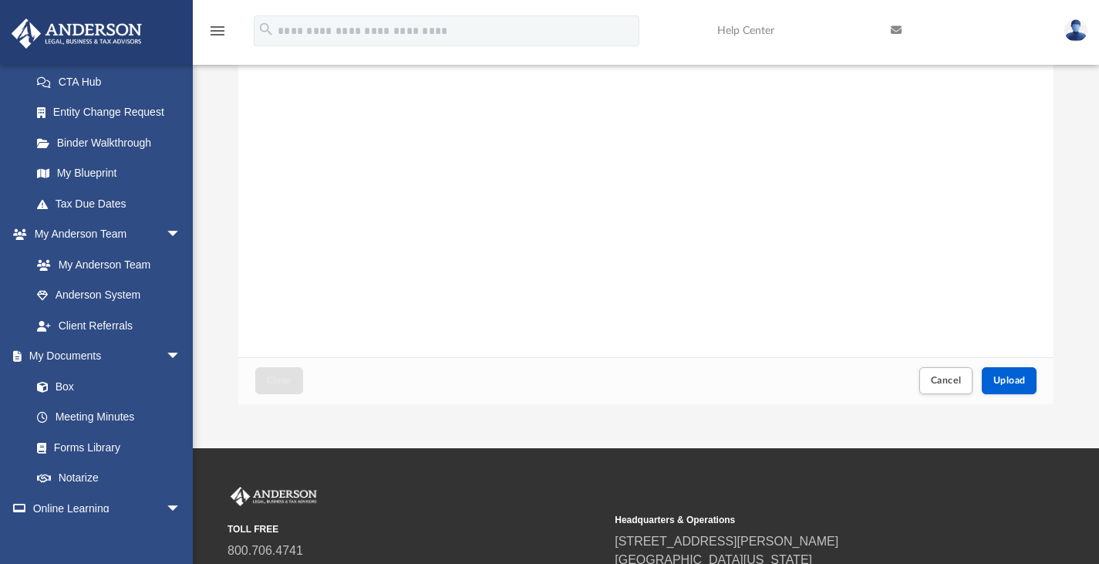
scroll to position [182, 0]
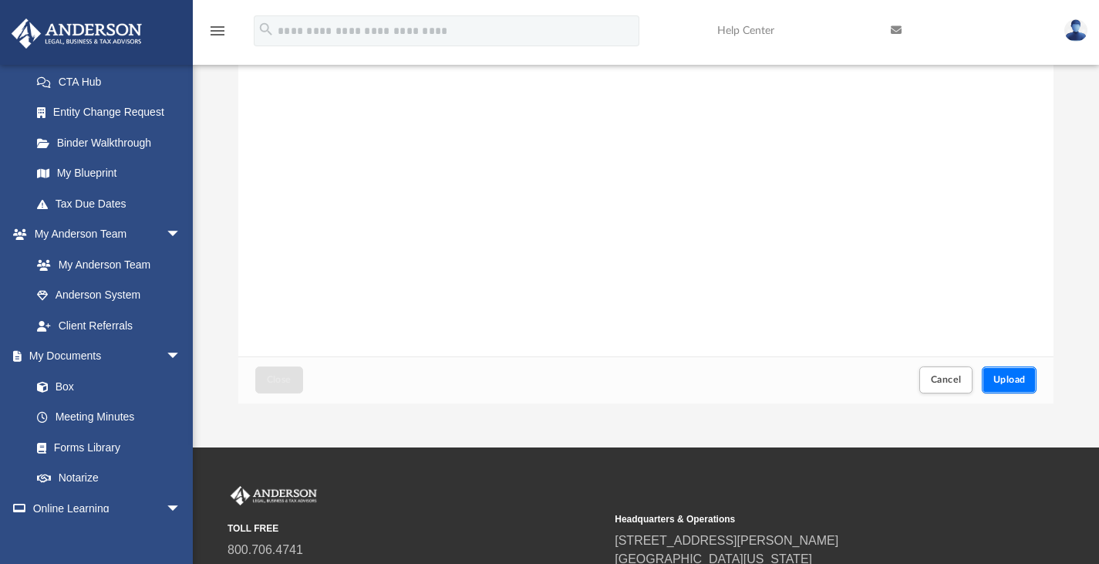
click at [1021, 374] on button "Upload" at bounding box center [1010, 379] width 56 height 27
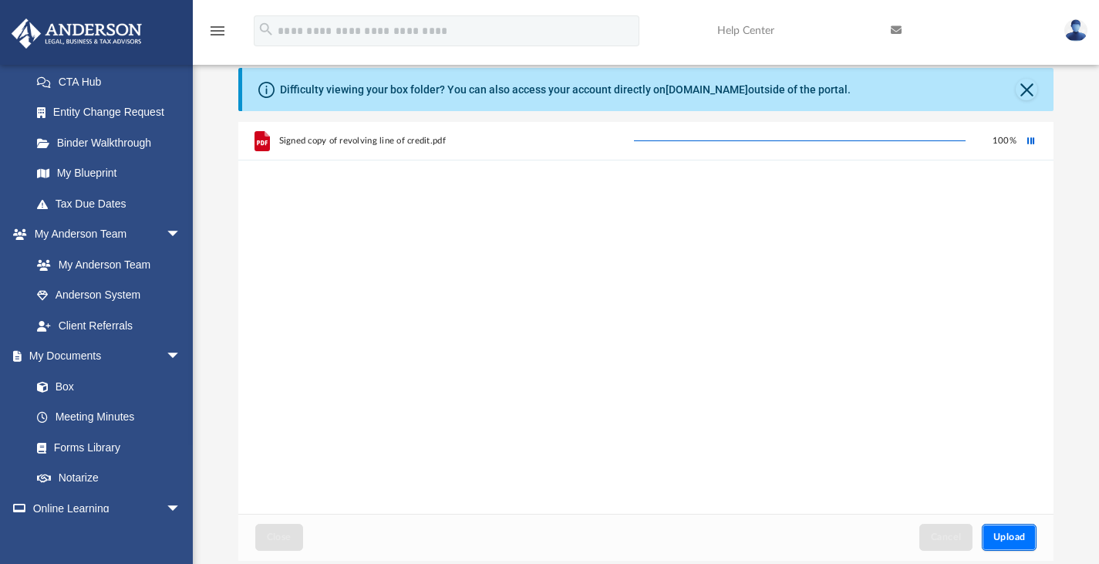
scroll to position [24, 0]
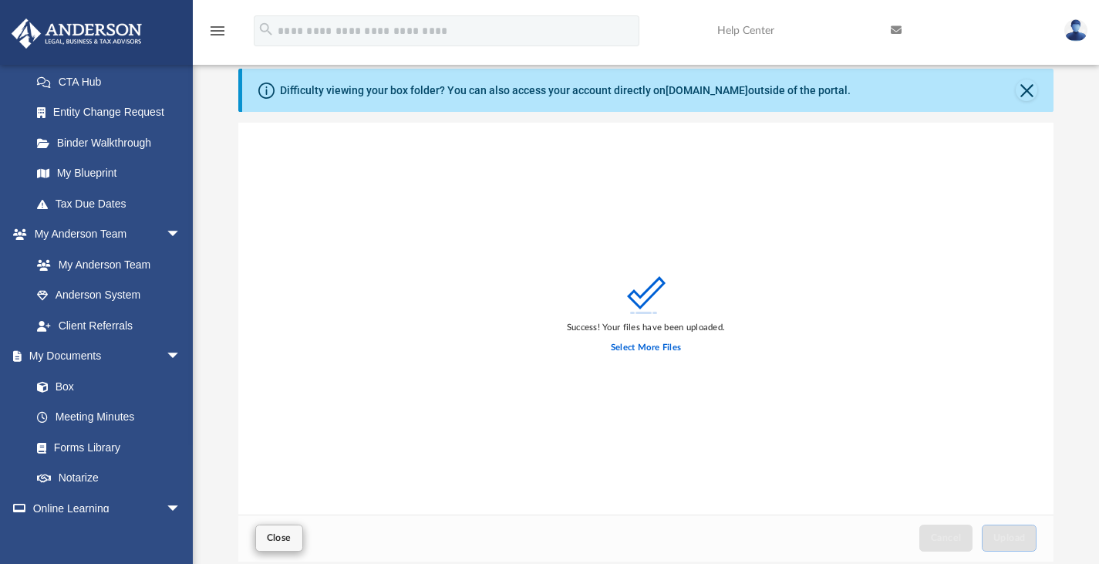
drag, startPoint x: 316, startPoint y: 519, endPoint x: 267, endPoint y: 536, distance: 52.2
click at [267, 536] on div "Close Cancel Upload" at bounding box center [646, 538] width 816 height 47
click at [267, 536] on span "Close" at bounding box center [279, 537] width 25 height 9
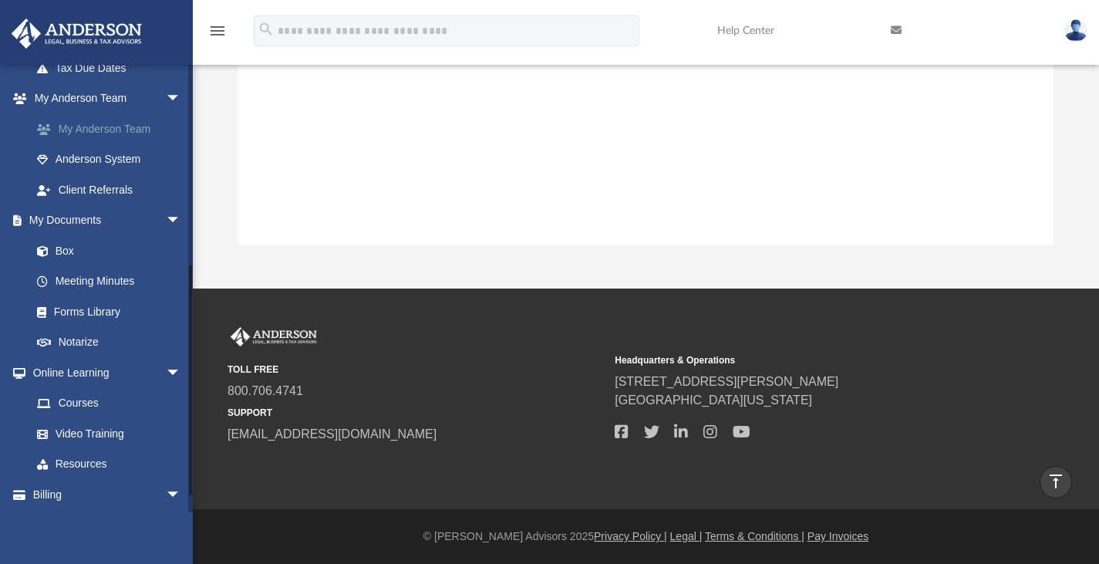
scroll to position [381, 0]
click at [97, 312] on link "Forms Library" at bounding box center [113, 312] width 183 height 31
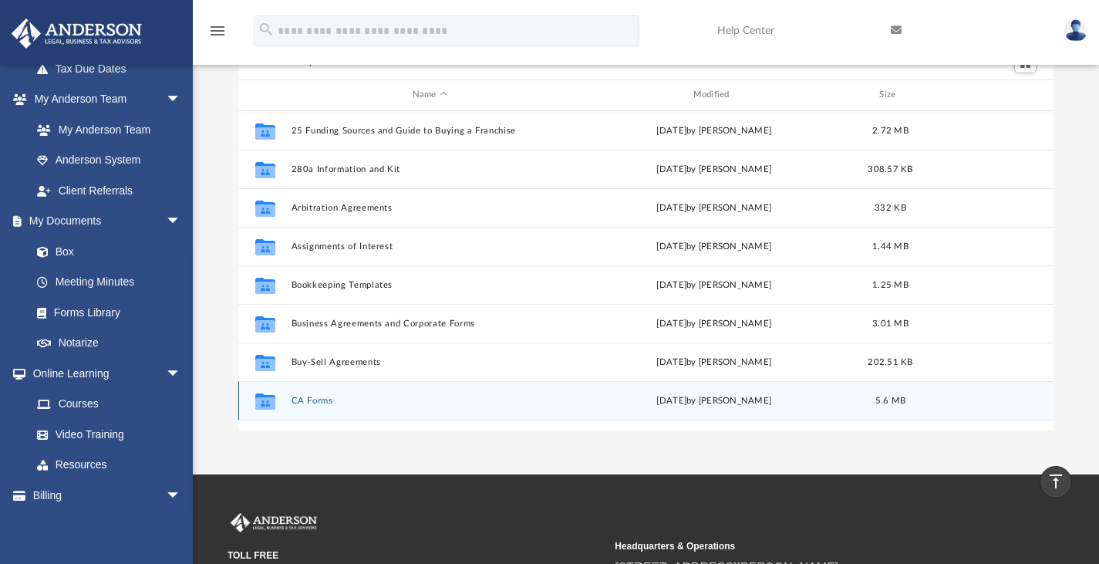
scroll to position [83, 0]
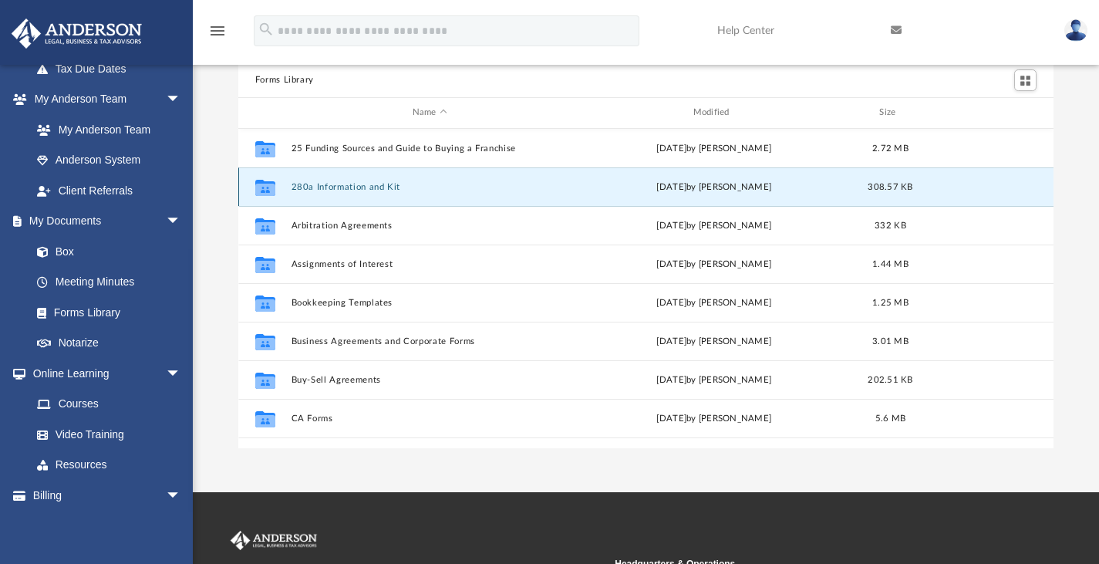
click at [365, 187] on button "280a Information and Kit" at bounding box center [430, 186] width 278 height 10
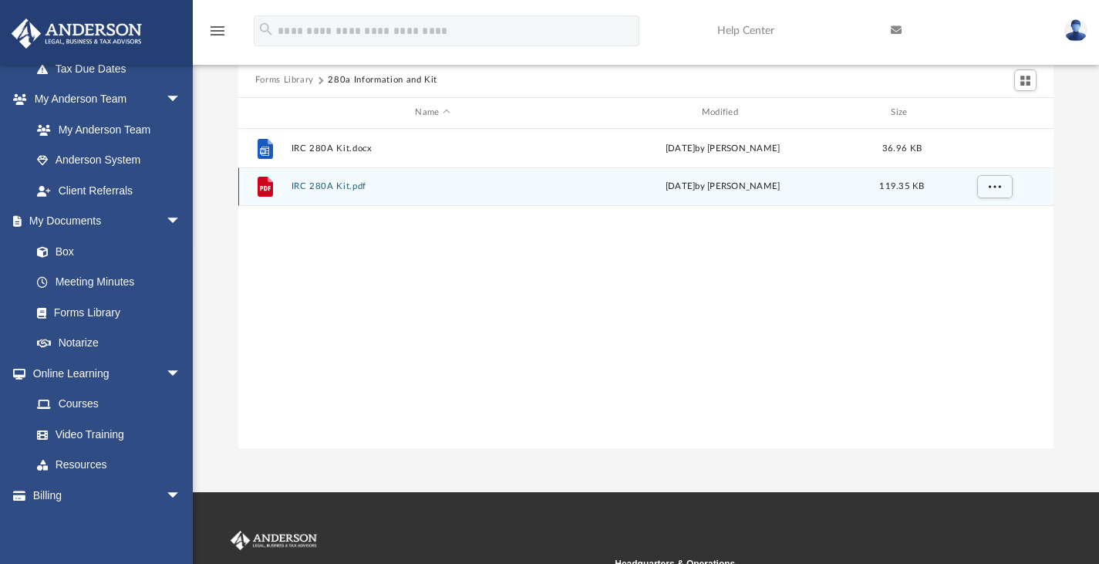
click at [338, 184] on button "IRC 280A Kit.pdf" at bounding box center [432, 186] width 283 height 10
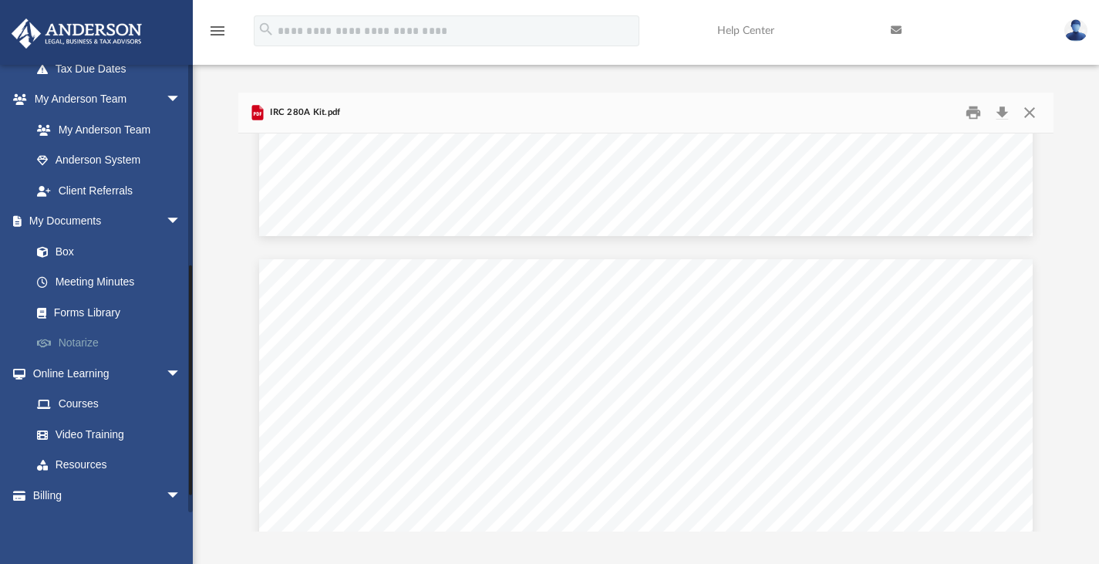
scroll to position [6031, 0]
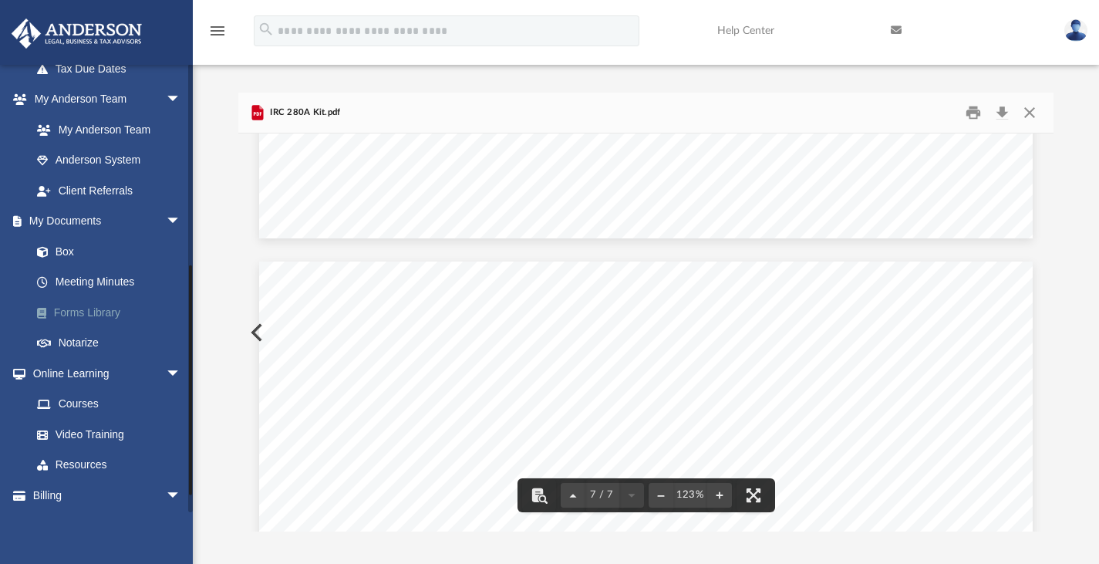
click at [106, 308] on link "Forms Library" at bounding box center [113, 312] width 183 height 31
click at [89, 318] on link "Forms Library" at bounding box center [113, 312] width 183 height 31
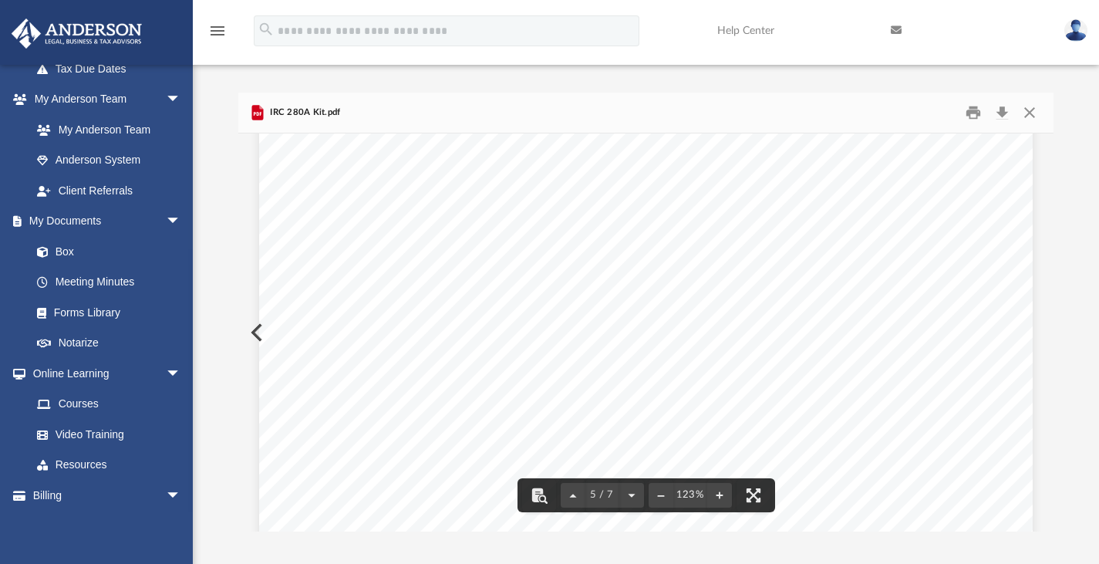
scroll to position [4444, 0]
click at [1031, 106] on button "Close" at bounding box center [1030, 112] width 28 height 24
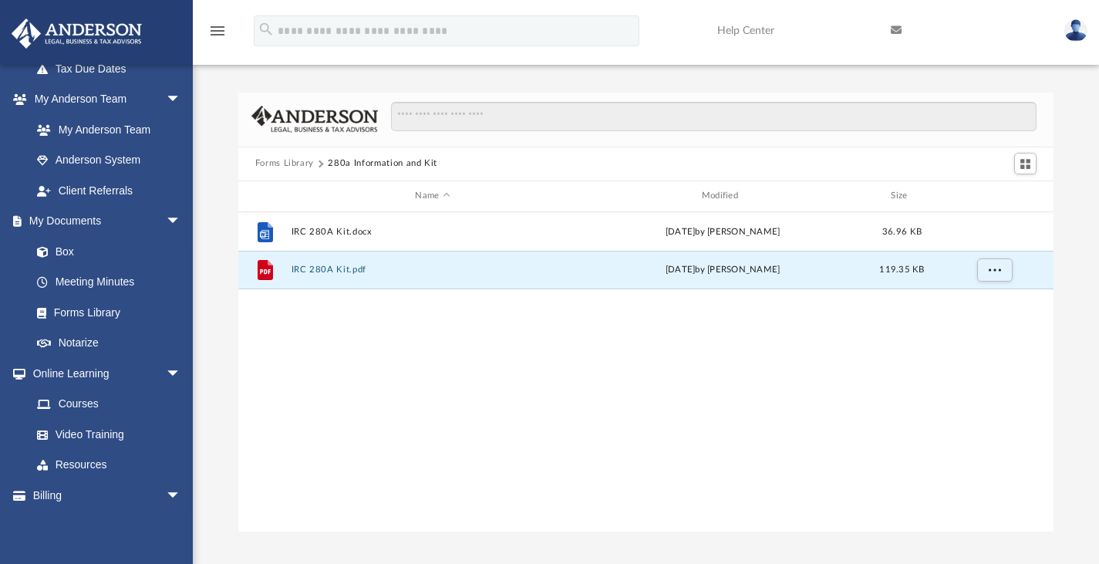
click at [275, 164] on button "Forms Library" at bounding box center [284, 164] width 59 height 14
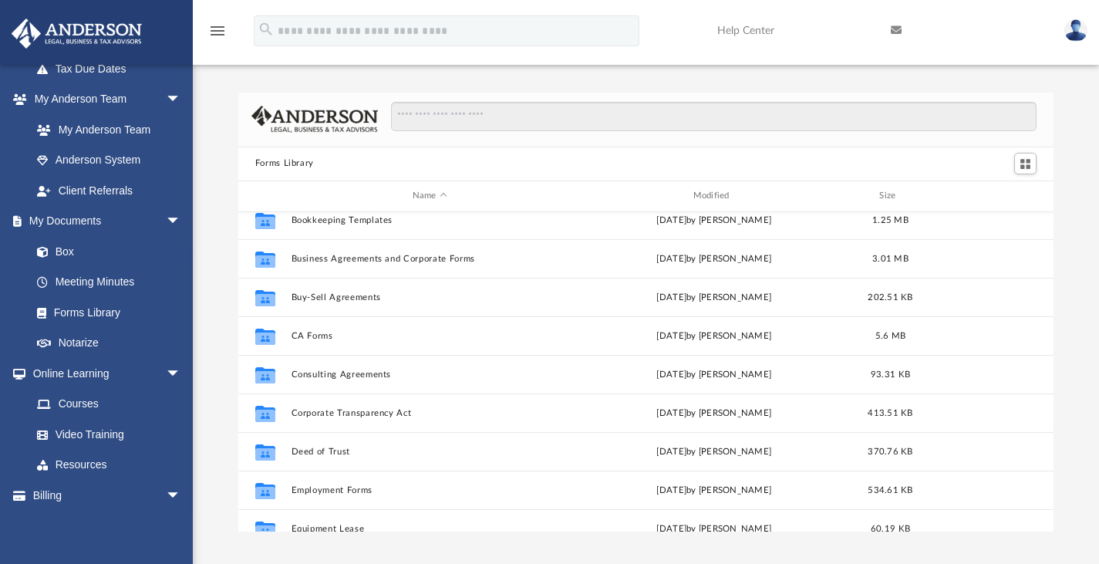
scroll to position [165, 0]
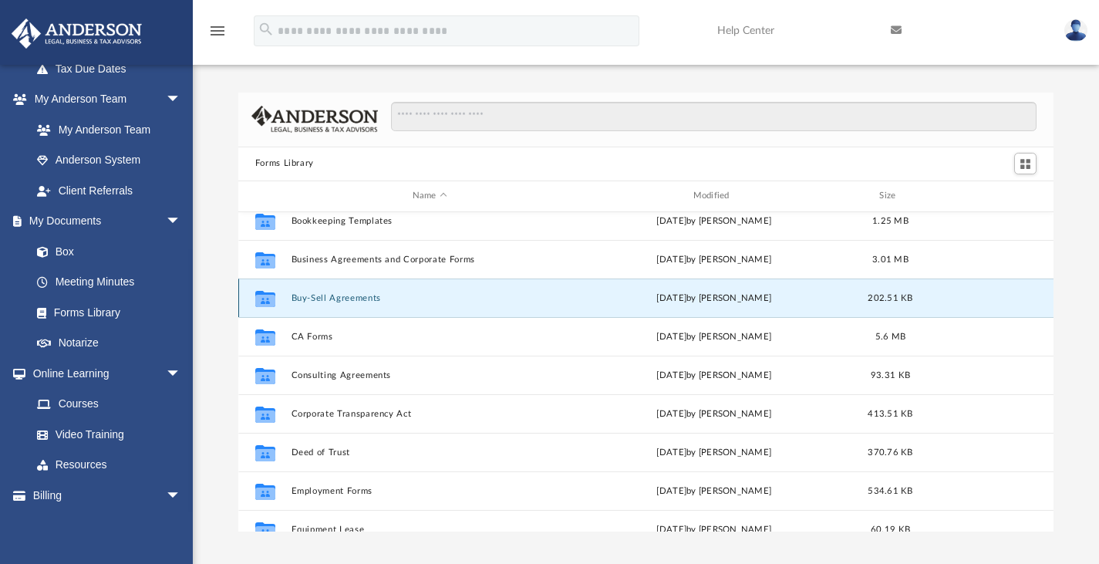
click at [313, 295] on button "Buy-Sell Agreements" at bounding box center [430, 297] width 278 height 10
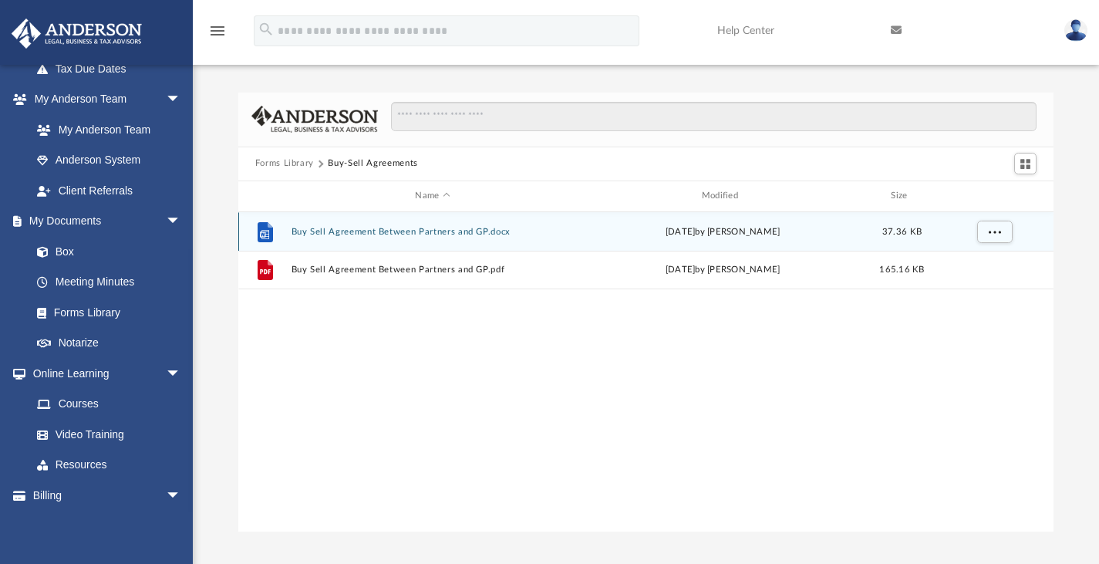
click at [330, 224] on div "File Buy Sell Agreement Between Partners and GP.docx [DATE] by [PERSON_NAME] 37…" at bounding box center [646, 231] width 816 height 39
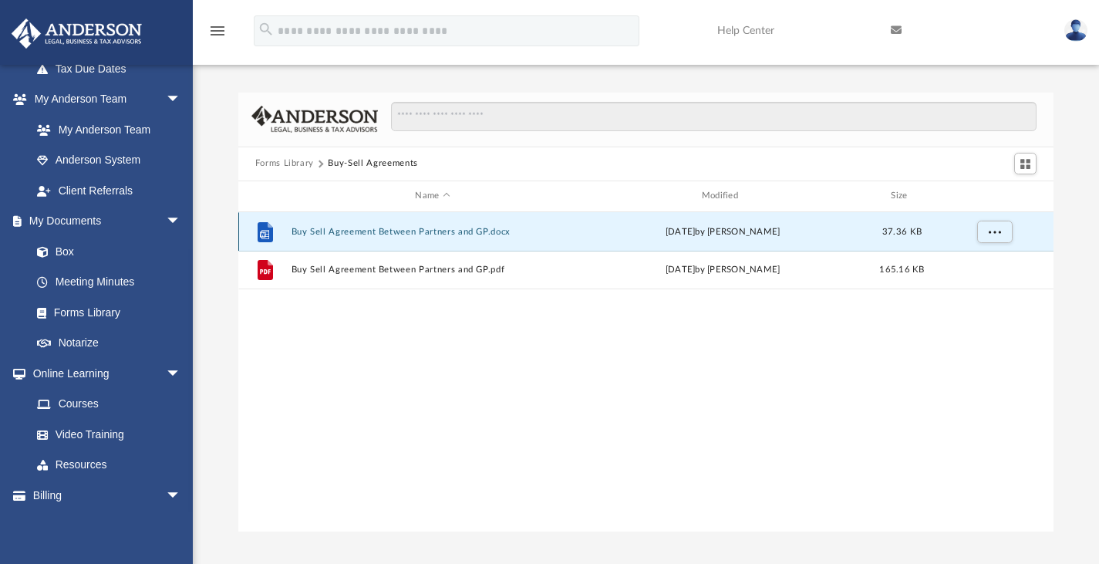
click at [343, 231] on button "Buy Sell Agreement Between Partners and GP.docx" at bounding box center [432, 231] width 283 height 10
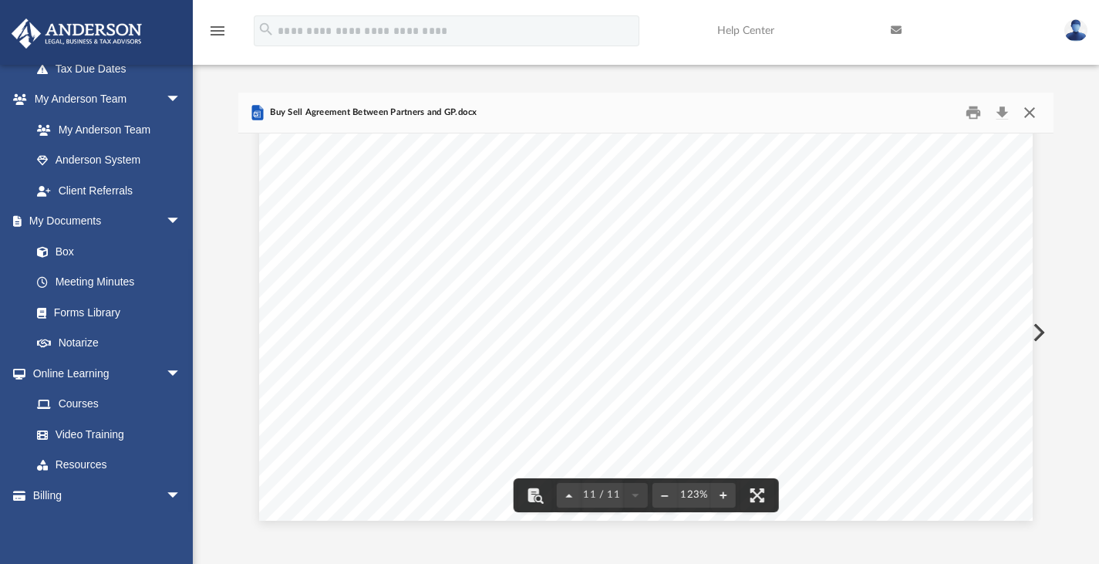
click at [1028, 114] on button "Close" at bounding box center [1030, 112] width 28 height 24
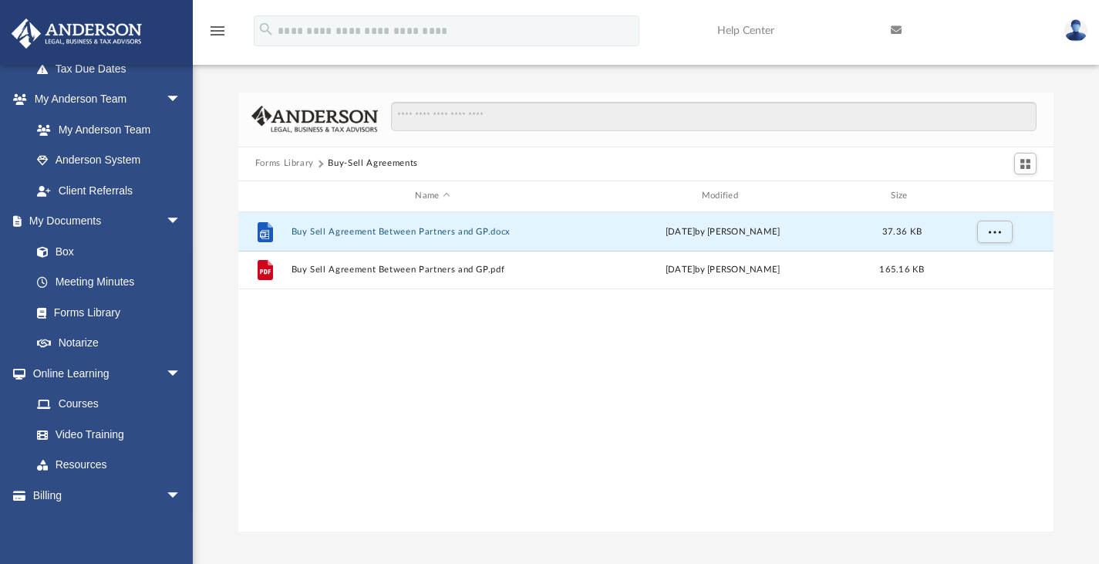
click at [278, 162] on button "Forms Library" at bounding box center [284, 164] width 59 height 14
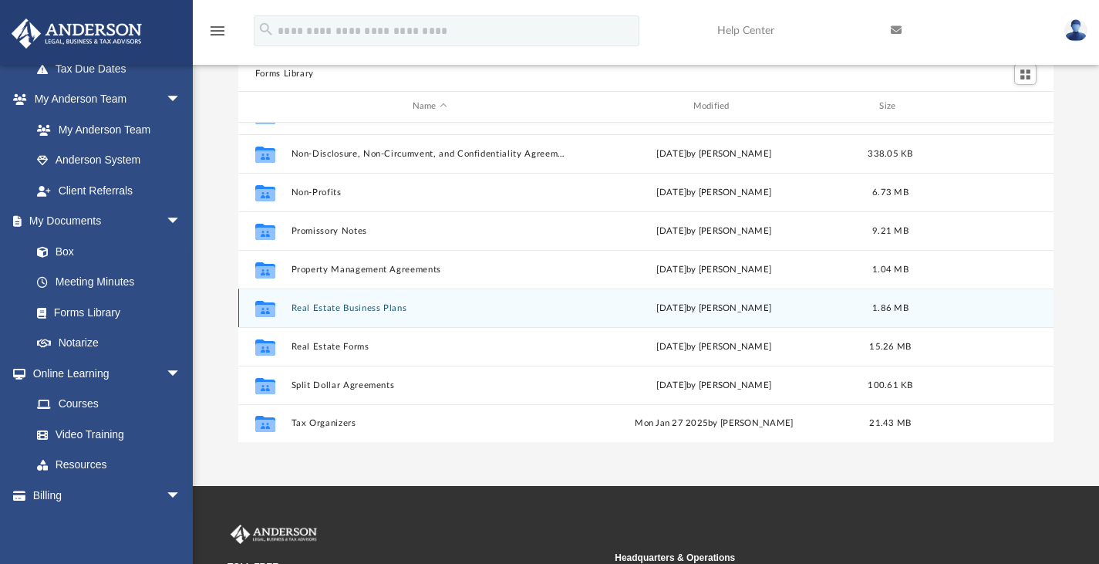
scroll to position [90, 0]
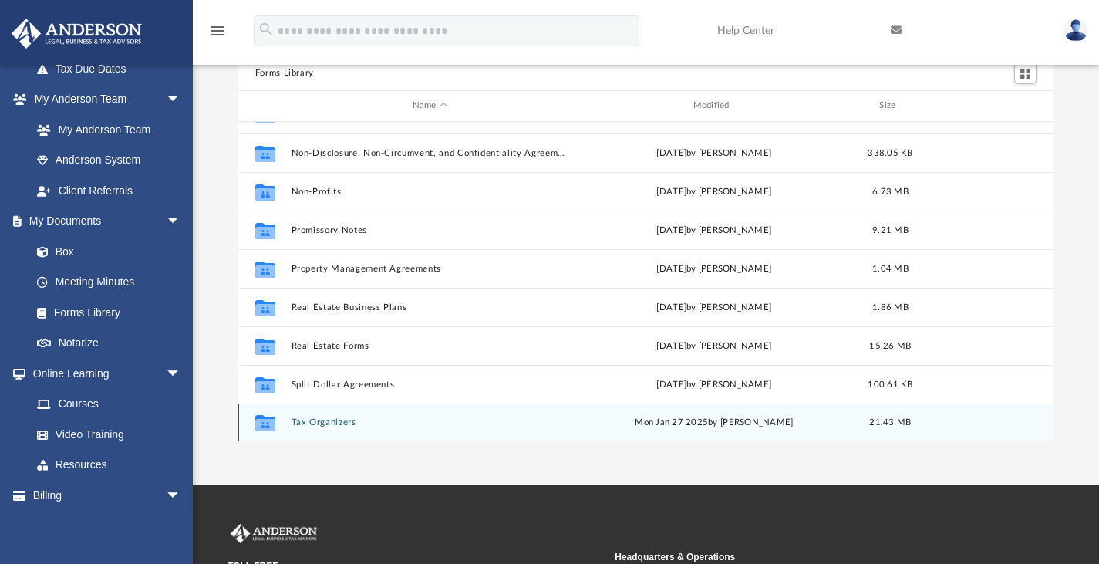
click at [304, 416] on div "Collaborated Folder Tax Organizers [DATE] by [PERSON_NAME] 21.43 MB" at bounding box center [646, 422] width 816 height 39
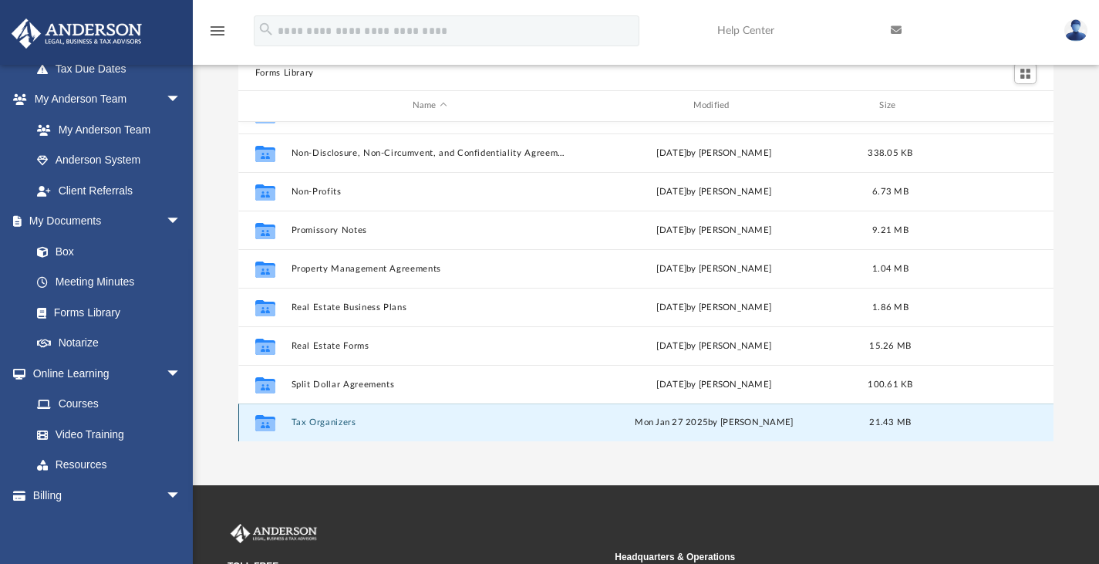
click at [316, 420] on button "Tax Organizers" at bounding box center [430, 422] width 278 height 10
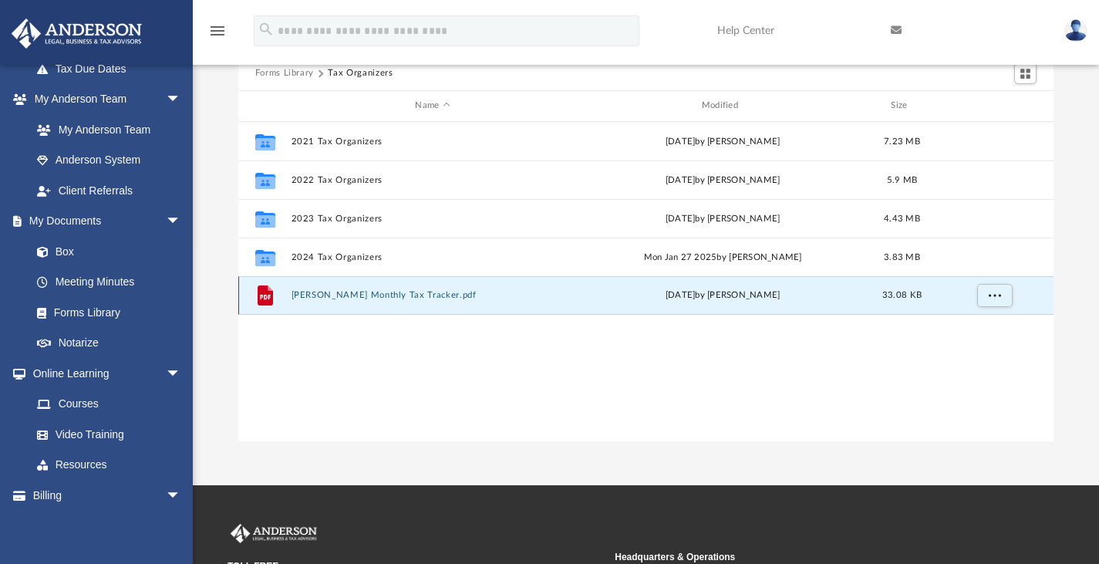
click at [363, 290] on button "[PERSON_NAME] Monthly Tax Tracker.pdf" at bounding box center [432, 295] width 283 height 10
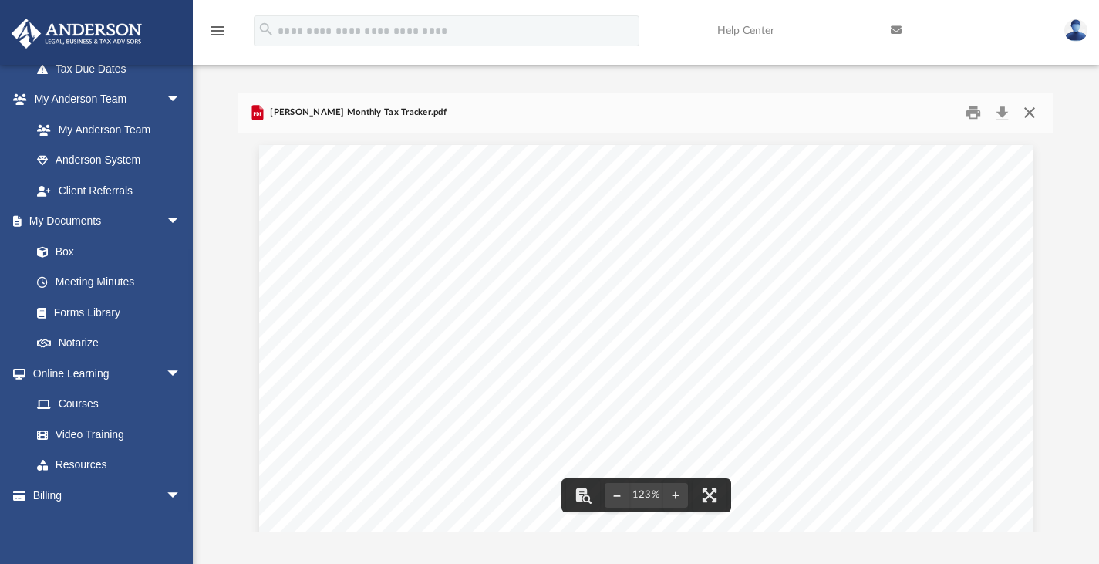
click at [1023, 114] on button "Close" at bounding box center [1030, 112] width 28 height 24
